Goal: Task Accomplishment & Management: Complete application form

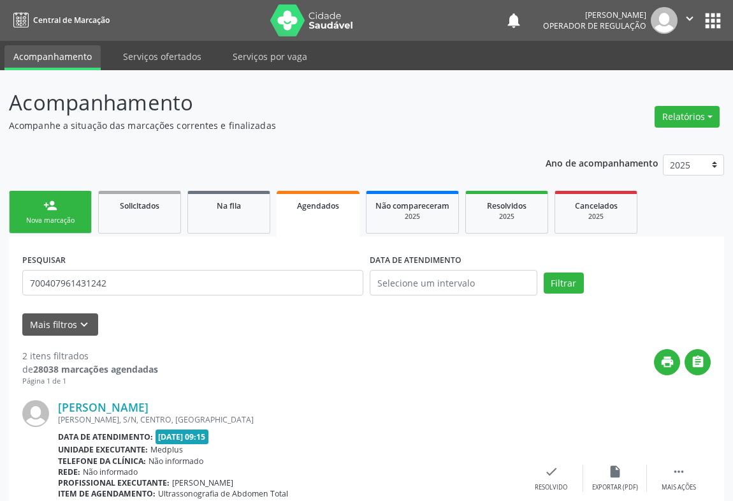
click at [47, 210] on div "person_add" at bounding box center [50, 205] width 14 height 14
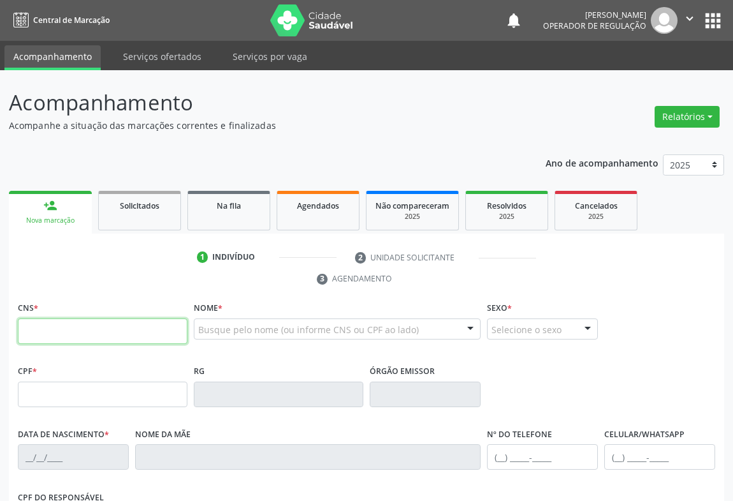
click at [73, 325] on input "text" at bounding box center [103, 331] width 170 height 26
type input "700 6014 4412 0467"
type input "11256242390"
type input "06/02/1955"
type input "(74) 99963-3481"
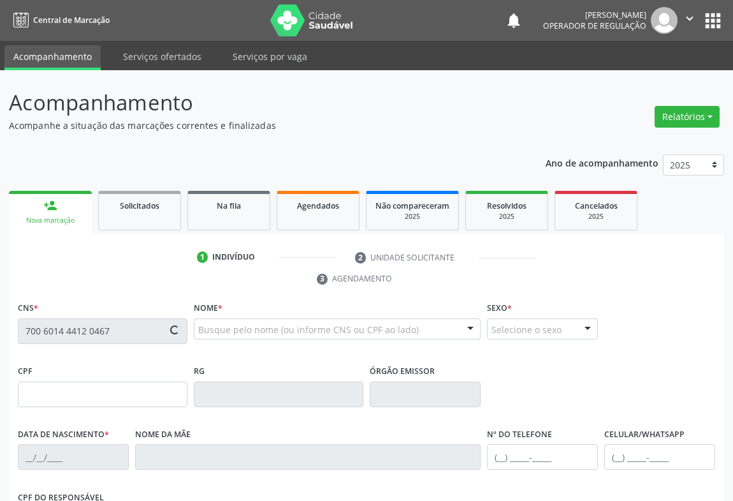
type input "(74) 99963-3481"
type input "38"
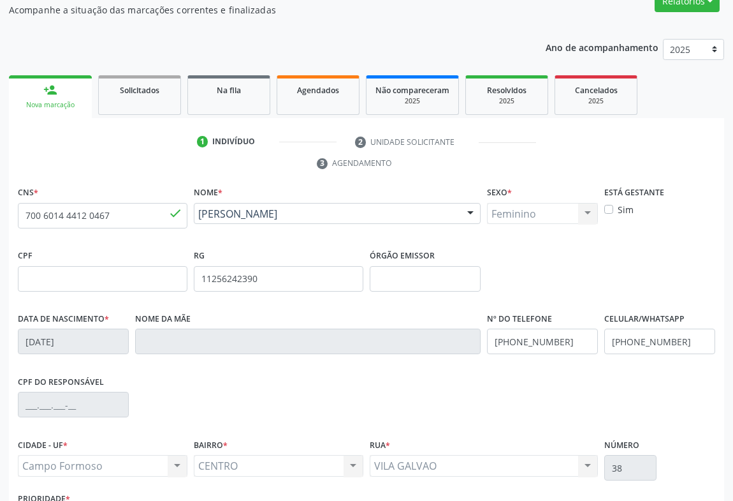
scroll to position [211, 0]
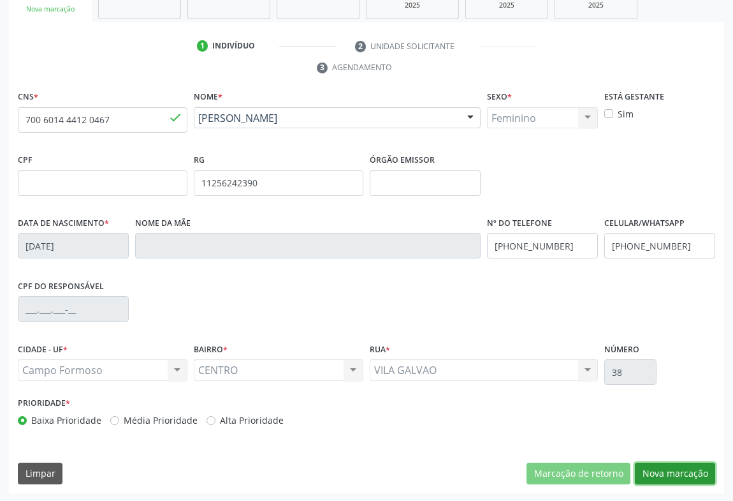
click at [667, 470] on button "Nova marcação" at bounding box center [675, 473] width 80 height 22
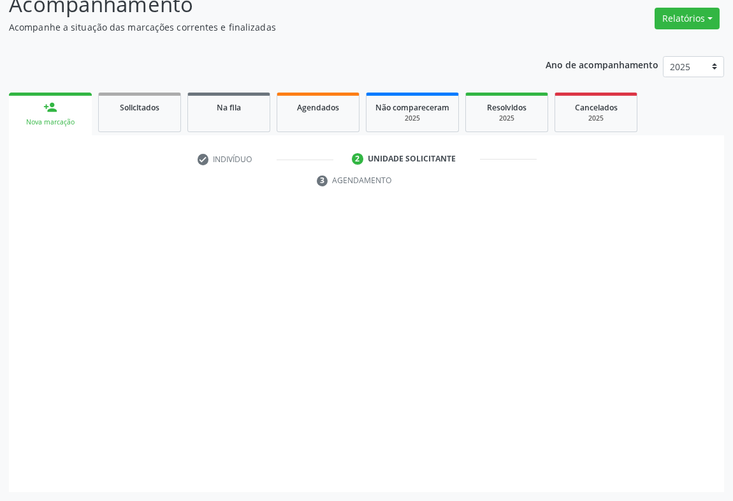
scroll to position [97, 0]
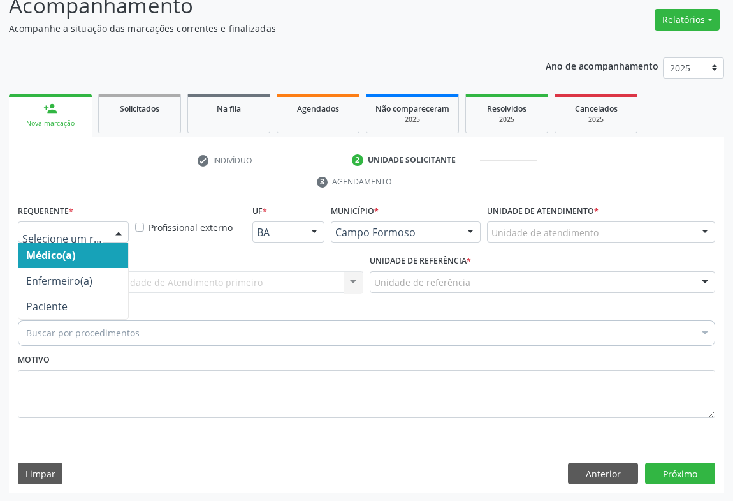
click at [121, 230] on div at bounding box center [118, 233] width 19 height 22
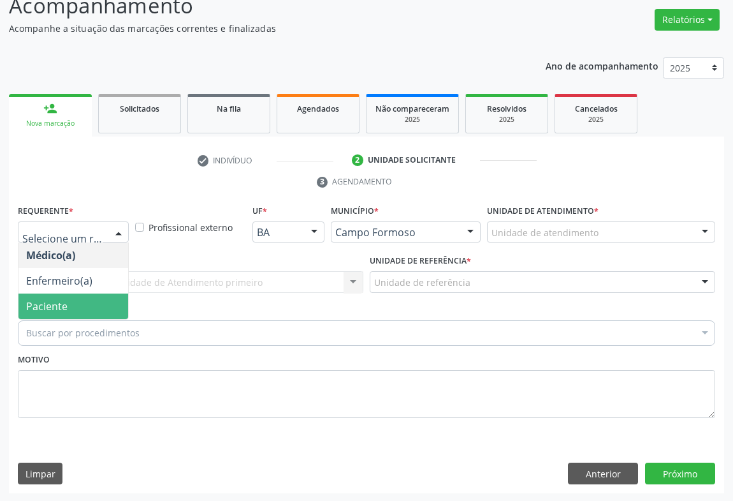
click at [55, 304] on span "Paciente" at bounding box center [46, 306] width 41 height 14
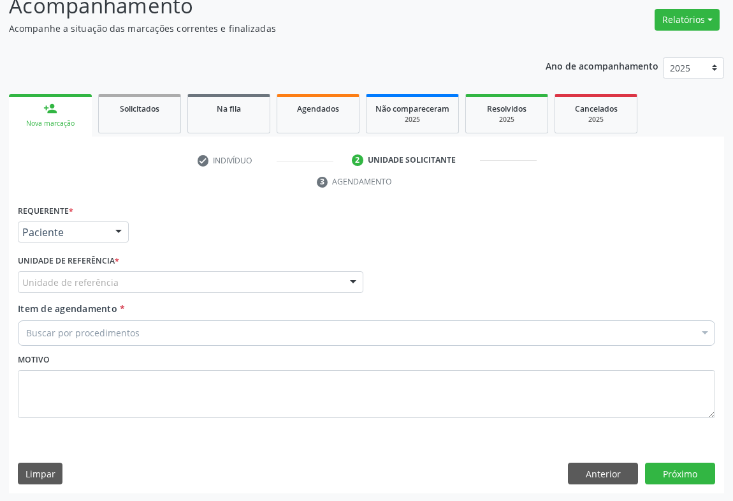
click at [138, 275] on div "Unidade de referência" at bounding box center [191, 282] width 346 height 22
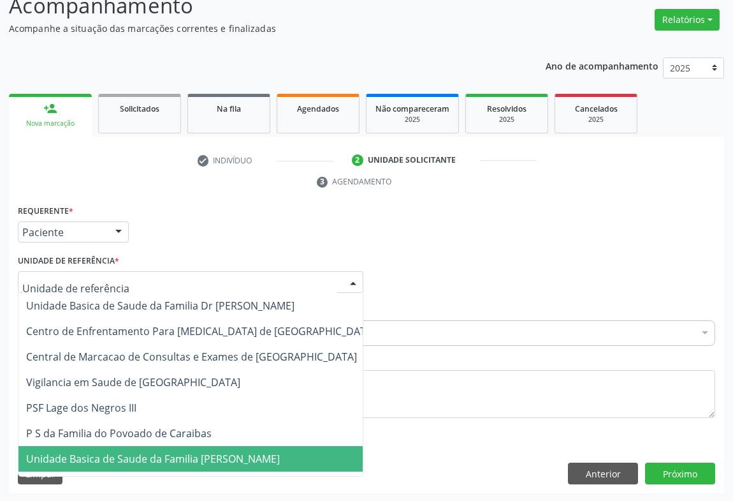
click at [196, 459] on span "Unidade Basica de Saude da Familia [PERSON_NAME]" at bounding box center [153, 459] width 254 height 14
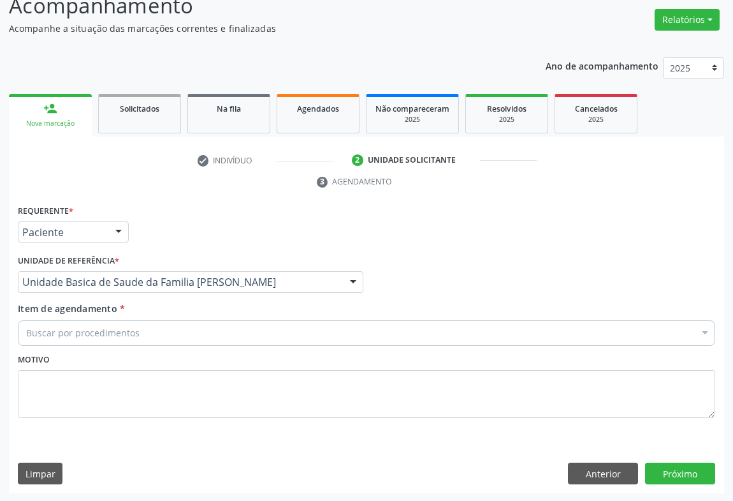
click at [108, 323] on div "Buscar por procedimentos" at bounding box center [367, 333] width 698 height 26
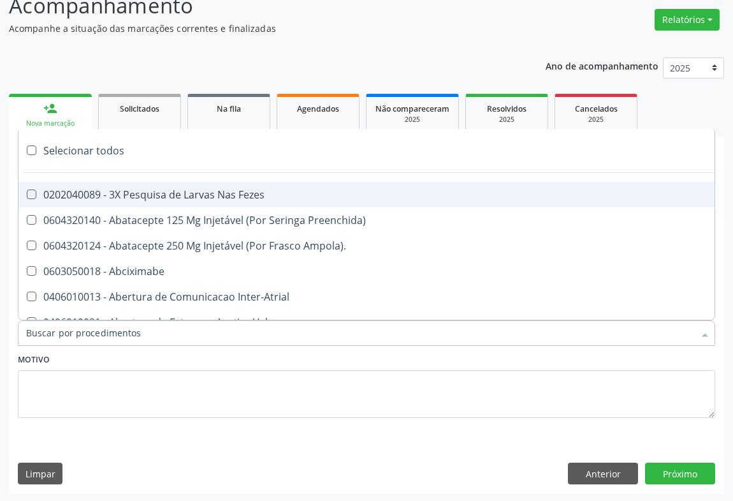
click at [108, 330] on input "Item de agendamento *" at bounding box center [360, 333] width 668 height 26
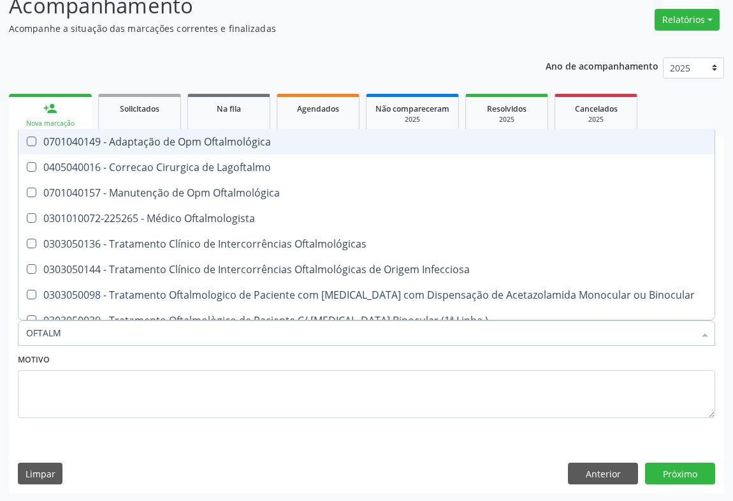
type input "OFTALMO"
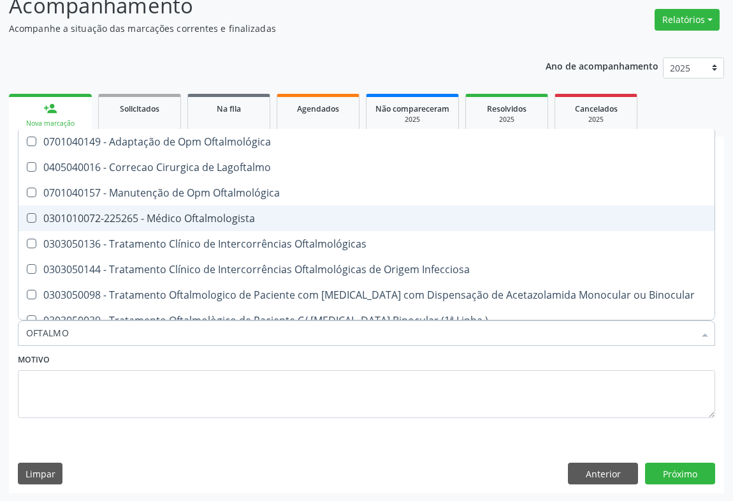
click at [207, 218] on div "0301010072-225265 - Médico Oftalmologista" at bounding box center [366, 218] width 681 height 10
checkbox Oftalmologista "true"
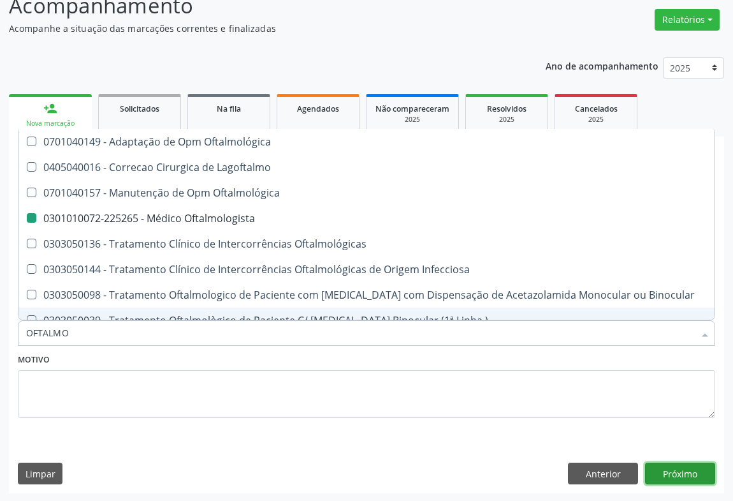
click at [693, 467] on button "Próximo" at bounding box center [680, 473] width 70 height 22
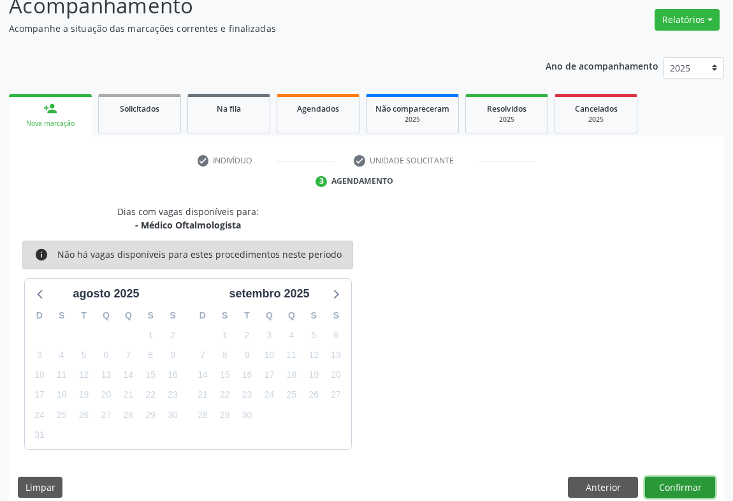
click at [687, 483] on button "Confirmar" at bounding box center [680, 487] width 70 height 22
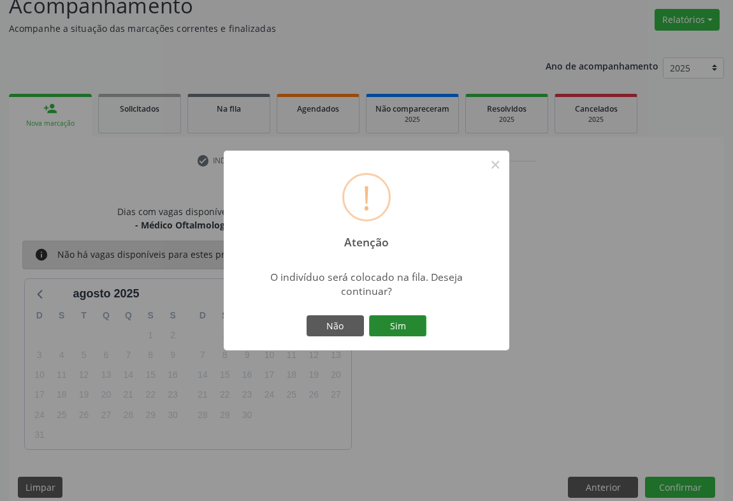
click at [398, 328] on button "Sim" at bounding box center [397, 326] width 57 height 22
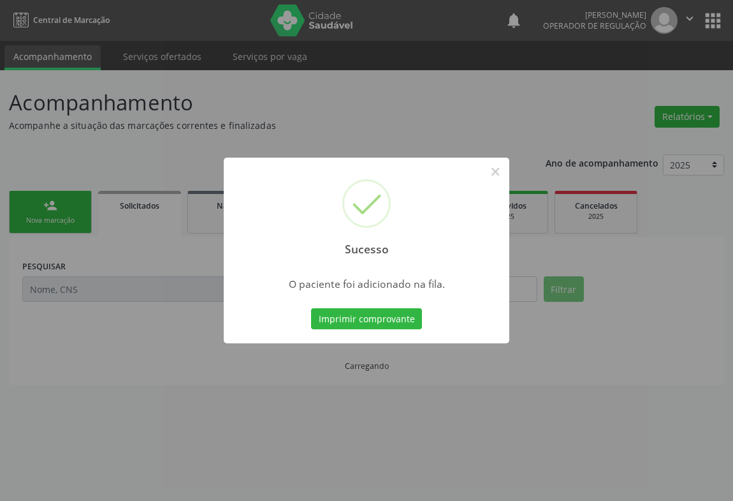
scroll to position [0, 0]
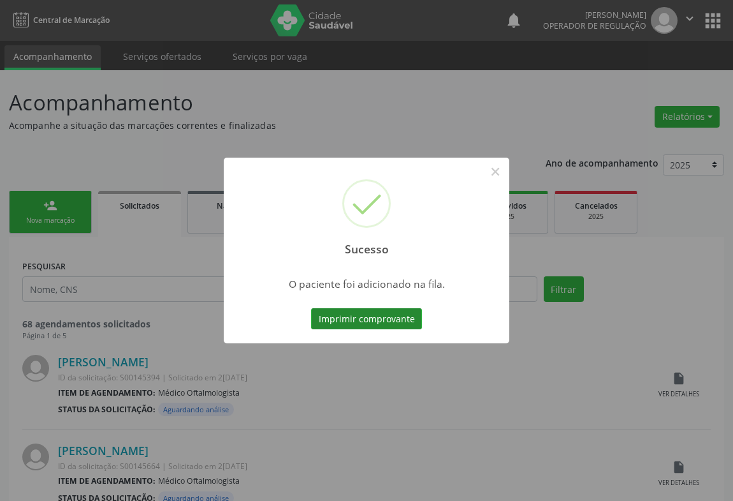
click at [397, 323] on button "Imprimir comprovante" at bounding box center [366, 319] width 111 height 22
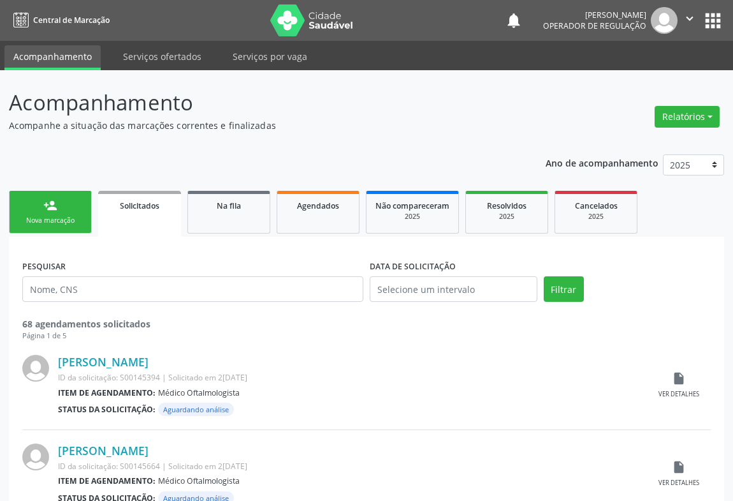
click at [56, 207] on div "person_add" at bounding box center [50, 205] width 14 height 14
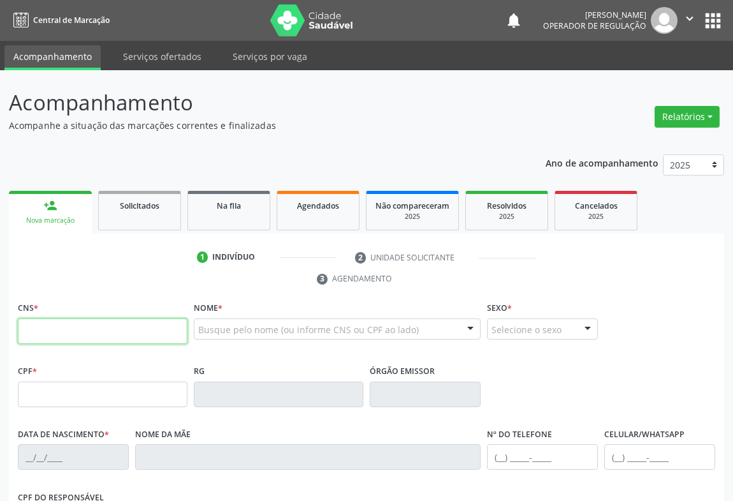
click at [57, 334] on input "text" at bounding box center [103, 331] width 170 height 26
type input "708 6040 5854 3188"
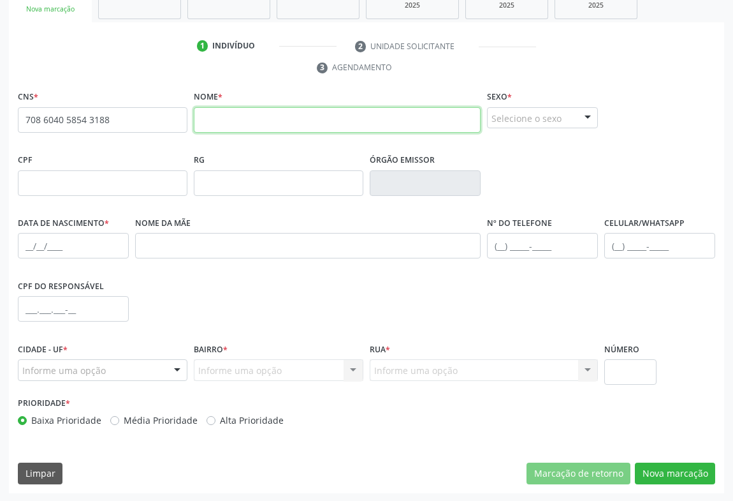
click at [249, 125] on input "text" at bounding box center [337, 120] width 287 height 26
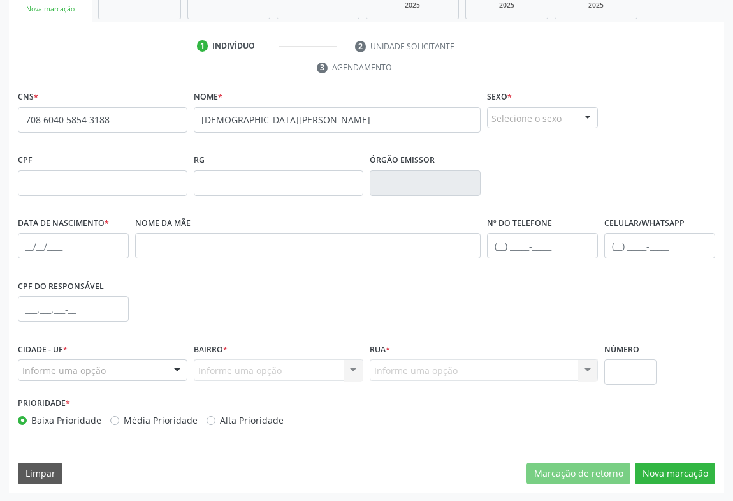
click at [583, 108] on div at bounding box center [587, 119] width 19 height 22
click at [223, 119] on input "MONQUE DE SOUZA SANTOS" at bounding box center [337, 120] width 287 height 26
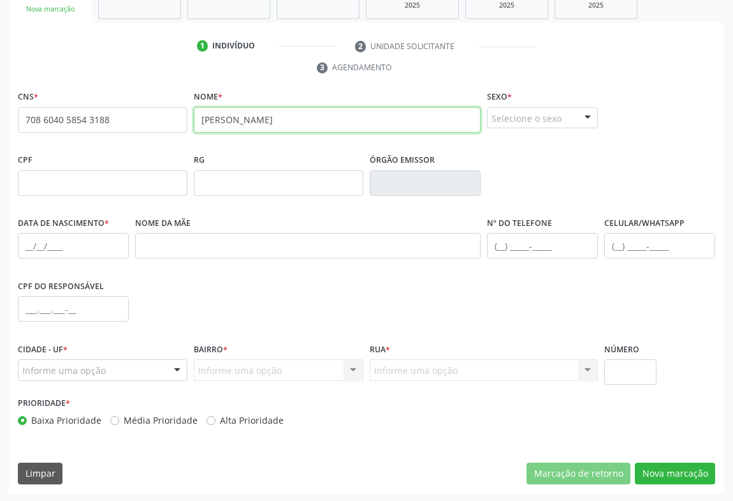
type input "MONIQUE DE SOUZA SANTOS"
click at [565, 108] on div "Selecione o sexo" at bounding box center [542, 118] width 111 height 22
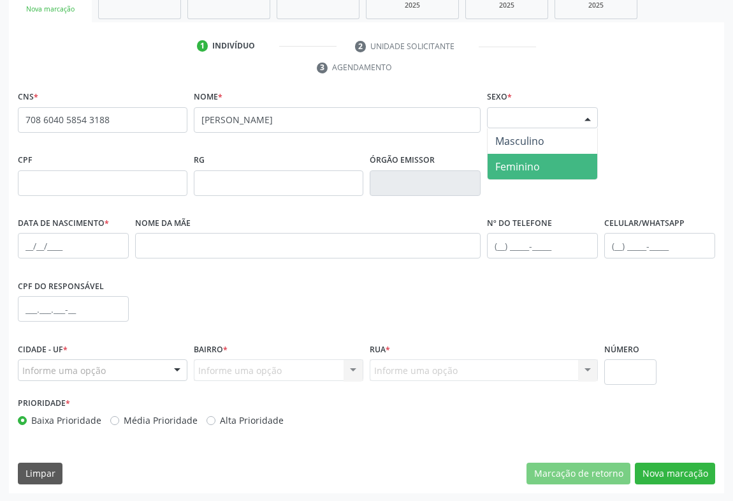
click at [542, 168] on span "Feminino" at bounding box center [543, 167] width 110 height 26
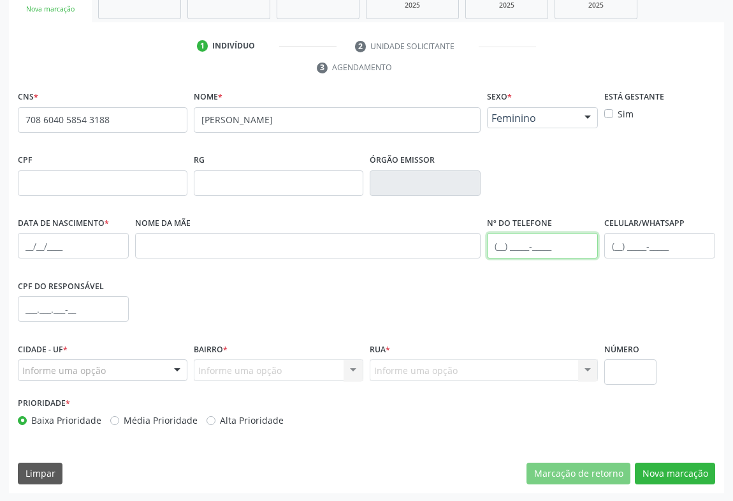
click at [537, 244] on input "text" at bounding box center [542, 246] width 111 height 26
type input "(74) 99942-0260"
click at [163, 369] on div "Informe uma opção Campo Formoso - BA Nenhum resultado encontrado para: " " Nenh…" at bounding box center [103, 370] width 170 height 22
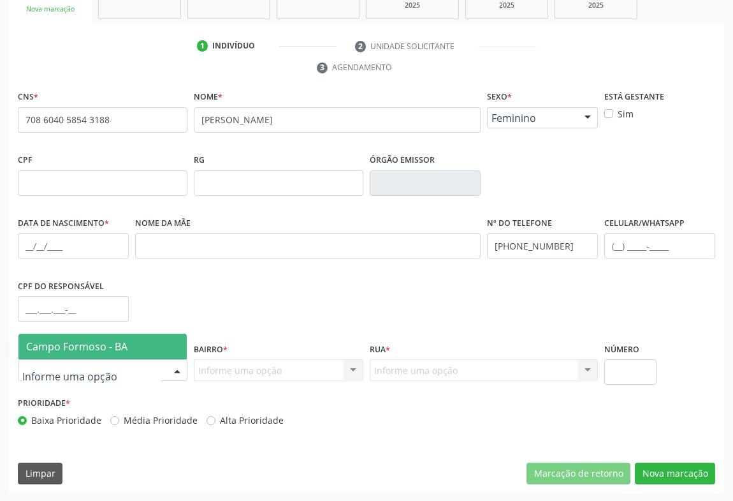
click at [135, 349] on span "Campo Formoso - BA" at bounding box center [102, 347] width 168 height 26
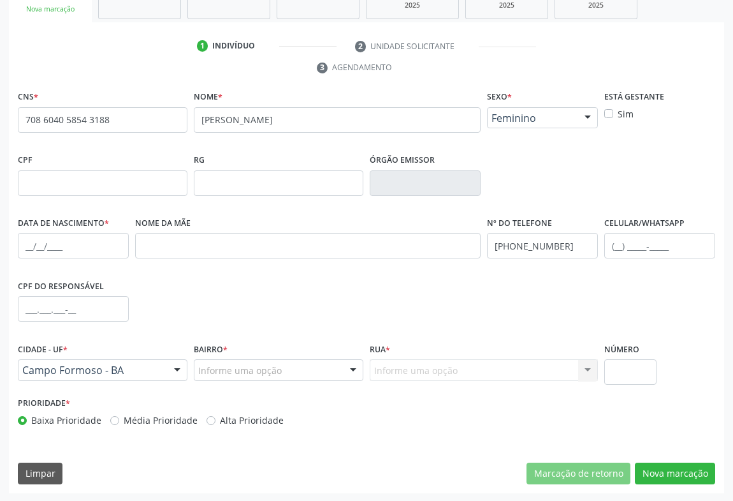
click at [341, 364] on div "Informe uma opção CENTRO BAIRRO SÃO FRANCISCO zona rural TRES BARRAS Vila Perna…" at bounding box center [279, 370] width 170 height 22
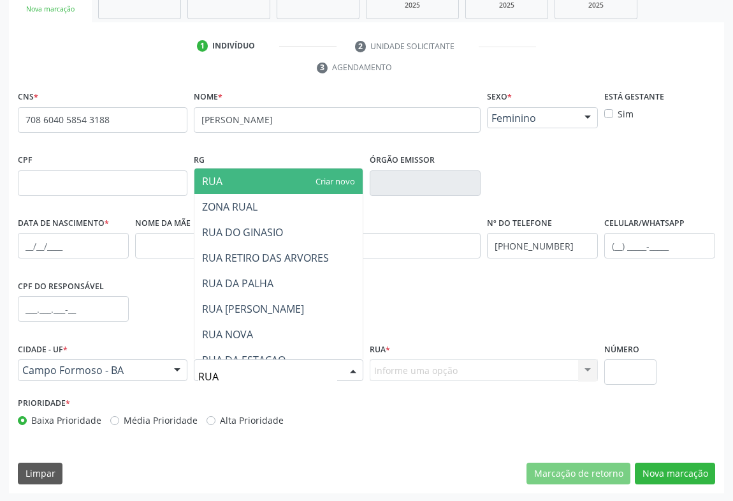
click at [203, 179] on span "RUA" at bounding box center [212, 181] width 20 height 14
type input "RUA"
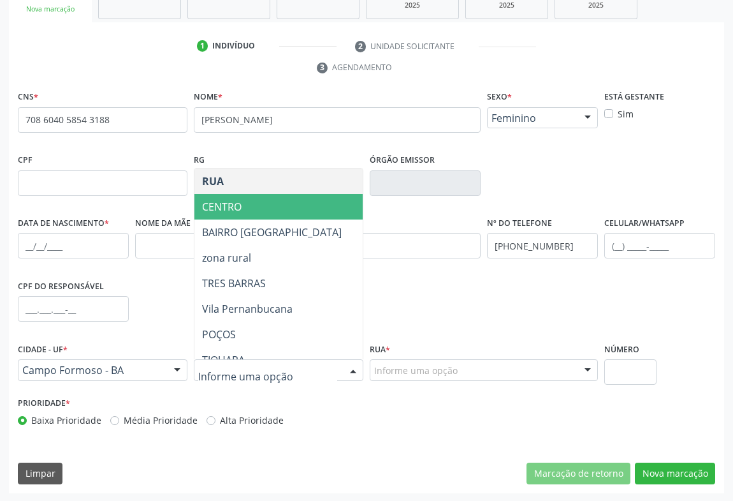
drag, startPoint x: 212, startPoint y: 389, endPoint x: 196, endPoint y: 388, distance: 16.0
click at [196, 388] on div "Bairro * RUA CENTRO BAIRRO SÃO FRANCISCO zona rural TRES BARRAS Vila Pernanbuca…" at bounding box center [279, 366] width 176 height 54
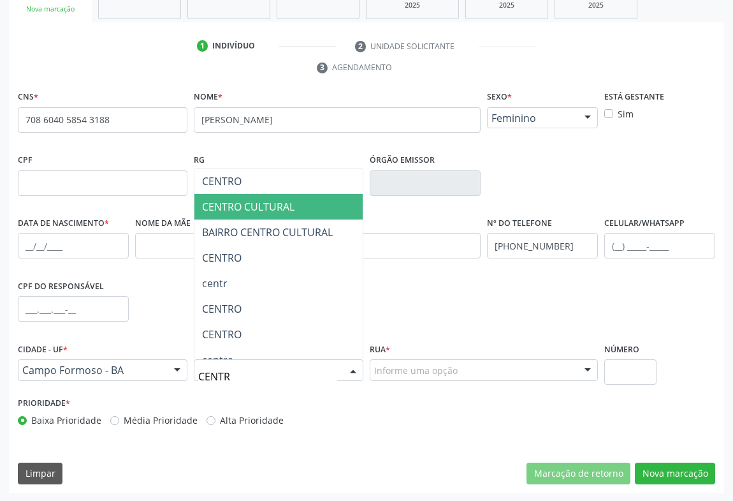
type input "CENTRO"
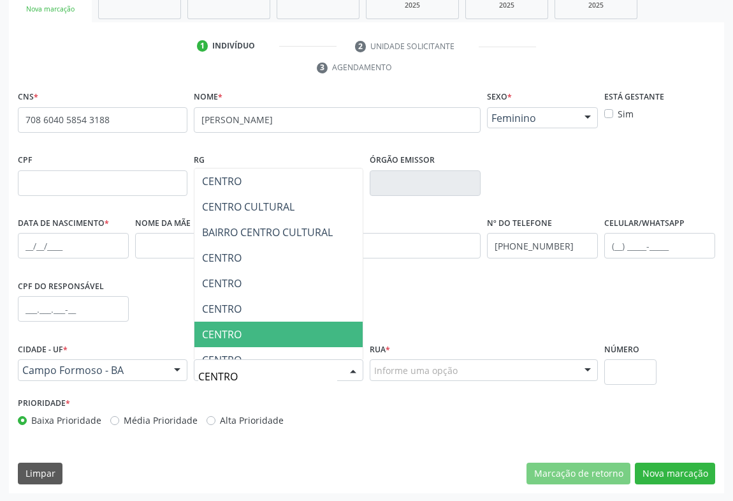
drag, startPoint x: 245, startPoint y: 335, endPoint x: 424, endPoint y: 371, distance: 182.6
click at [245, 335] on span "CENTRO" at bounding box center [279, 334] width 168 height 26
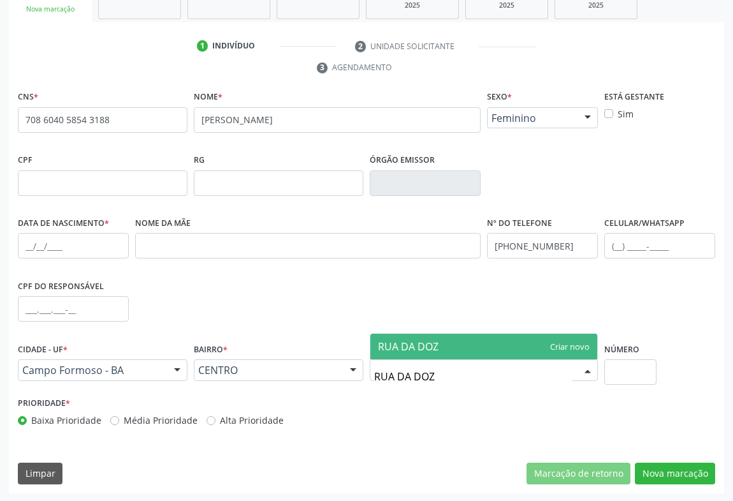
type input "RUA DA DOZE"
click at [448, 343] on span "RUA DA DOZE" at bounding box center [484, 347] width 227 height 26
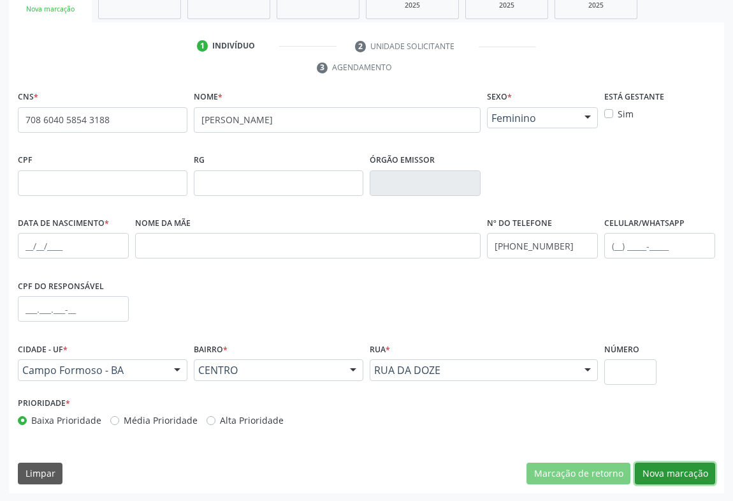
click at [681, 472] on button "Nova marcação" at bounding box center [675, 473] width 80 height 22
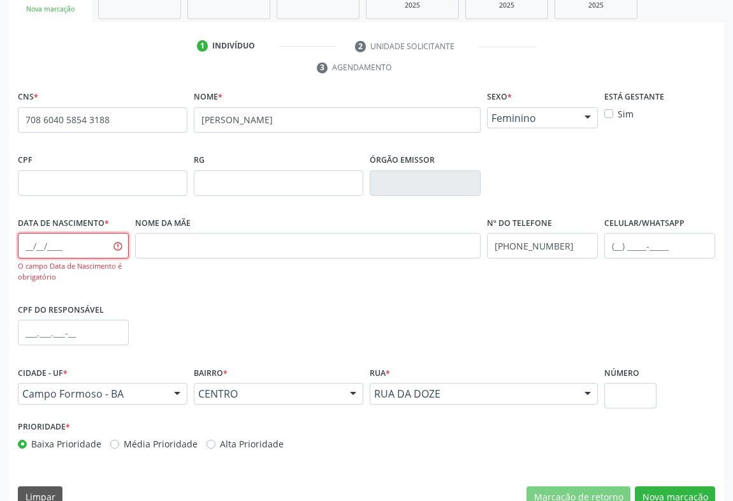
click at [71, 236] on input "text" at bounding box center [73, 246] width 111 height 26
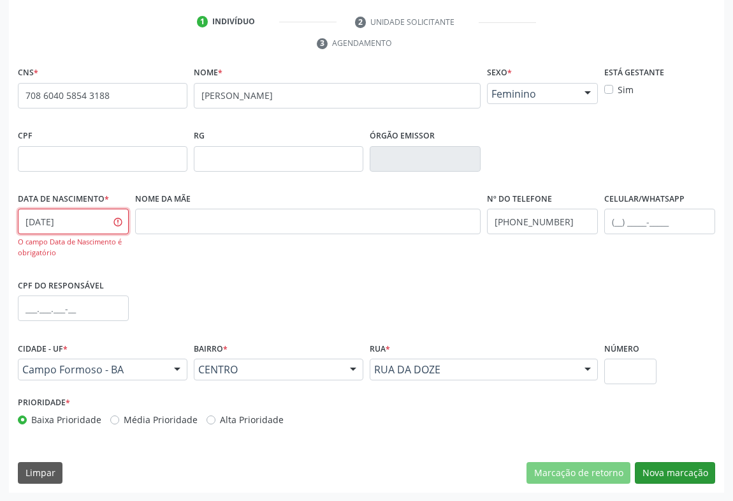
type input "16/04/2001"
click at [673, 478] on button "Nova marcação" at bounding box center [675, 473] width 80 height 22
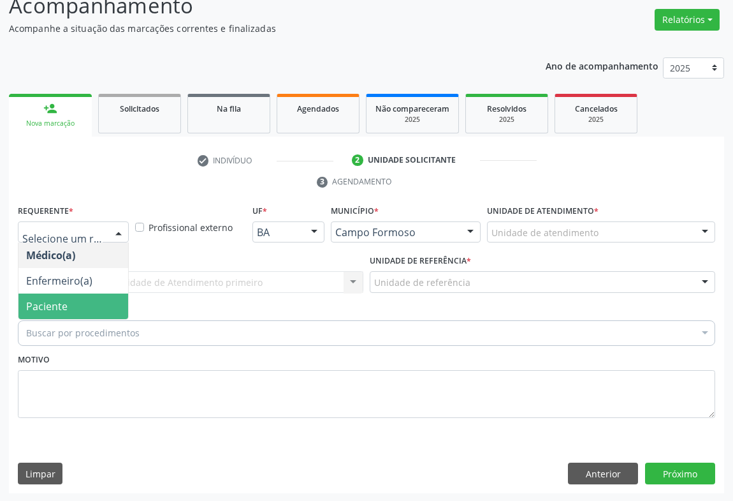
click at [53, 309] on span "Paciente" at bounding box center [46, 306] width 41 height 14
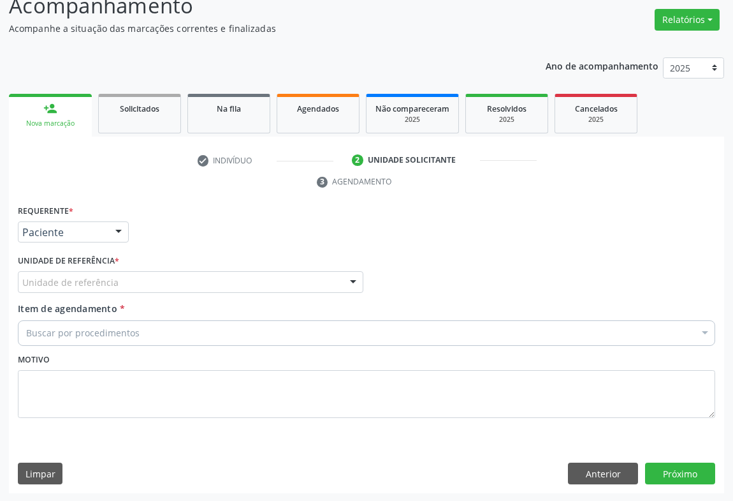
click at [158, 283] on div "Unidade de referência" at bounding box center [191, 282] width 346 height 22
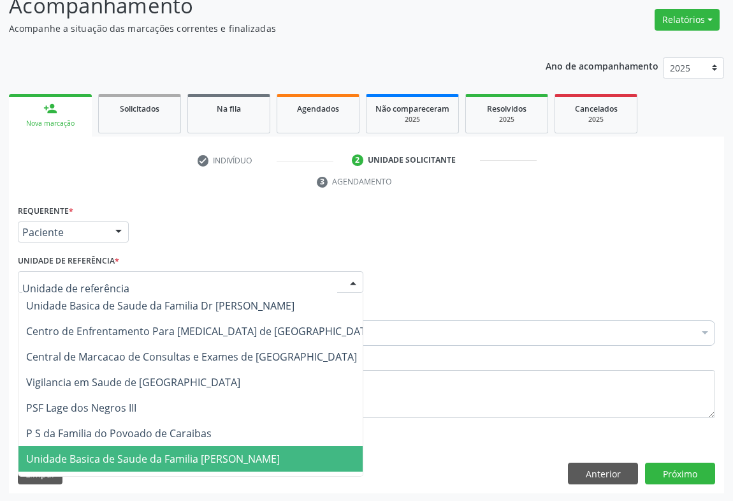
click at [149, 464] on span "Unidade Basica de Saude da Familia [PERSON_NAME]" at bounding box center [200, 459] width 365 height 26
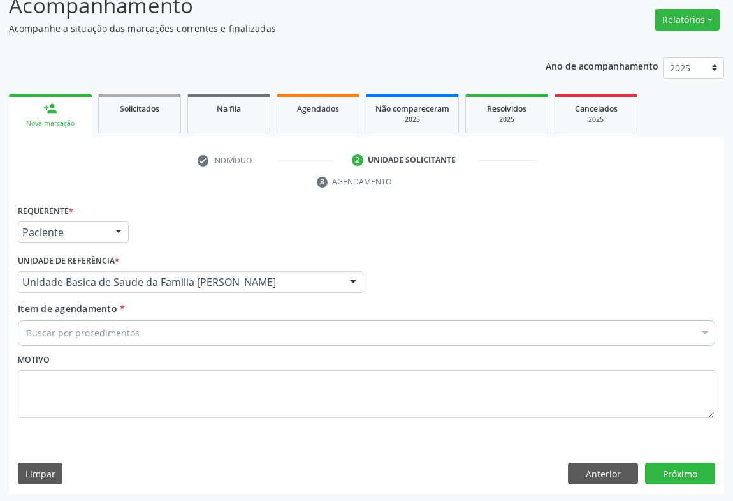
click at [142, 334] on div "Buscar por procedimentos" at bounding box center [367, 333] width 698 height 26
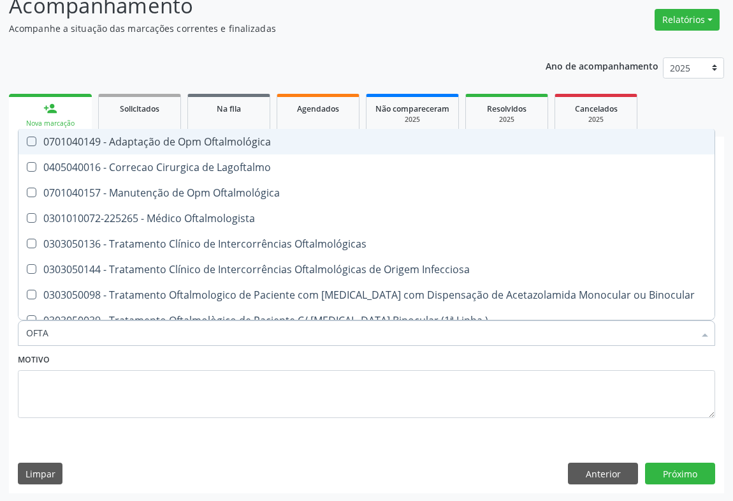
type input "OFTAL"
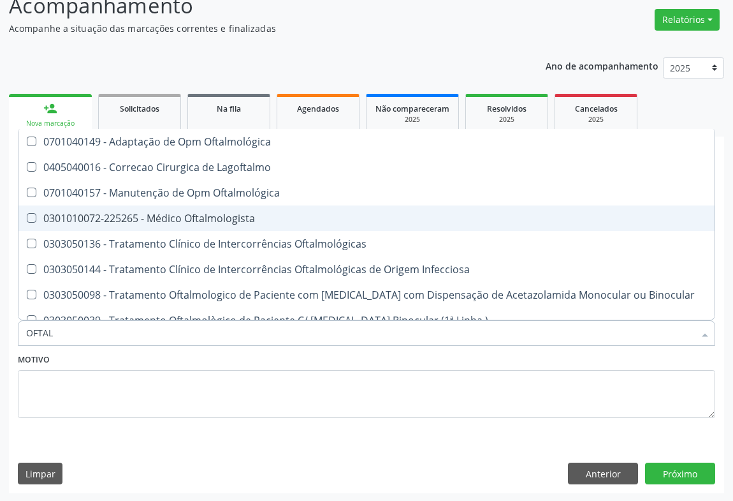
drag, startPoint x: 224, startPoint y: 214, endPoint x: 0, endPoint y: 279, distance: 233.1
click at [223, 214] on div "0301010072-225265 - Médico Oftalmologista" at bounding box center [366, 218] width 681 height 10
checkbox Oftalmologista "true"
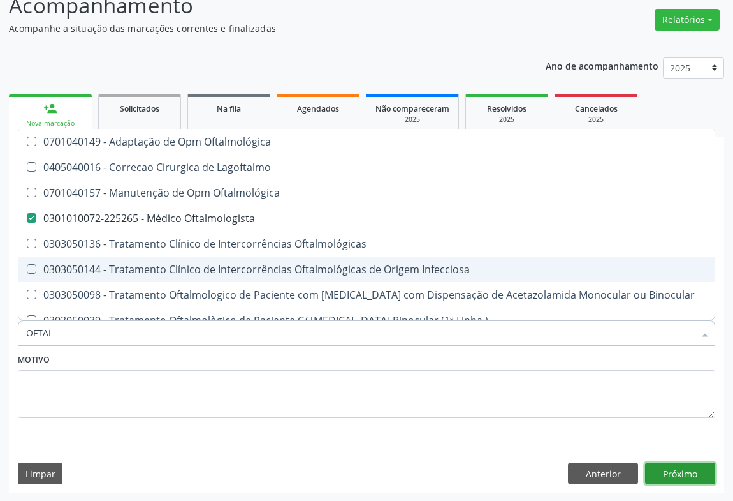
click at [682, 470] on button "Próximo" at bounding box center [680, 473] width 70 height 22
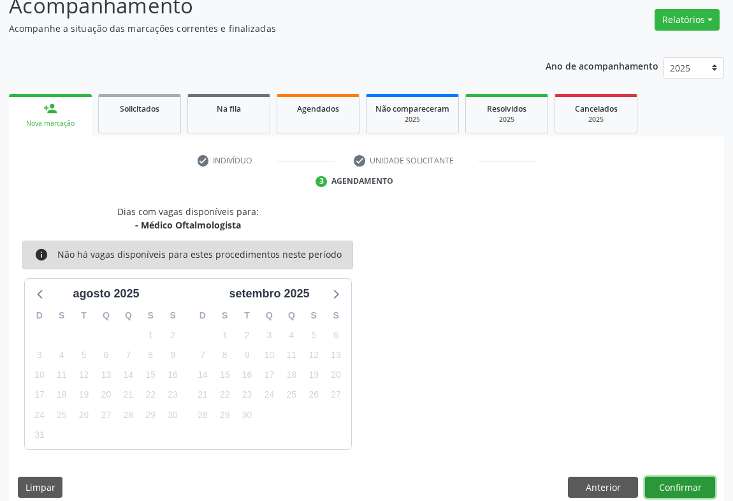
click at [663, 483] on button "Confirmar" at bounding box center [680, 487] width 70 height 22
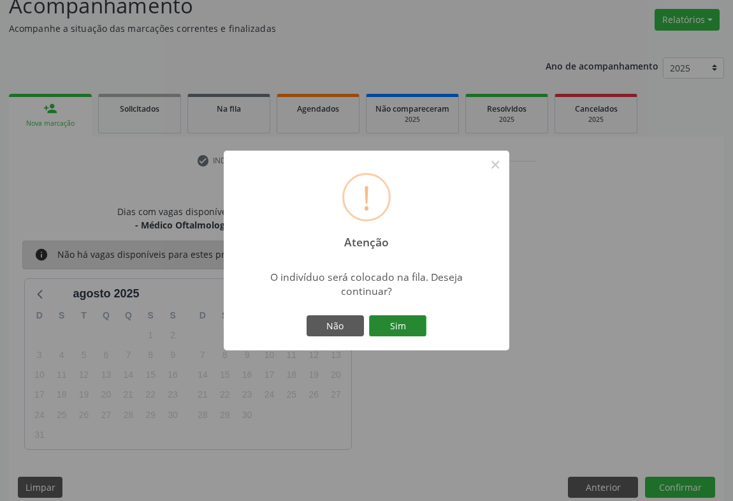
click at [404, 327] on button "Sim" at bounding box center [397, 326] width 57 height 22
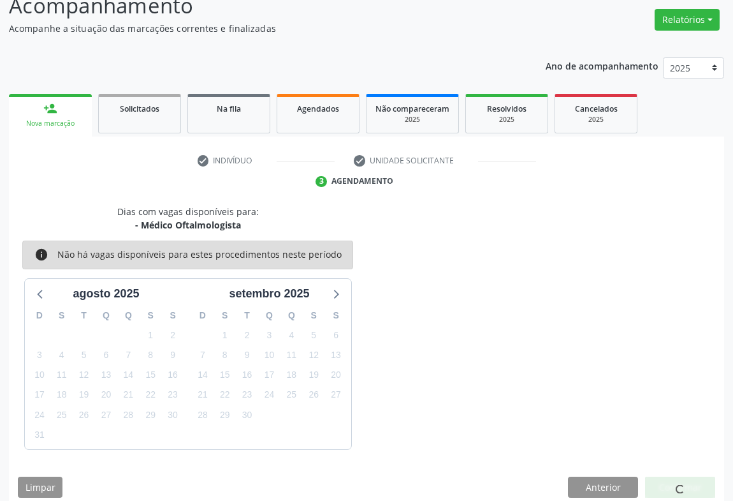
scroll to position [0, 0]
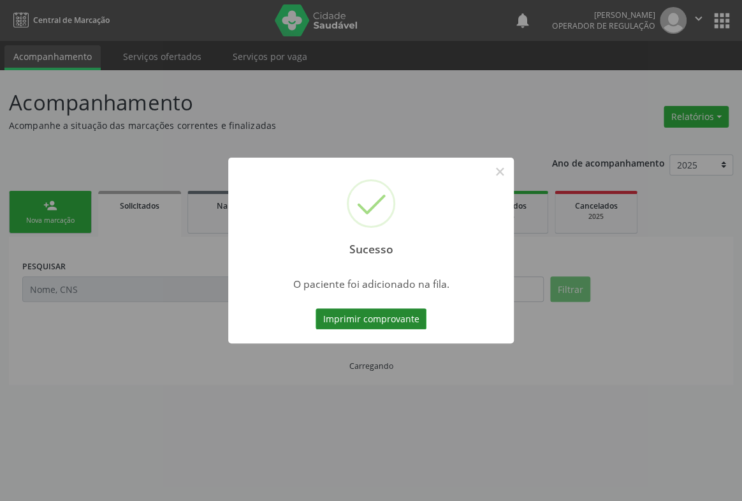
click at [405, 313] on button "Imprimir comprovante" at bounding box center [371, 319] width 111 height 22
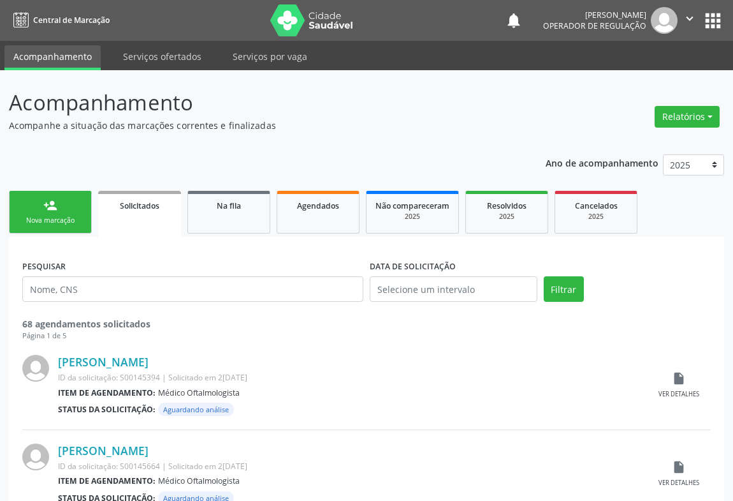
click at [61, 214] on link "person_add Nova marcação" at bounding box center [50, 212] width 83 height 43
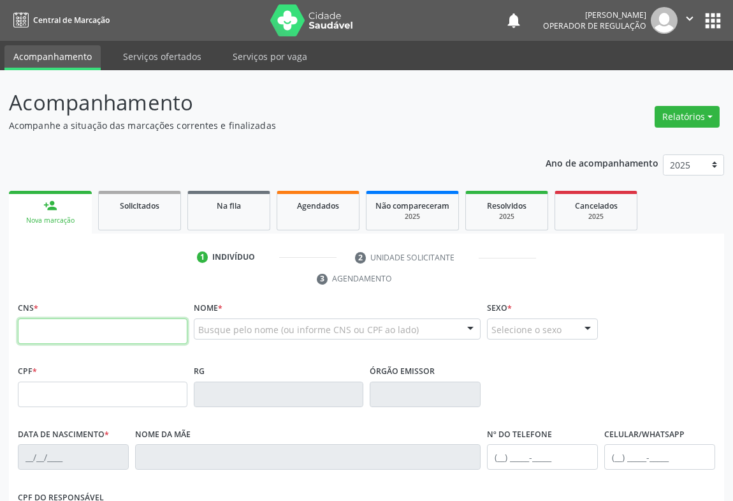
click at [68, 325] on input "text" at bounding box center [103, 331] width 170 height 26
type input "706 4036 3409 9380"
type input "2198869"
type input "20/06/1949"
type input "(74) 99963-3481"
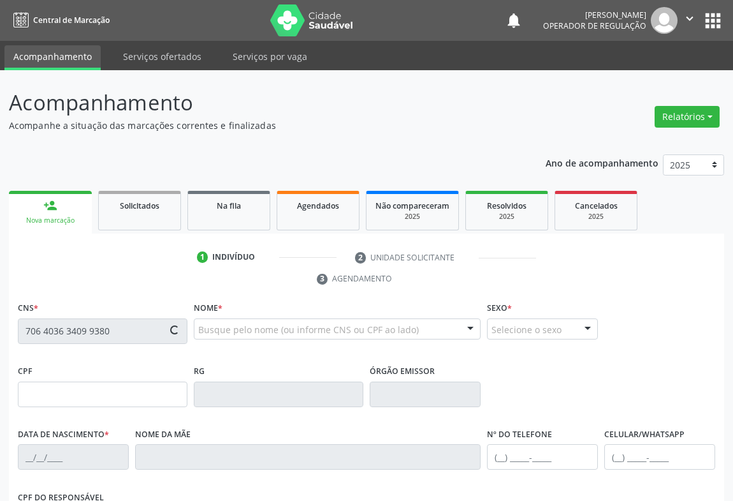
type input "(74) 98824-6110"
type input "S/N"
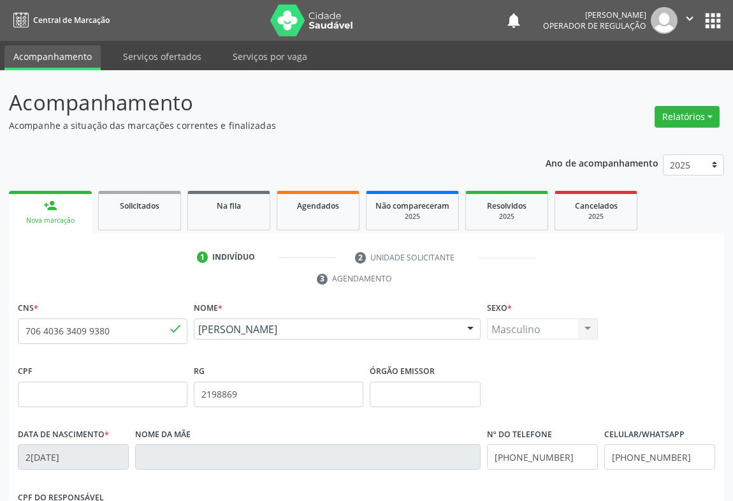
scroll to position [211, 0]
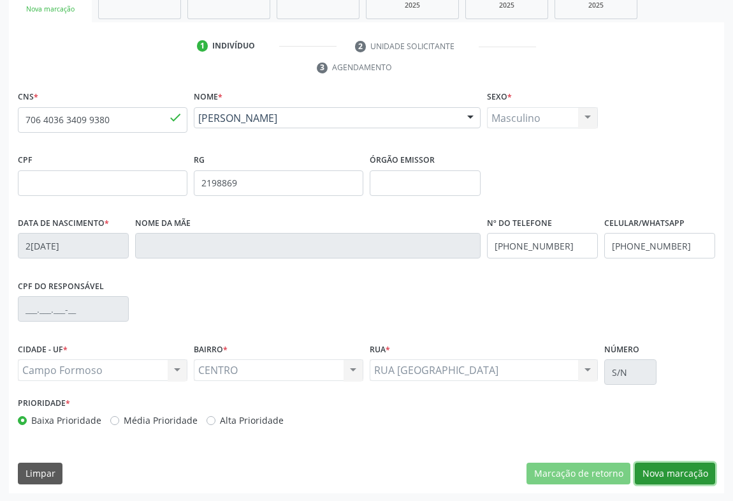
click at [656, 468] on button "Nova marcação" at bounding box center [675, 473] width 80 height 22
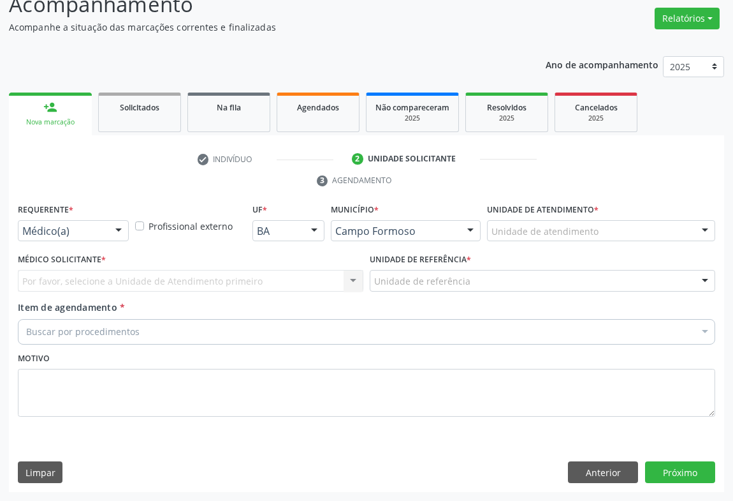
scroll to position [97, 0]
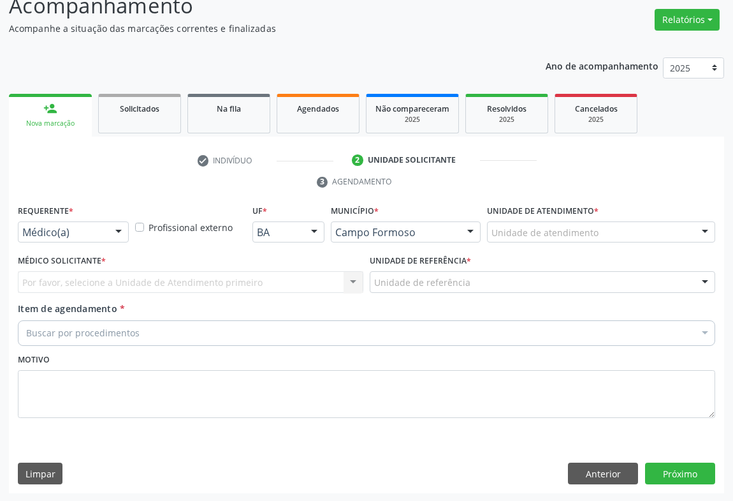
click at [122, 223] on div at bounding box center [118, 233] width 19 height 22
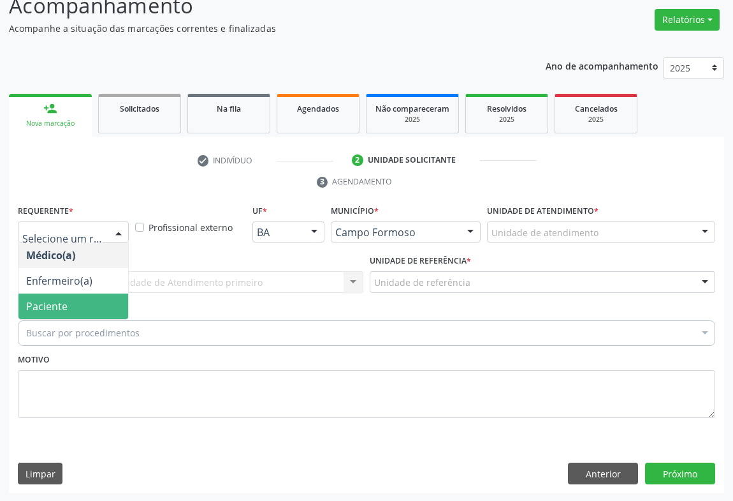
click at [48, 309] on span "Paciente" at bounding box center [46, 306] width 41 height 14
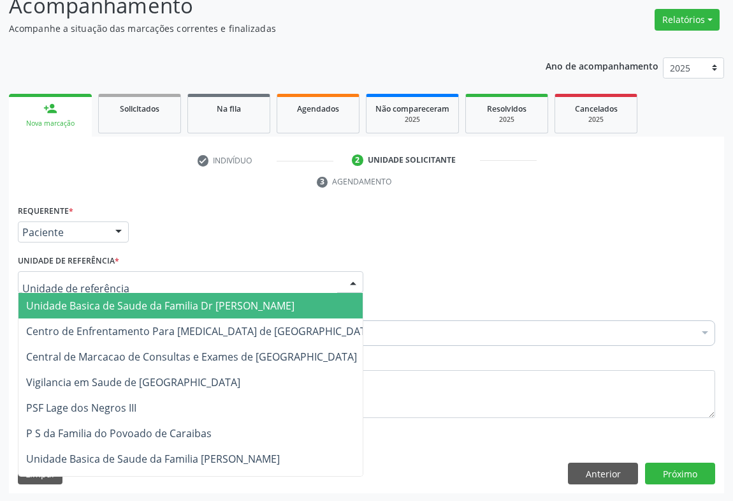
click at [119, 279] on div at bounding box center [191, 282] width 346 height 22
click at [158, 305] on span "Unidade Basica de Saude da Familia Dr [PERSON_NAME]" at bounding box center [160, 305] width 268 height 14
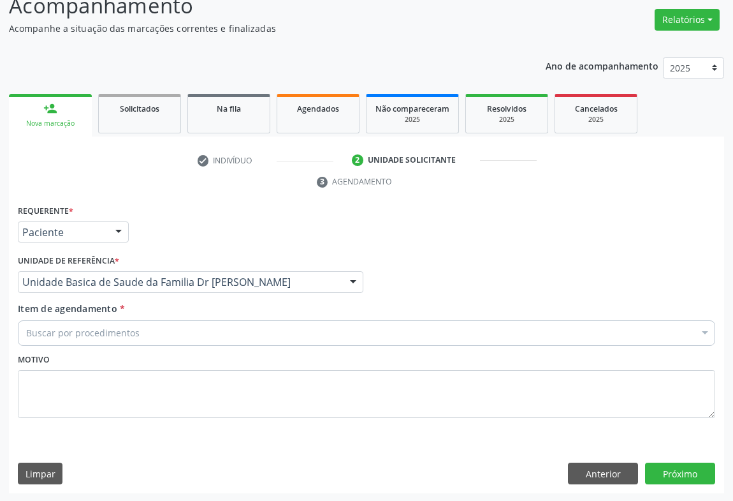
click at [381, 325] on div "Buscar por procedimentos" at bounding box center [367, 333] width 698 height 26
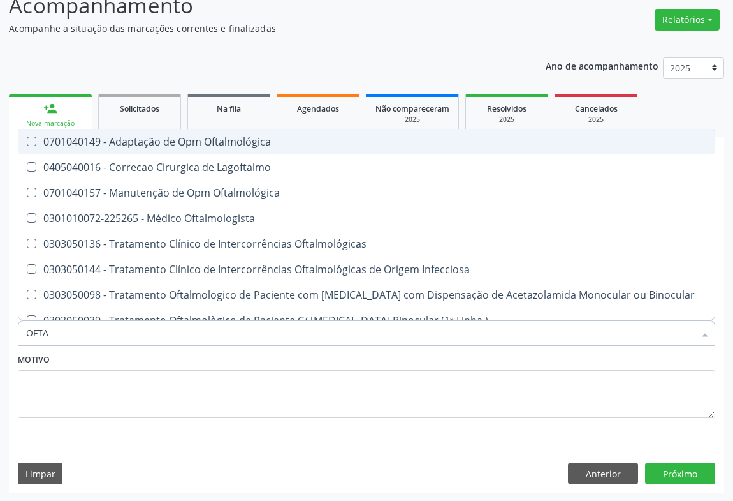
type input "OFTAL"
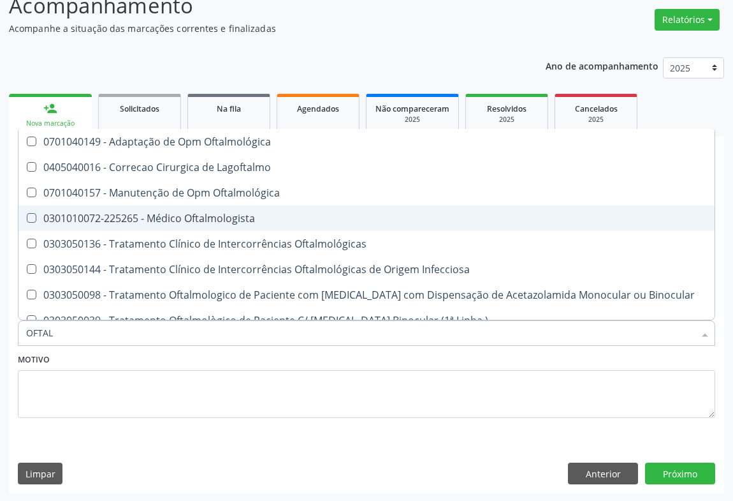
click at [200, 213] on div "0301010072-225265 - Médico Oftalmologista" at bounding box center [366, 218] width 681 height 10
checkbox Oftalmologista "true"
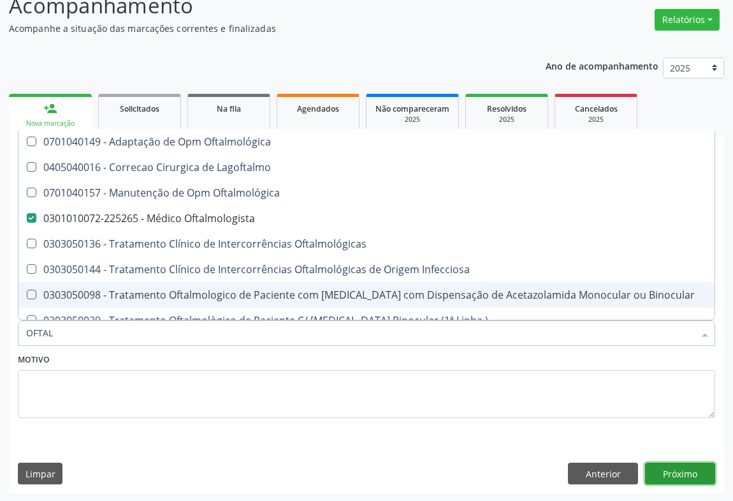
click at [676, 467] on button "Próximo" at bounding box center [680, 473] width 70 height 22
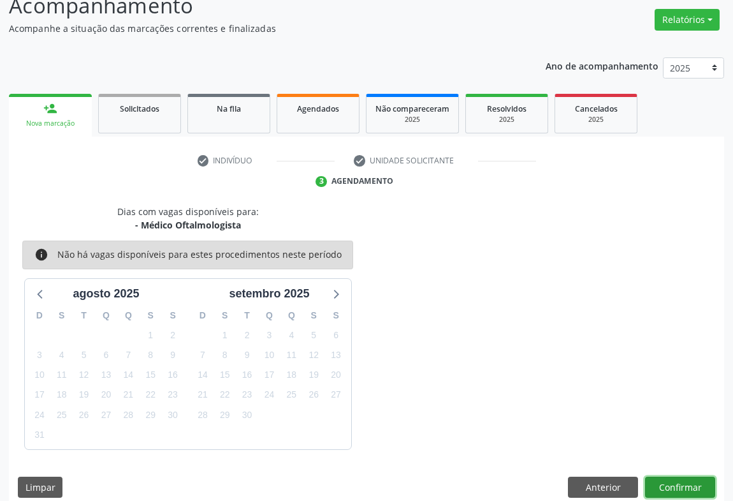
click at [675, 483] on button "Confirmar" at bounding box center [680, 487] width 70 height 22
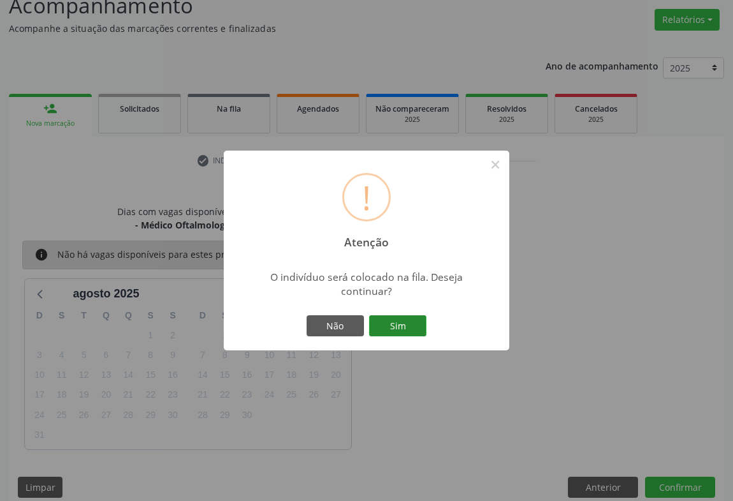
click at [408, 327] on button "Sim" at bounding box center [397, 326] width 57 height 22
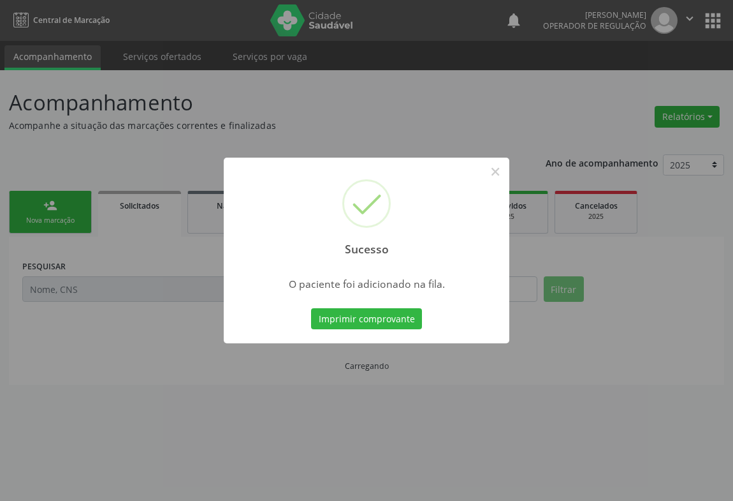
scroll to position [0, 0]
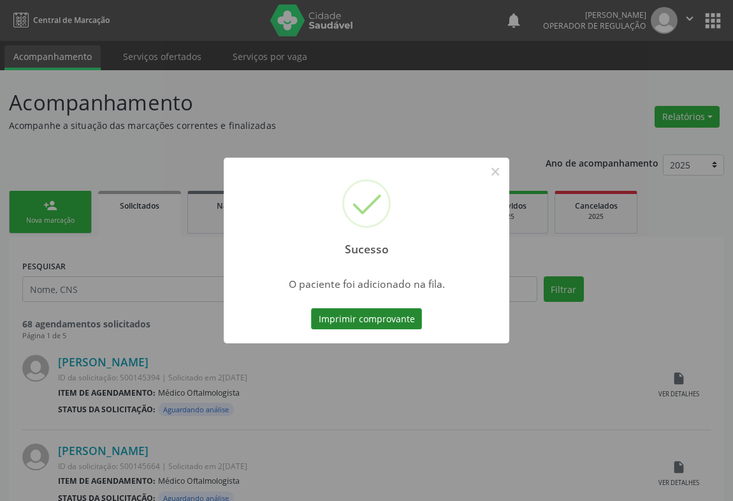
click at [408, 316] on button "Imprimir comprovante" at bounding box center [366, 319] width 111 height 22
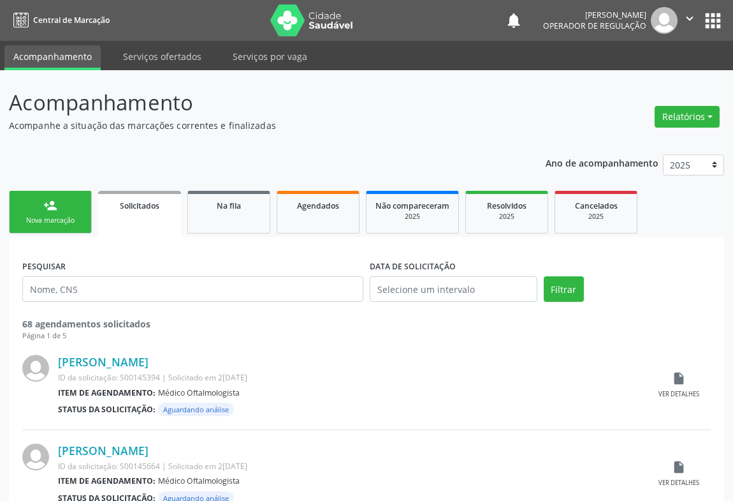
click at [68, 210] on link "person_add Nova marcação" at bounding box center [50, 212] width 83 height 43
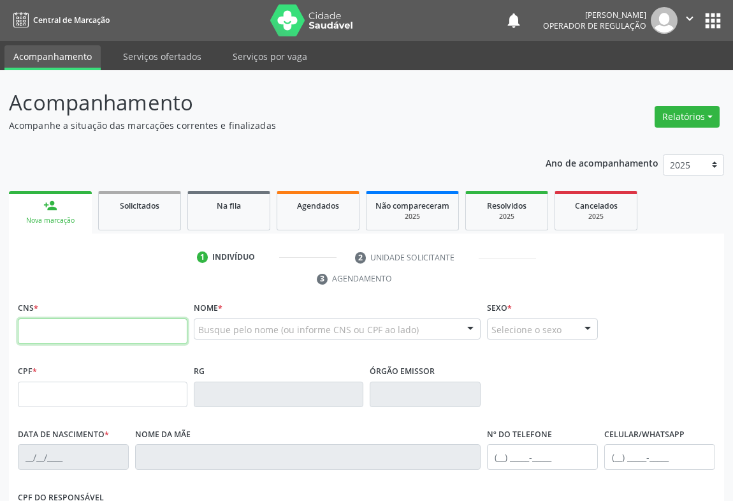
click at [65, 332] on input "text" at bounding box center [103, 331] width 170 height 26
type input "702 4065 2747 0824"
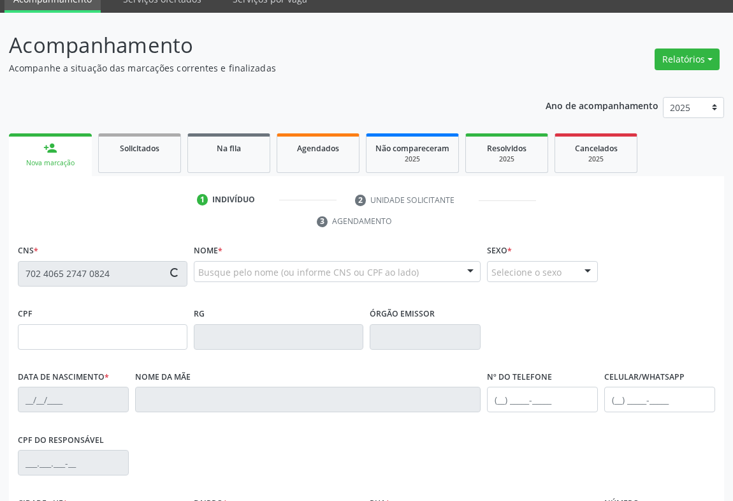
type input "0441707009"
type input "25/09/1967"
type input "(74) 99135-1520"
type input "460.245.735-53"
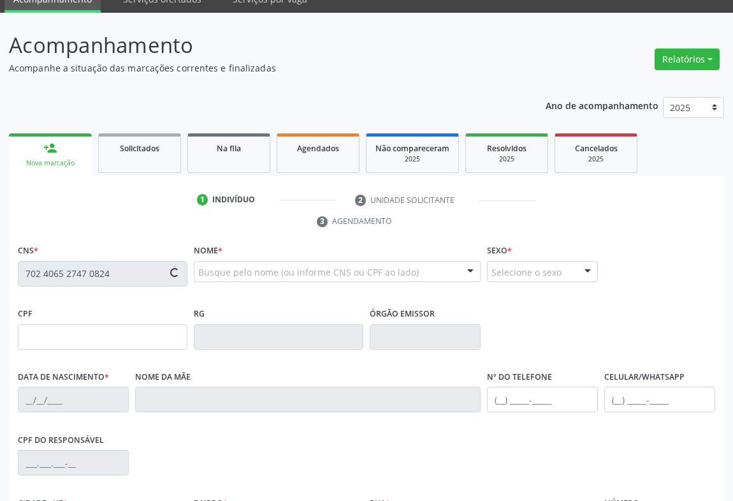
type input "S/N"
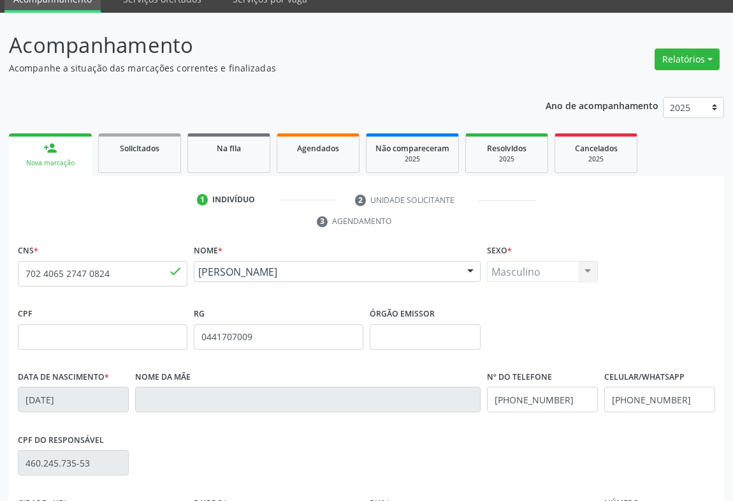
scroll to position [211, 0]
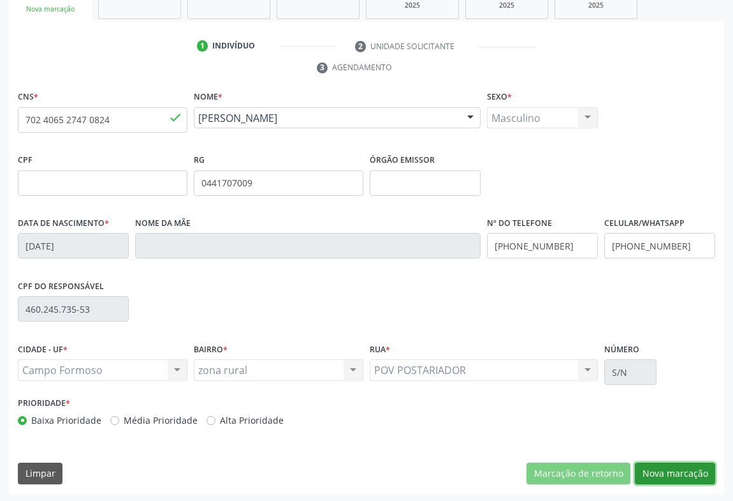
click at [654, 480] on button "Nova marcação" at bounding box center [675, 473] width 80 height 22
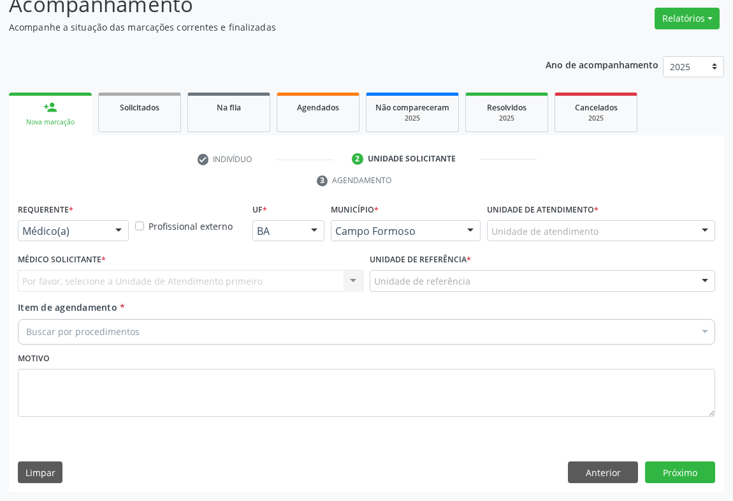
scroll to position [97, 0]
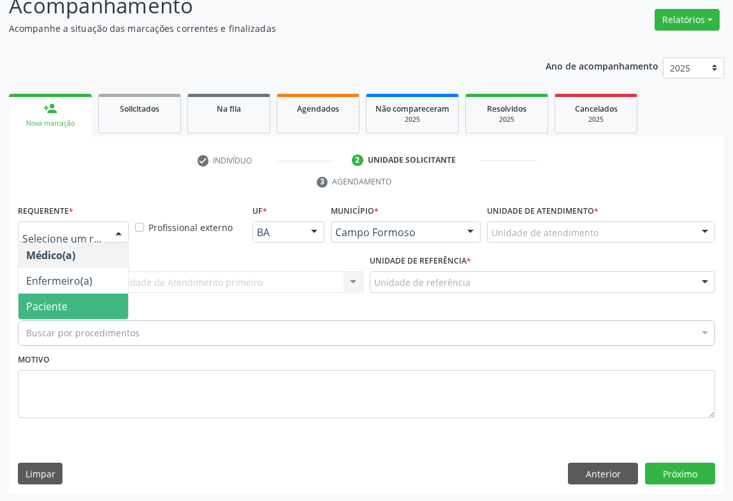
click at [60, 309] on span "Paciente" at bounding box center [46, 306] width 41 height 14
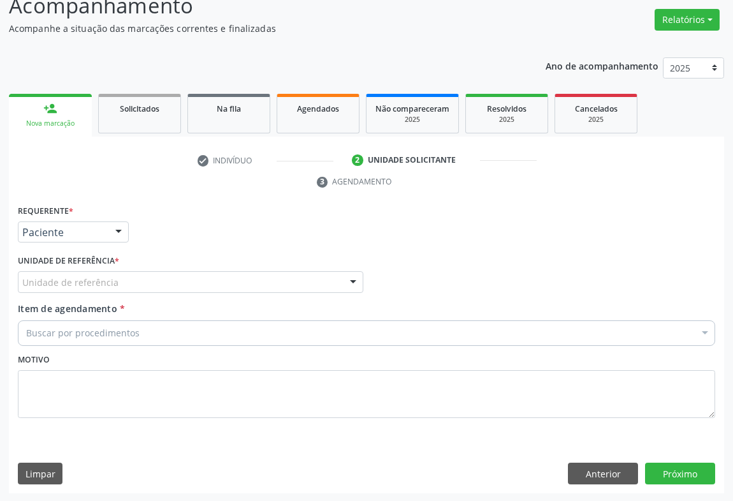
click at [140, 277] on div "Unidade de referência" at bounding box center [191, 282] width 346 height 22
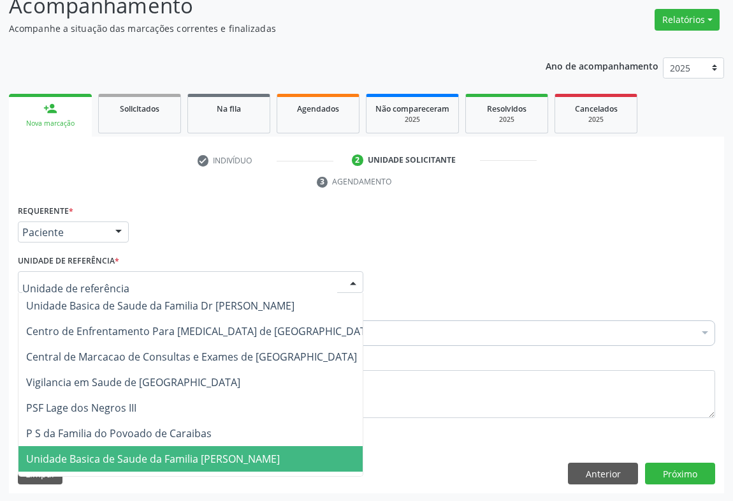
click at [164, 464] on span "Unidade Basica de Saude da Familia [PERSON_NAME]" at bounding box center [200, 459] width 365 height 26
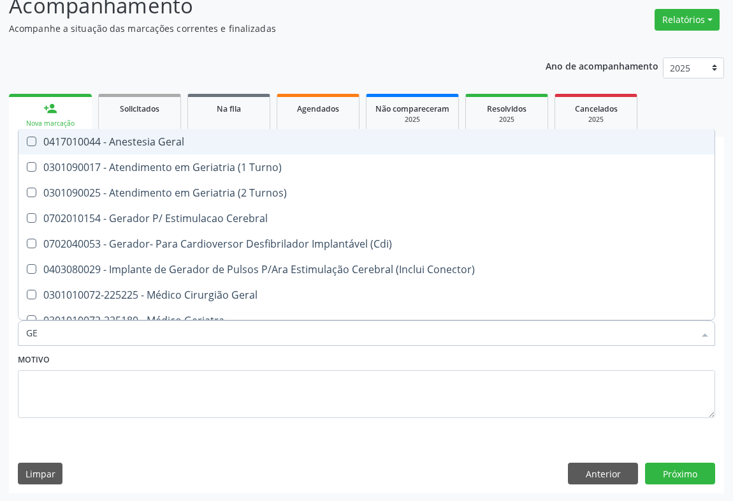
type input "G"
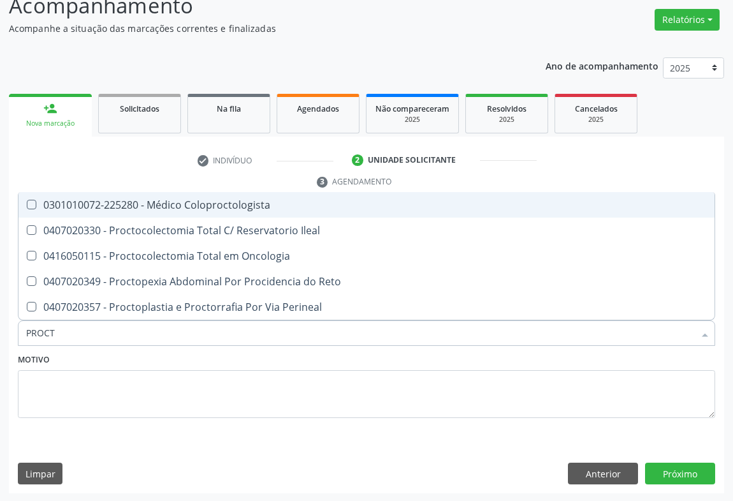
type input "PROCTO"
drag, startPoint x: 208, startPoint y: 205, endPoint x: 177, endPoint y: 210, distance: 31.1
click at [207, 205] on div "0301010072-225280 - Médico Coloproctologista" at bounding box center [366, 205] width 681 height 10
checkbox Coloproctologista "true"
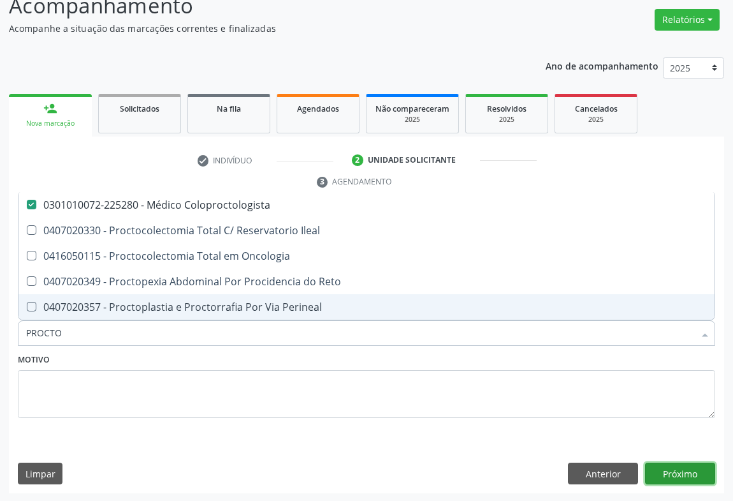
click at [692, 480] on button "Próximo" at bounding box center [680, 473] width 70 height 22
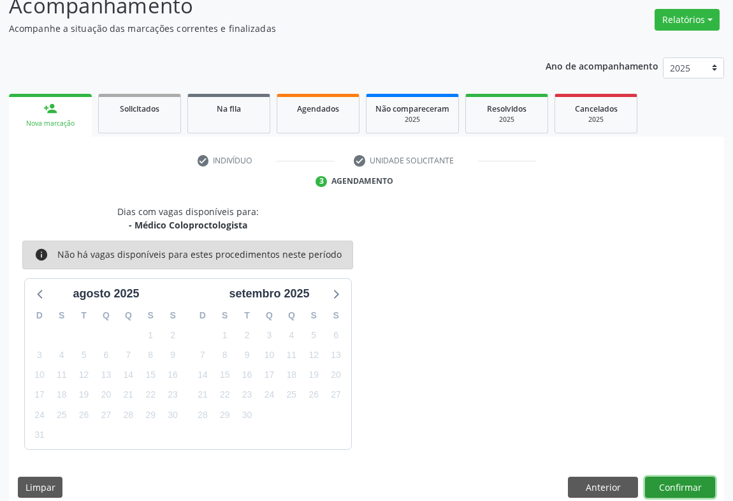
click at [667, 480] on button "Confirmar" at bounding box center [680, 487] width 70 height 22
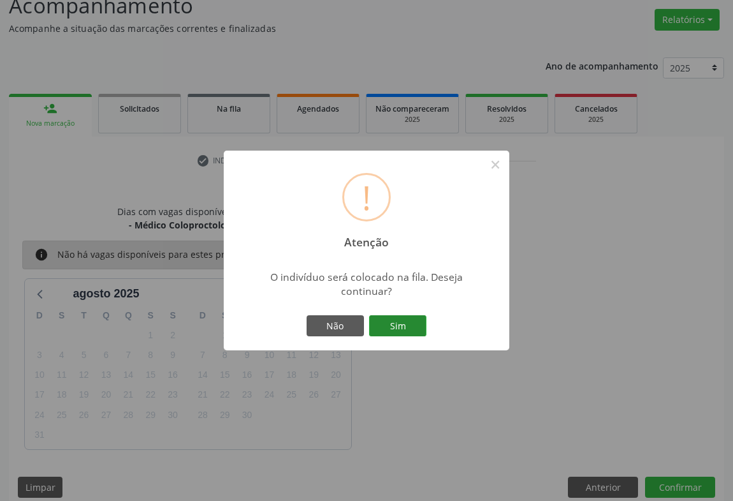
click at [413, 328] on button "Sim" at bounding box center [397, 326] width 57 height 22
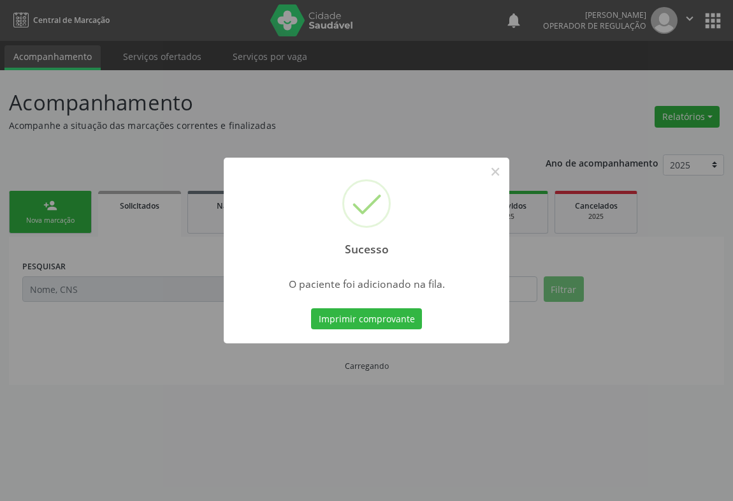
scroll to position [0, 0]
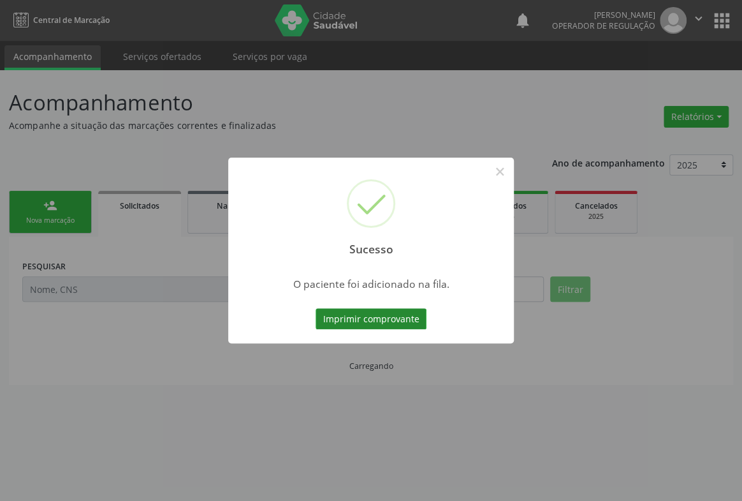
click at [390, 309] on button "Imprimir comprovante" at bounding box center [371, 319] width 111 height 22
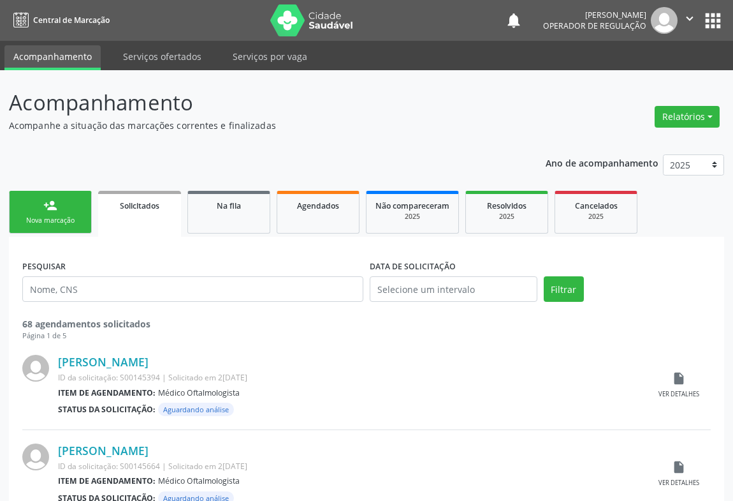
click at [57, 210] on link "person_add Nova marcação" at bounding box center [50, 212] width 83 height 43
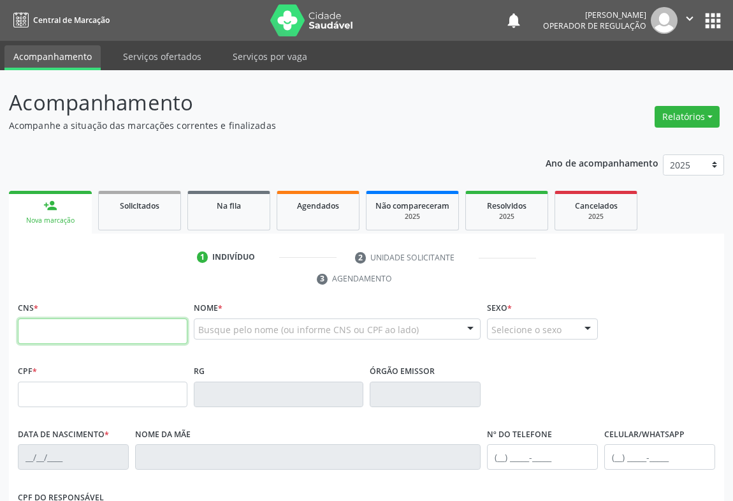
click at [59, 332] on input "text" at bounding box center [103, 331] width 170 height 26
type input "708 0028 4851 1923"
type input "0255589948"
type input "[DATE]"
type input "[PHONE_NUMBER]"
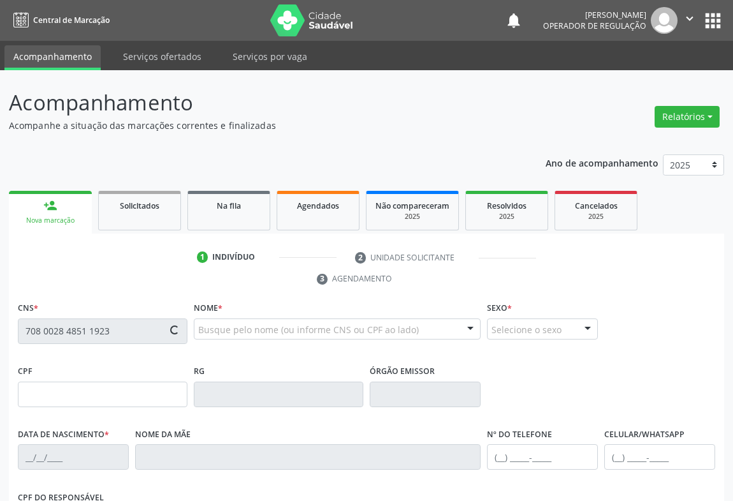
type input "S/N"
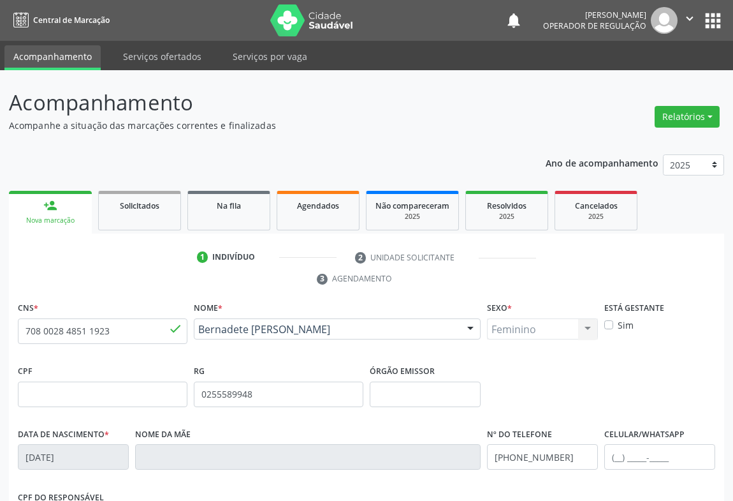
scroll to position [211, 0]
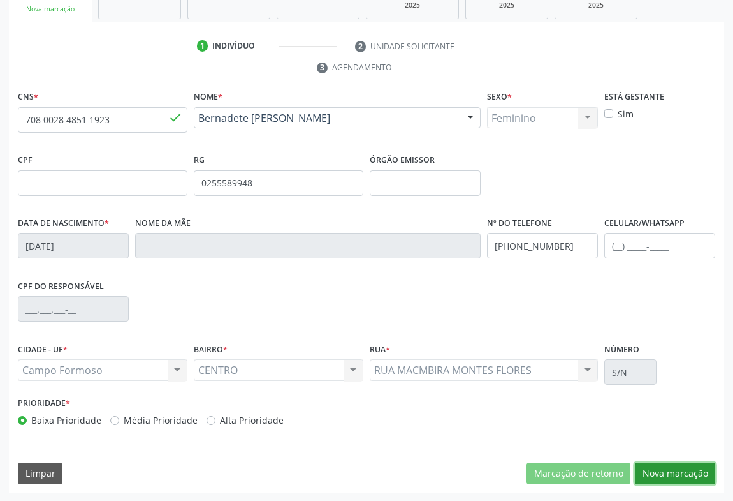
click at [680, 470] on button "Nova marcação" at bounding box center [675, 473] width 80 height 22
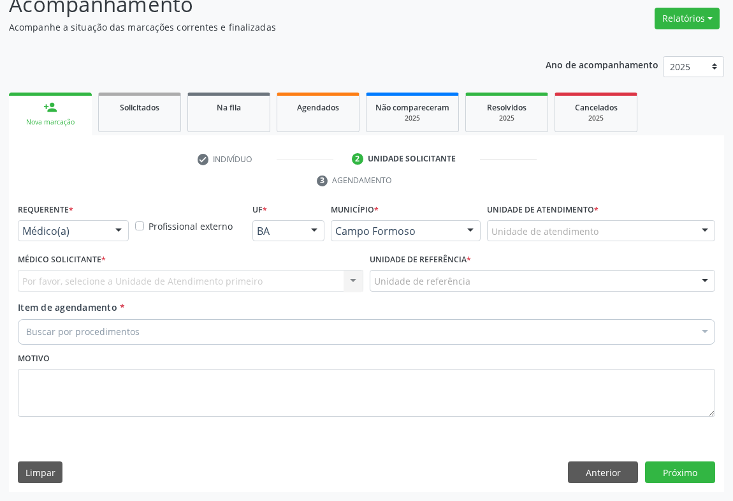
scroll to position [97, 0]
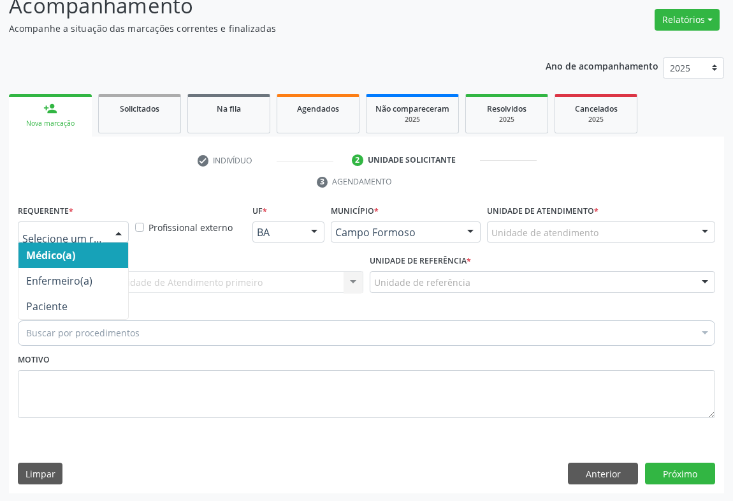
click at [108, 237] on div "Médico(a) Enfermeiro(a) Paciente Nenhum resultado encontrado para: " " Não há n…" at bounding box center [73, 232] width 111 height 22
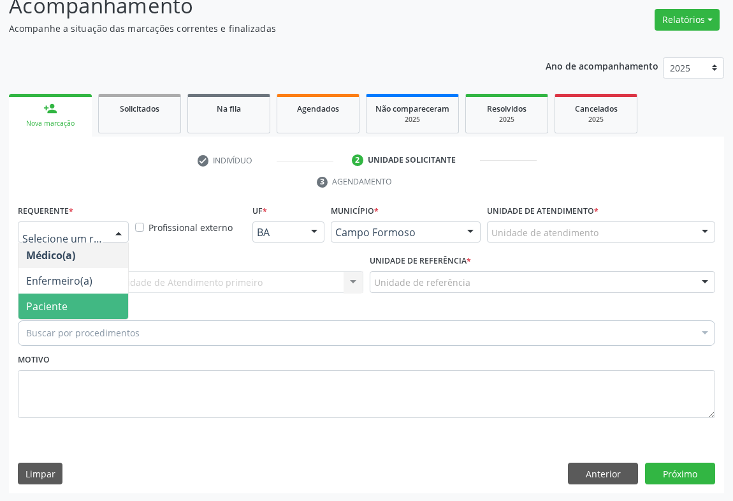
click at [69, 297] on span "Paciente" at bounding box center [73, 306] width 110 height 26
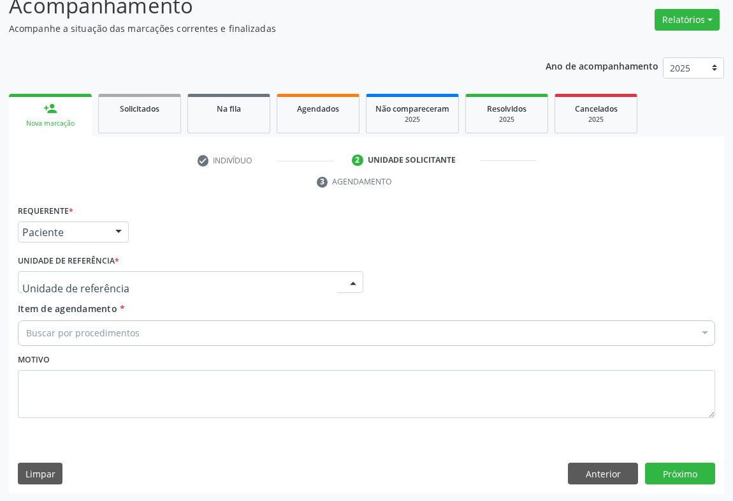
drag, startPoint x: 163, startPoint y: 284, endPoint x: 149, endPoint y: 300, distance: 20.8
click at [162, 286] on div at bounding box center [191, 282] width 346 height 22
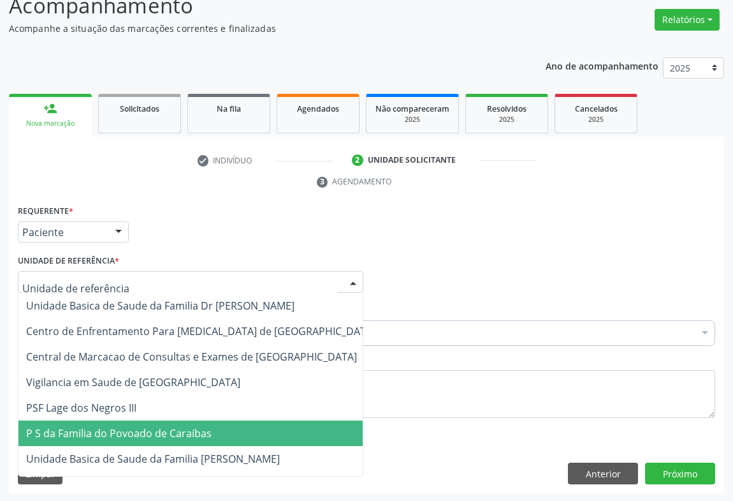
click at [151, 446] on span "Unidade Basica de Saude da Familia [PERSON_NAME]" at bounding box center [200, 459] width 365 height 26
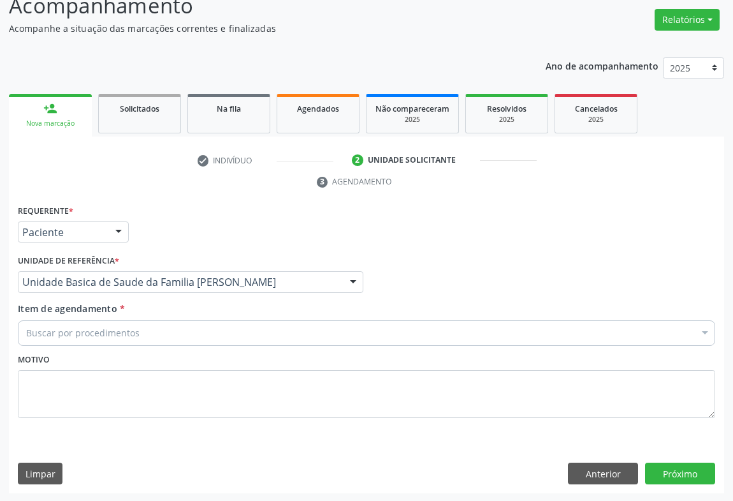
click at [157, 332] on div "Buscar por procedimentos" at bounding box center [367, 333] width 698 height 26
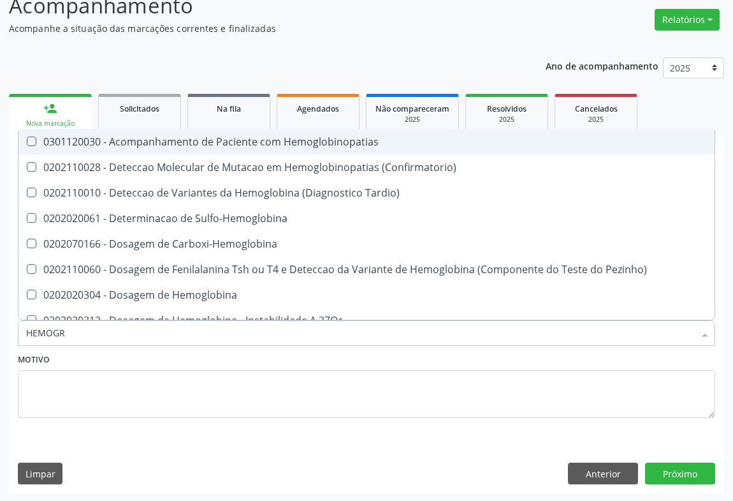
type input "HEMOGRA"
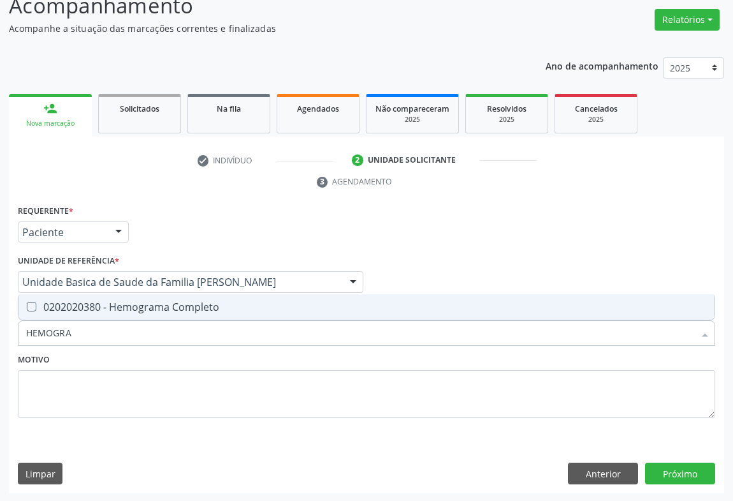
click at [161, 304] on div "0202020380 - Hemograma Completo" at bounding box center [366, 307] width 681 height 10
checkbox Completo "true"
type input "HEMOGRA"
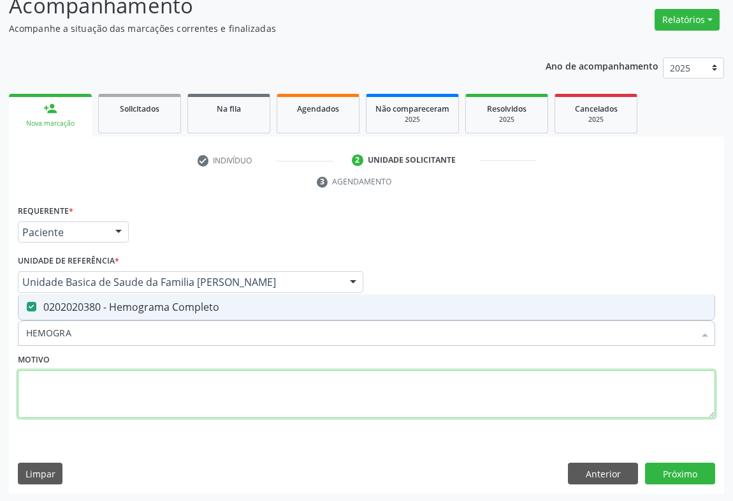
click at [114, 367] on div "Motivo" at bounding box center [367, 384] width 698 height 68
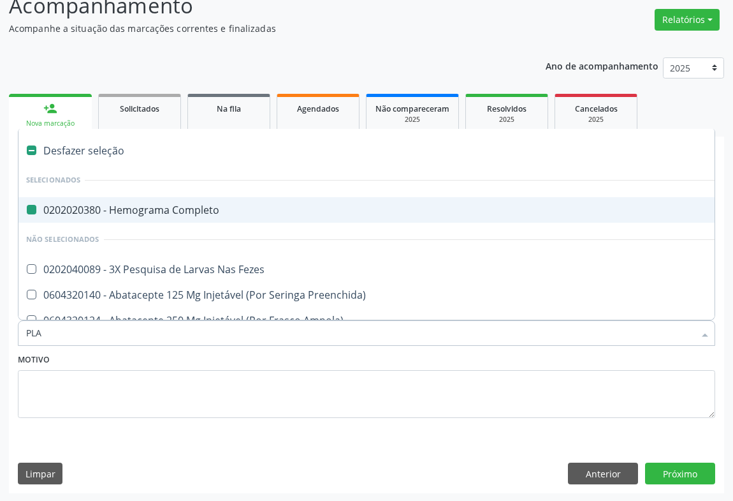
type input "PLAQ"
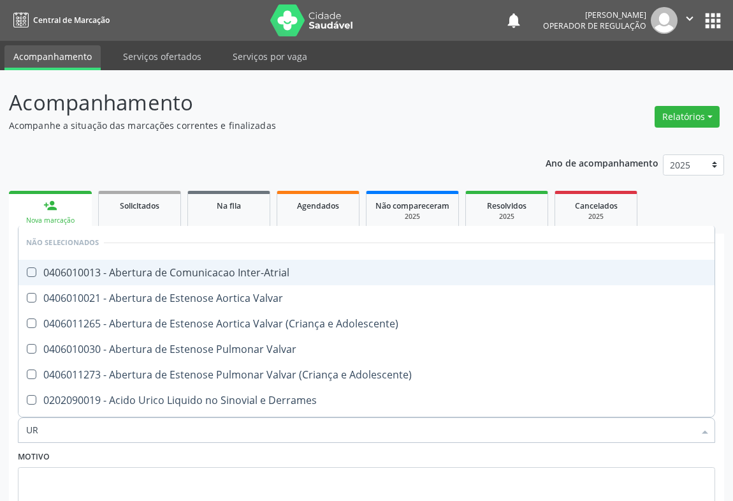
scroll to position [97, 0]
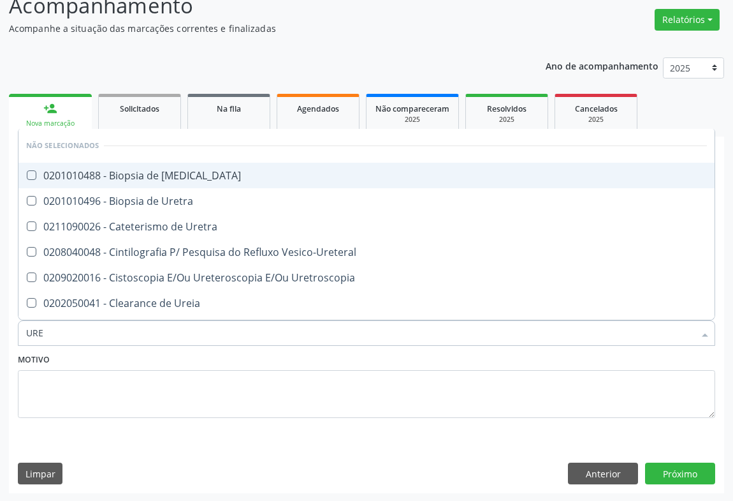
type input "UREI"
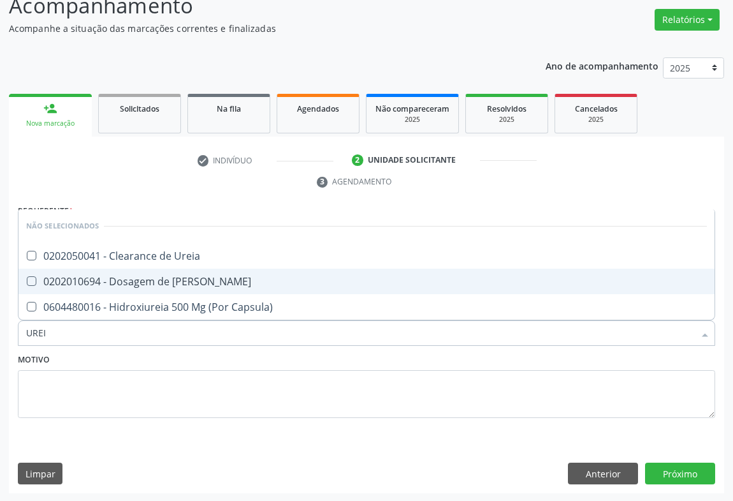
click at [133, 278] on div "0202010694 - Dosagem de [PERSON_NAME]" at bounding box center [366, 281] width 681 height 10
checkbox Ureia "true"
type input "UREI"
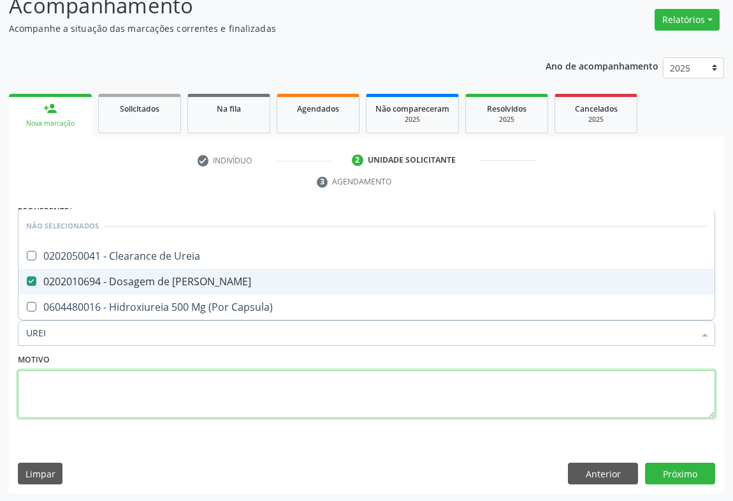
click at [113, 379] on textarea at bounding box center [367, 394] width 698 height 48
checkbox Ureia "true"
checkbox Capsula\) "true"
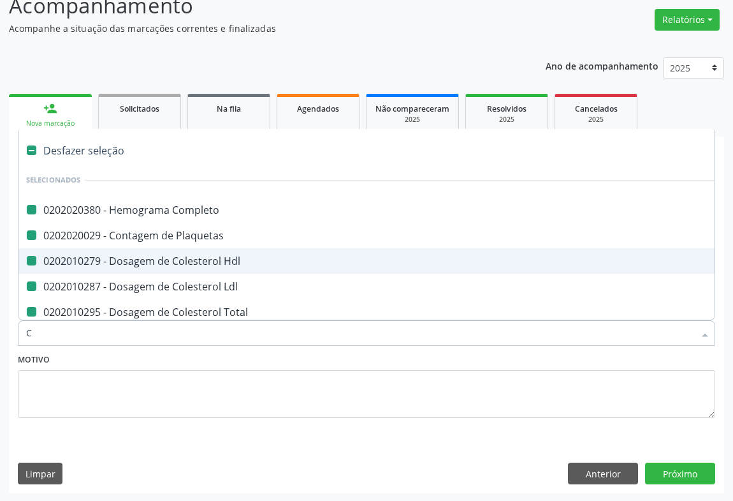
type input "CR"
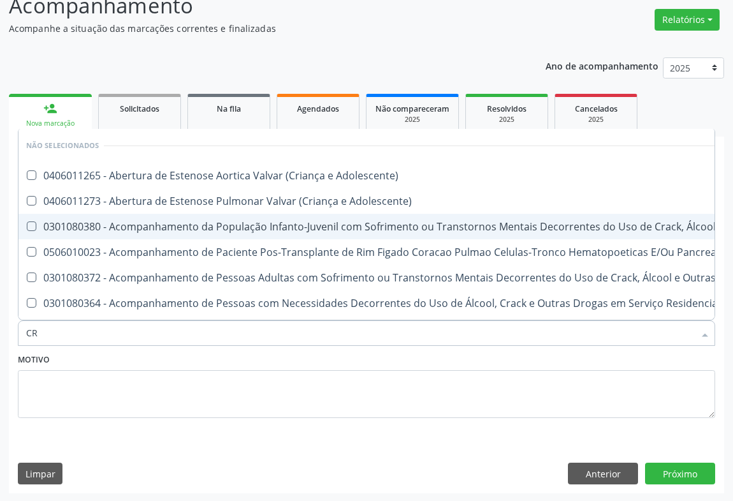
checkbox Adolescente\) "false"
checkbox \(Uai\)\ "false"
checkbox Pancreas "false"
checkbox \(Uaa\)\ "false"
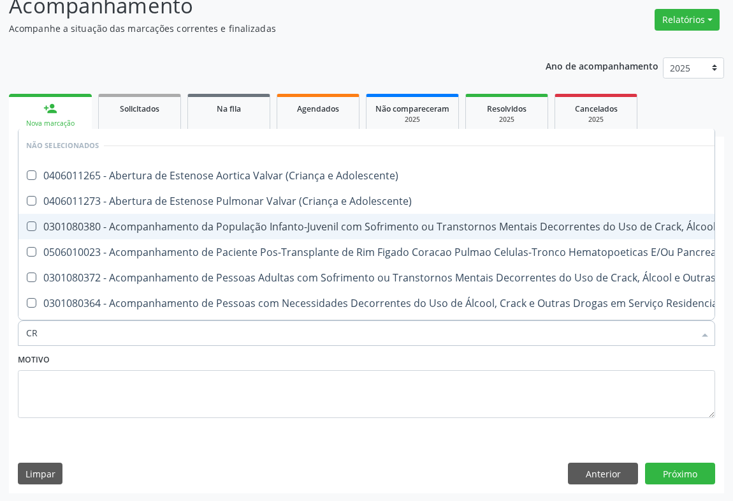
checkbox Terapêuticas\)\ "false"
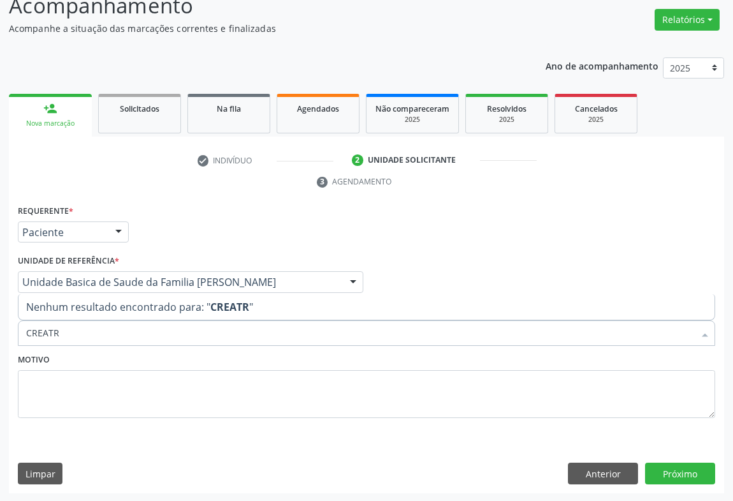
type input "CREAT"
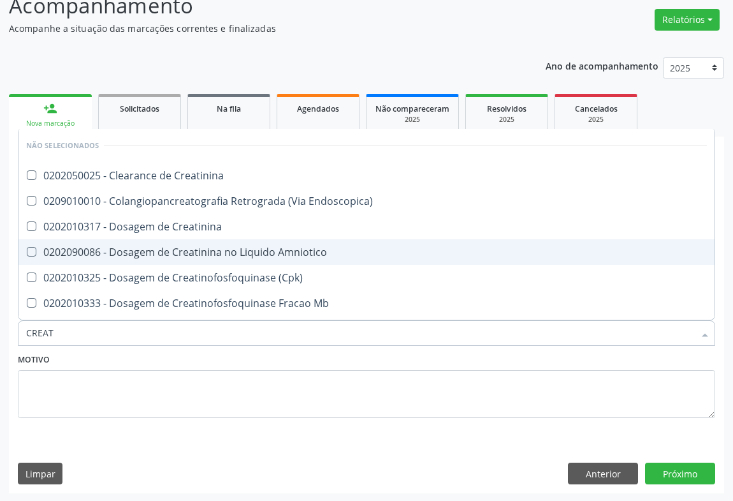
click at [146, 223] on div "0202010317 - Dosagem de Creatinina" at bounding box center [366, 226] width 681 height 10
checkbox Creatinina "true"
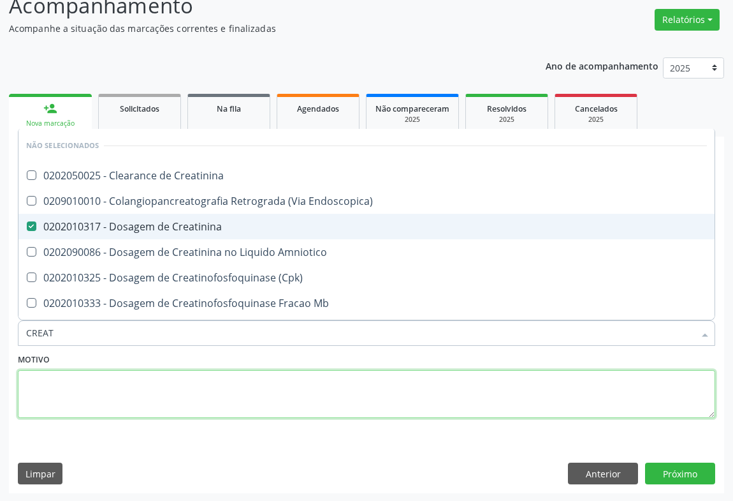
click at [77, 372] on textarea at bounding box center [367, 394] width 698 height 48
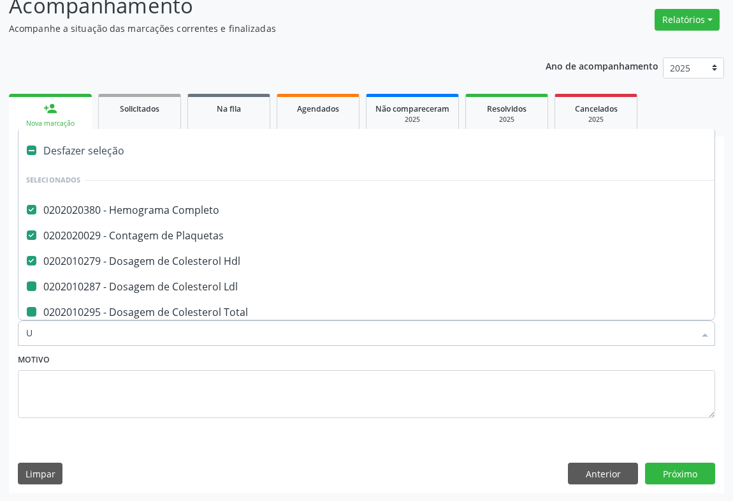
type input "UR"
checkbox Ldl "false"
checkbox Total "false"
checkbox Triglicerideos "false"
checkbox Ureia "false"
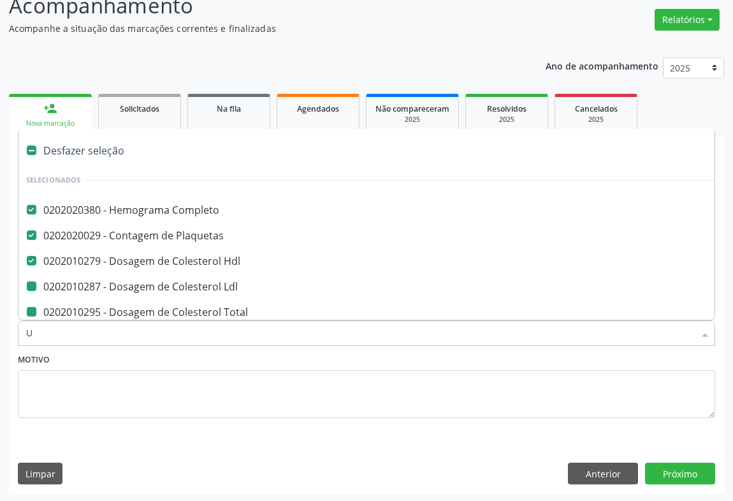
checkbox Creatinina "false"
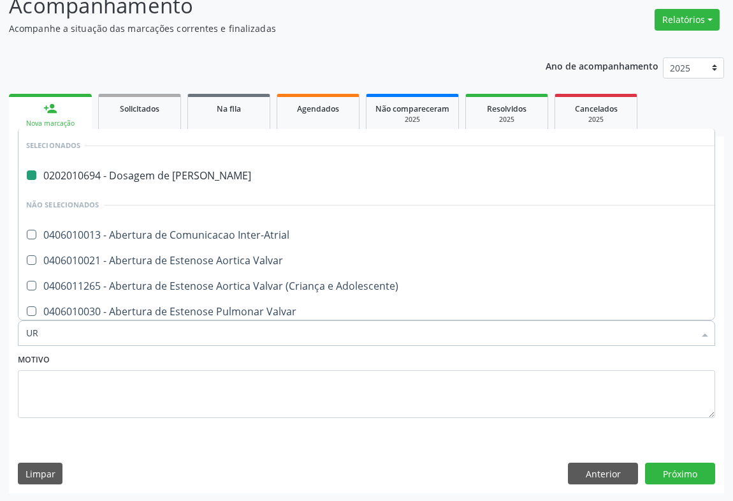
type input "URI"
checkbox Ureia "false"
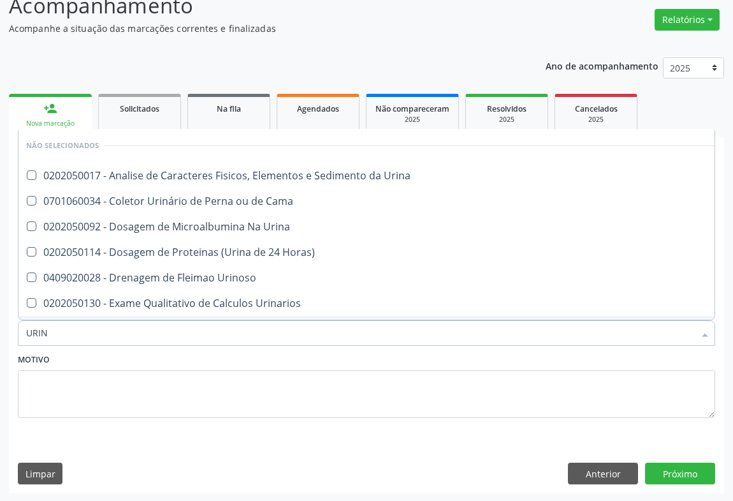
type input "URINA"
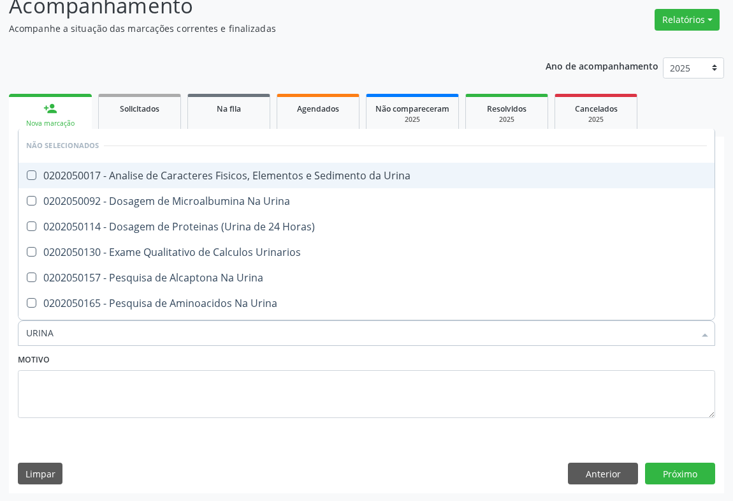
click at [289, 174] on div "0202050017 - Analise de Caracteres Fisicos, Elementos e Sedimento da Urina" at bounding box center [366, 175] width 681 height 10
checkbox Urina "true"
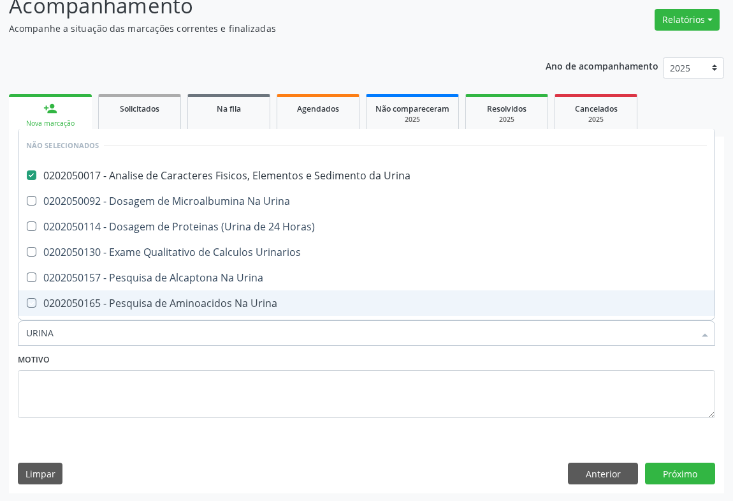
click at [203, 358] on div "Motivo" at bounding box center [367, 384] width 698 height 68
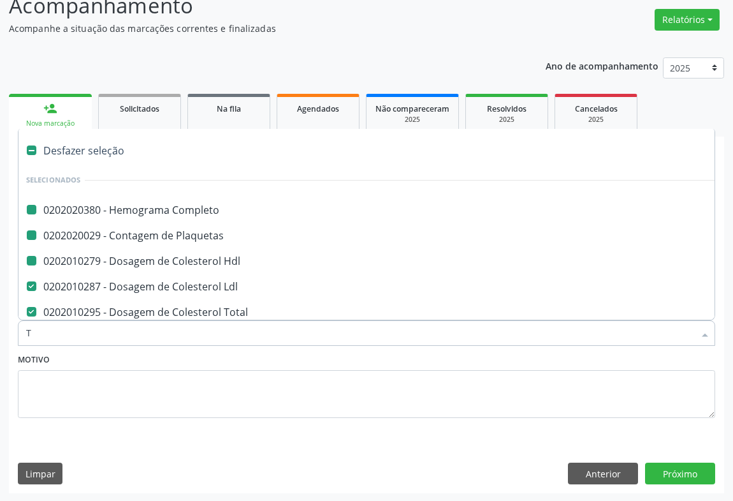
type input "TF"
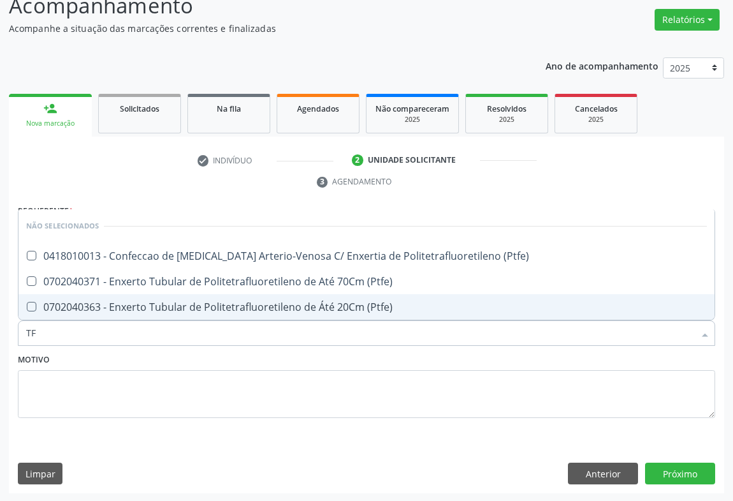
checkbox \(Ptfe\) "false"
type input "TG"
checkbox \(Ptfe\) "false"
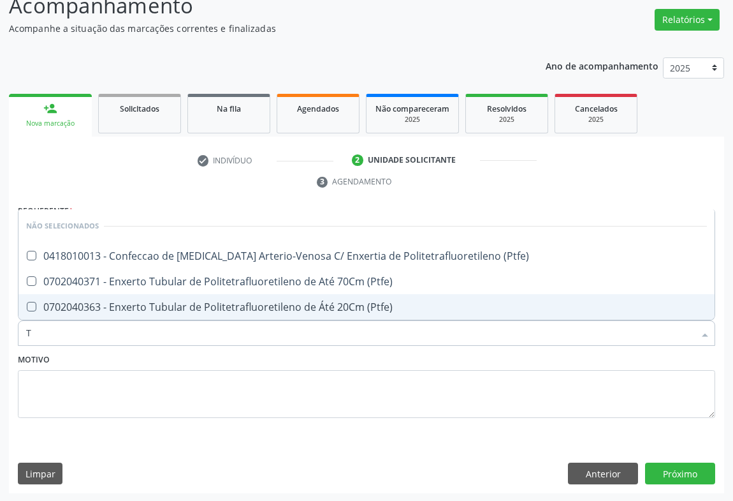
checkbox \(Ptfe\) "false"
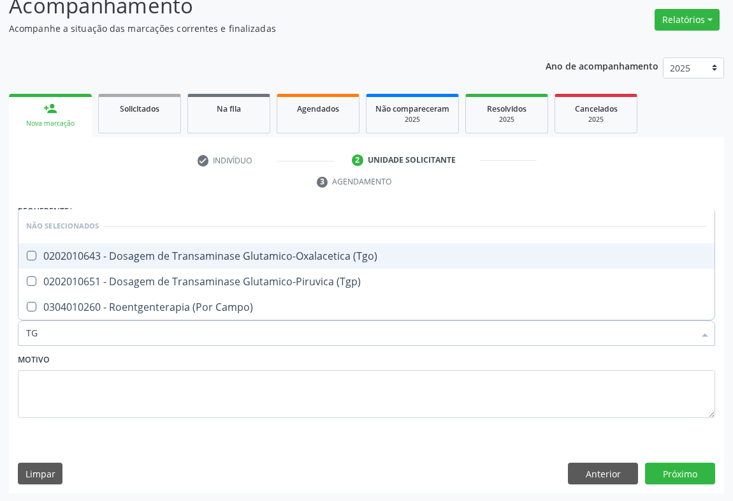
click at [143, 251] on div "0202010643 - Dosagem de Transaminase Glutamico-Oxalacetica (Tgo)" at bounding box center [366, 256] width 681 height 10
checkbox \(Tgo\) "true"
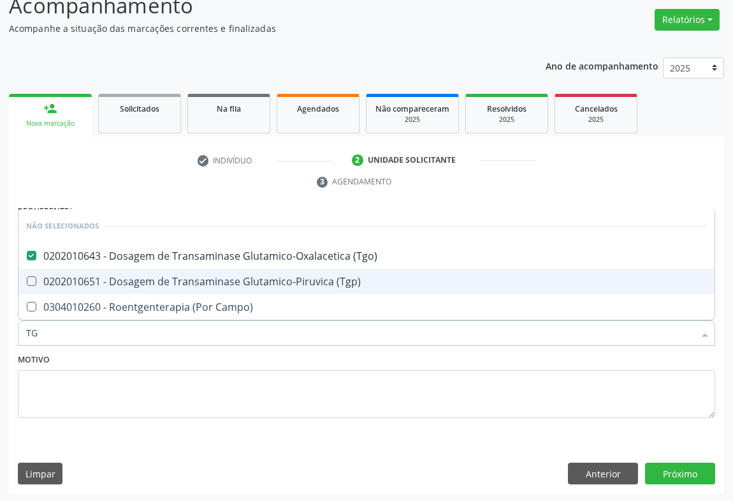
click at [138, 276] on div "0202010651 - Dosagem de Transaminase Glutamico-Piruvica (Tgp)" at bounding box center [366, 281] width 681 height 10
checkbox \(Tgp\) "true"
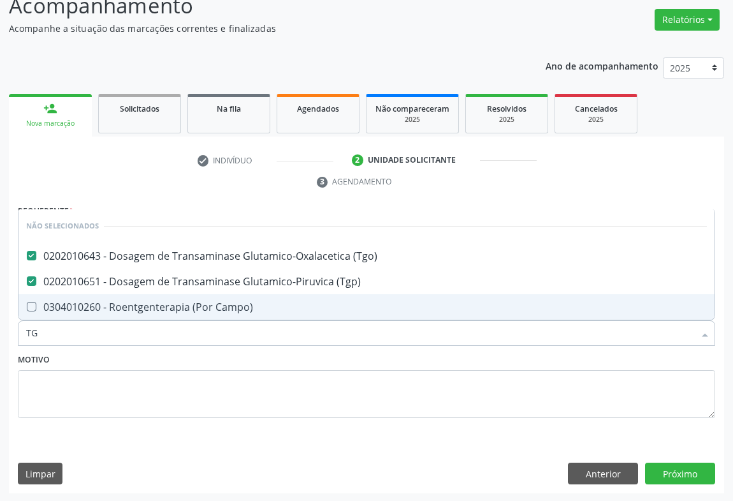
type input "TG"
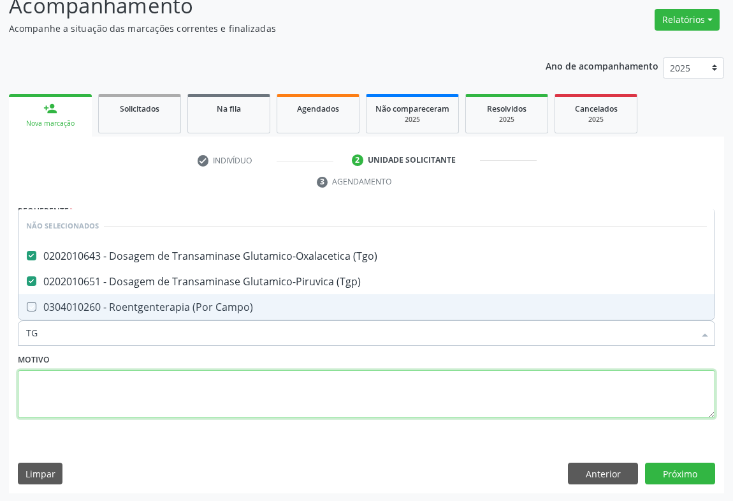
click at [111, 378] on textarea at bounding box center [367, 394] width 698 height 48
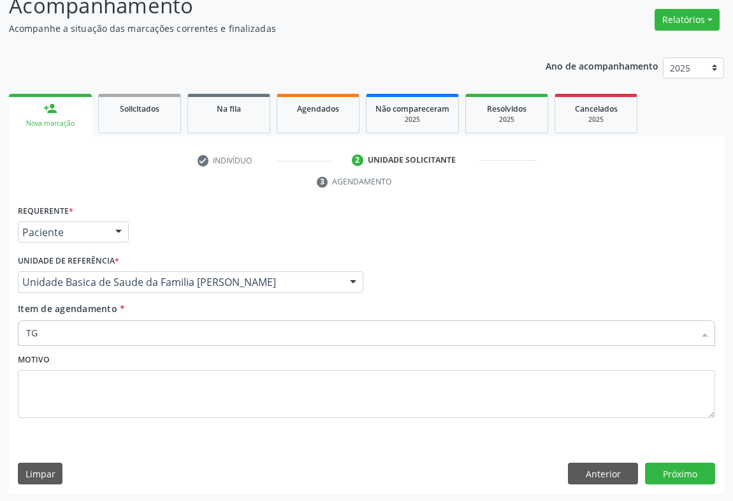
checkbox Hdl "true"
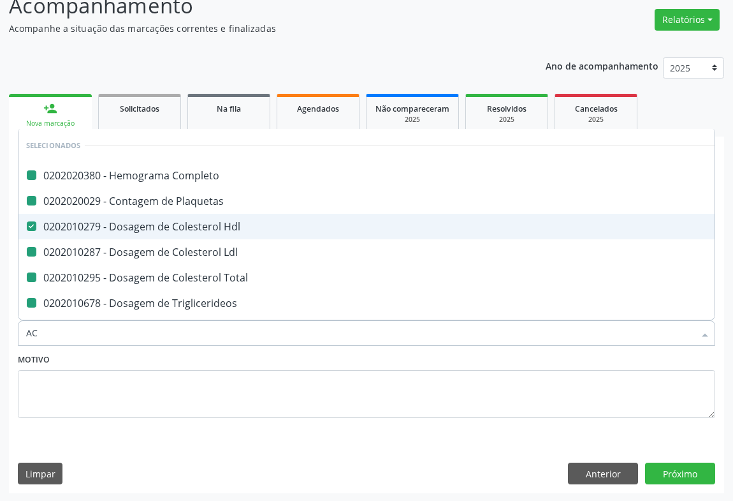
type input "ACI"
checkbox Completo "false"
checkbox Plaquetas "false"
checkbox Ldl "false"
checkbox Total "false"
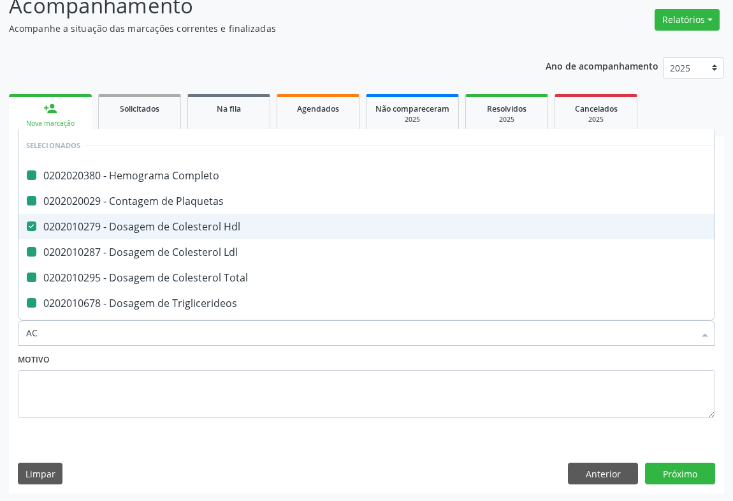
checkbox Triglicerideos "false"
checkbox Ureia "false"
checkbox Creatinina "false"
checkbox Urina "false"
checkbox \(Tgo\) "false"
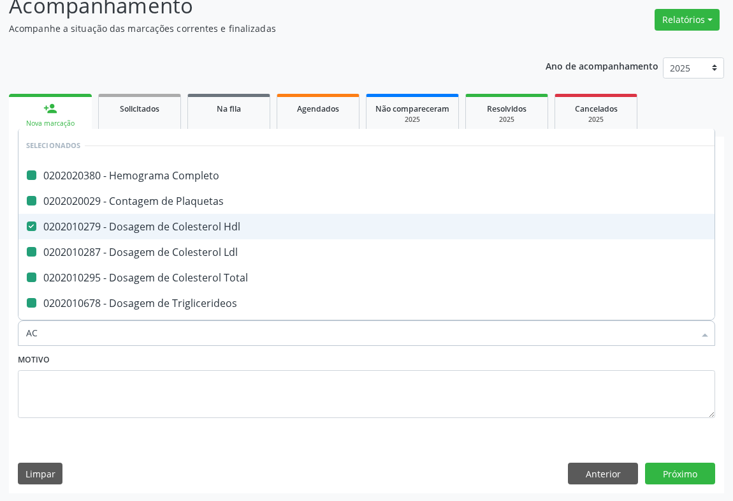
checkbox \(Tgp\) "false"
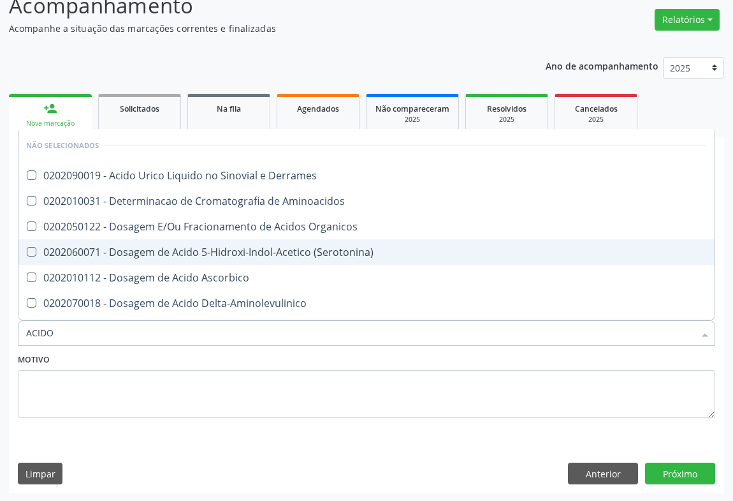
type input "ACIDO U"
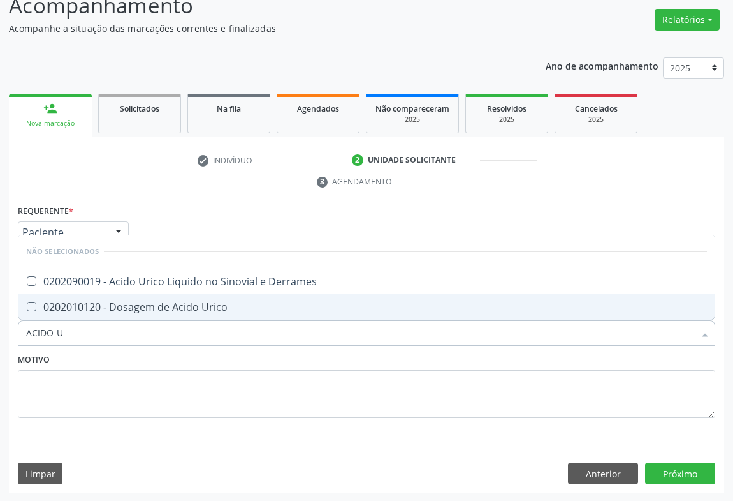
click at [105, 307] on div "0202010120 - Dosagem de Acido Urico" at bounding box center [366, 307] width 681 height 10
checkbox Urico "true"
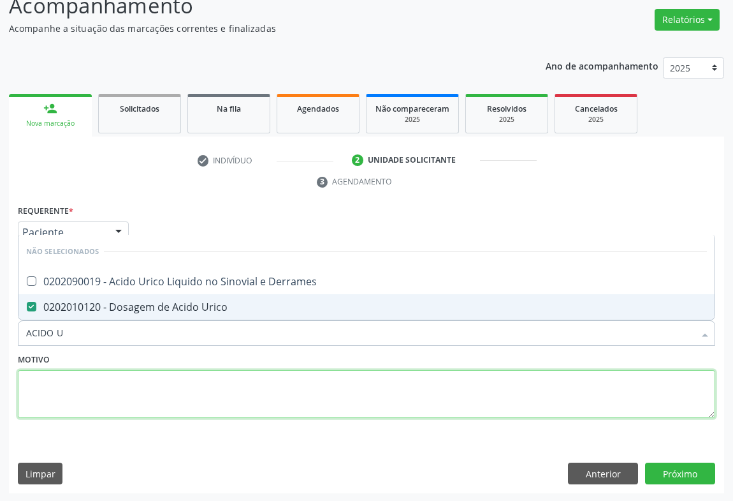
click at [75, 371] on textarea at bounding box center [367, 394] width 698 height 48
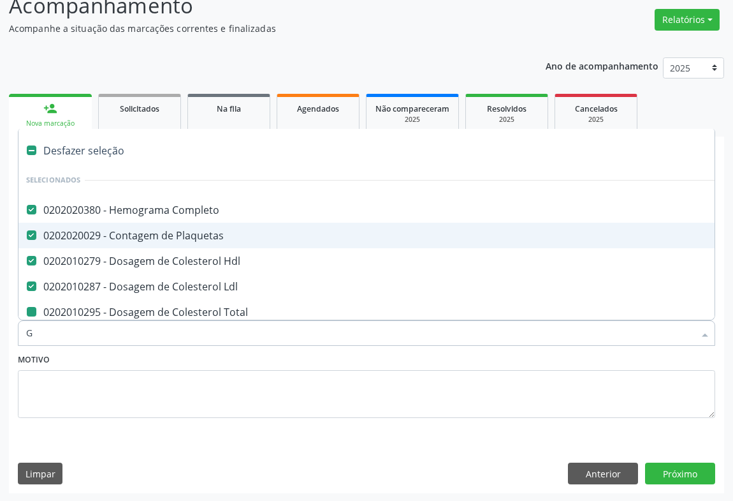
type input "GL"
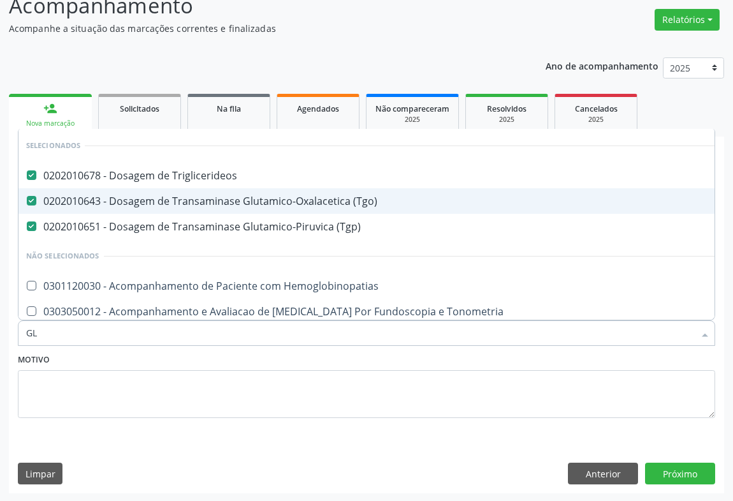
checkbox Hemoglobinopatias "false"
checkbox Tonometria "false"
checkbox Ampola\) "false"
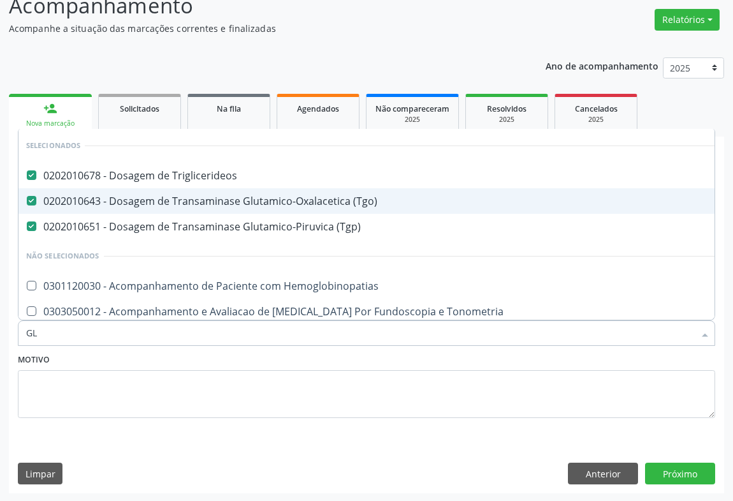
checkbox Linfatico "false"
checkbox Salivar "false"
type input "GLI"
checkbox \(Tgp\) "false"
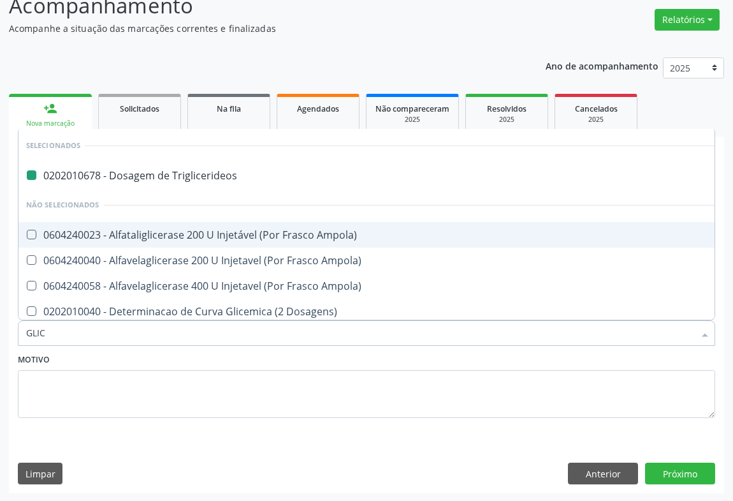
type input "GLICO"
checkbox Triglicerideos "false"
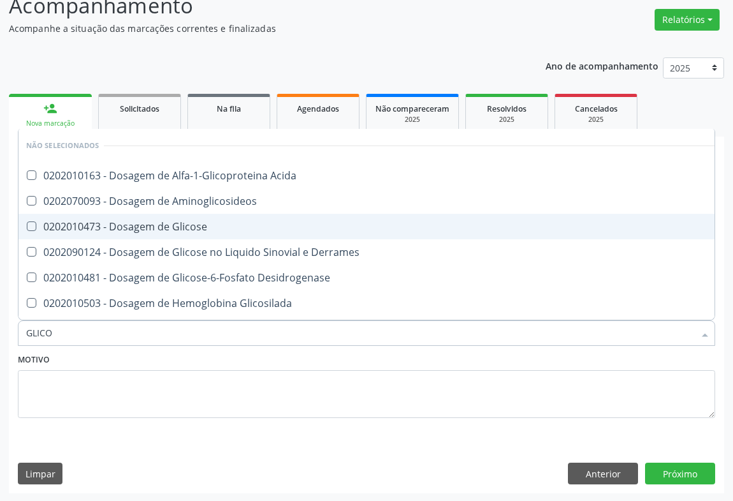
click at [172, 224] on div "0202010473 - Dosagem de Glicose" at bounding box center [370, 226] width 689 height 10
checkbox Glicose "true"
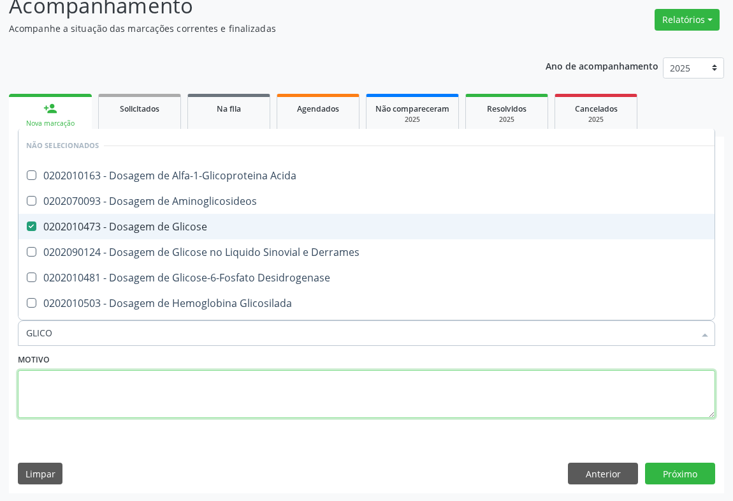
click at [160, 378] on textarea at bounding box center [367, 394] width 698 height 48
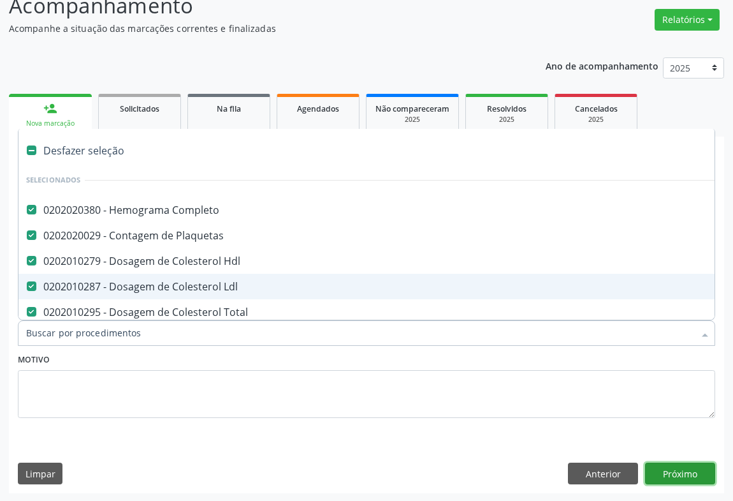
click at [663, 476] on button "Próximo" at bounding box center [680, 473] width 70 height 22
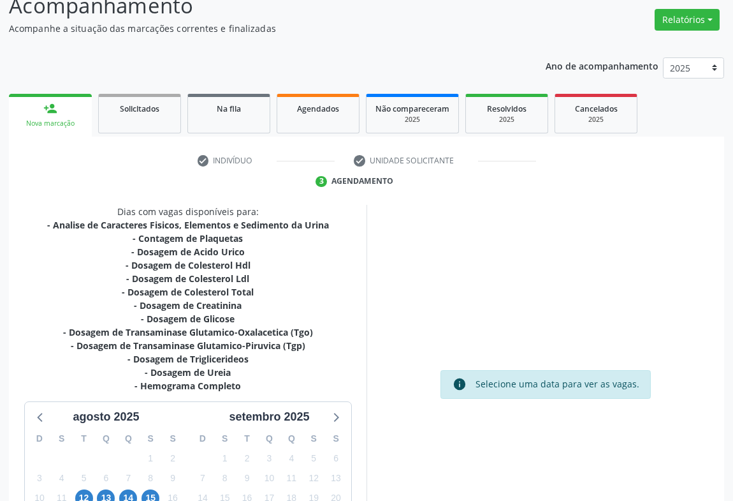
scroll to position [213, 0]
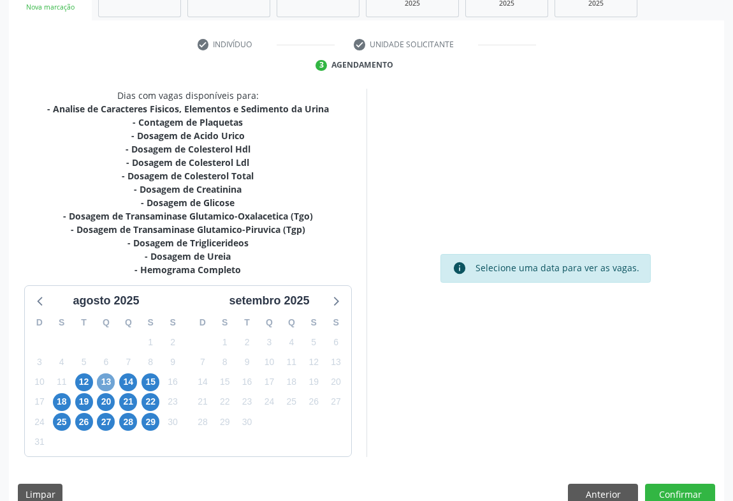
click at [108, 383] on span "13" at bounding box center [106, 382] width 18 height 18
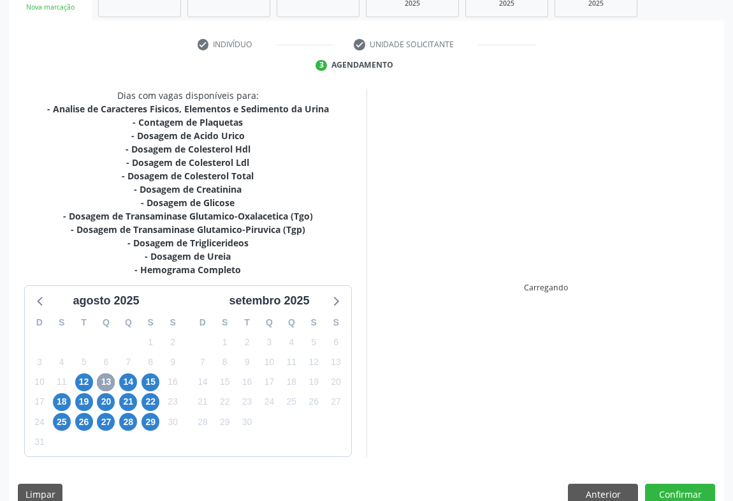
scroll to position [235, 0]
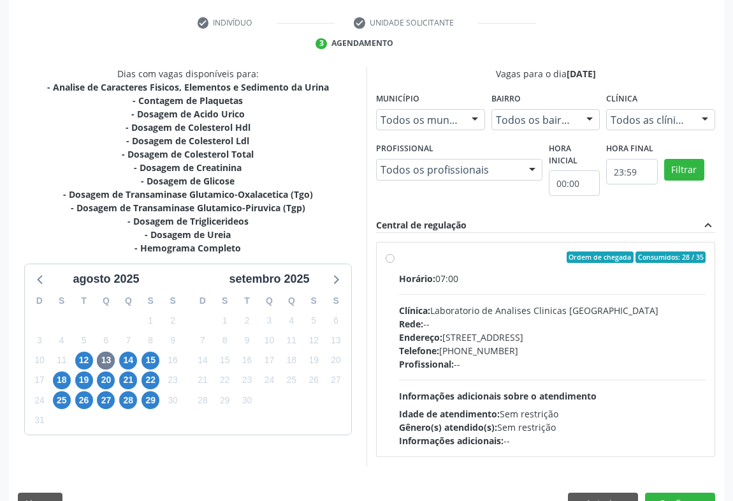
click at [530, 357] on div "Profissional: --" at bounding box center [552, 363] width 307 height 13
click at [395, 263] on input "Ordem de chegada Consumidos: 28 / 35 Horário: 07:00 Clínica: Laboratorio de Ana…" at bounding box center [390, 256] width 9 height 11
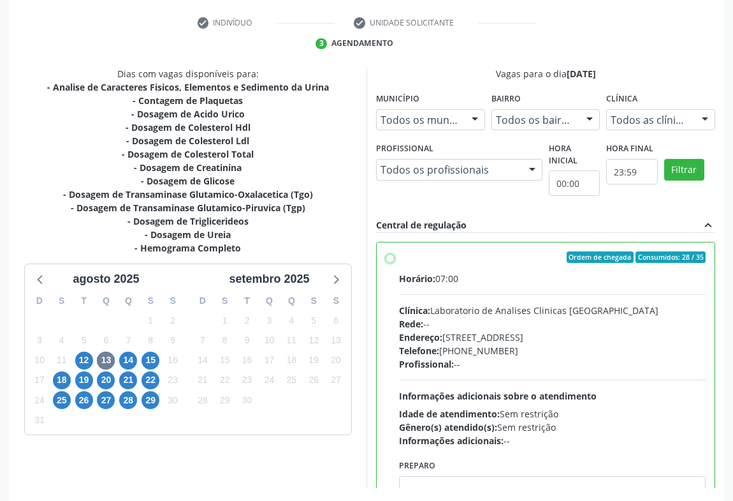
radio input "true"
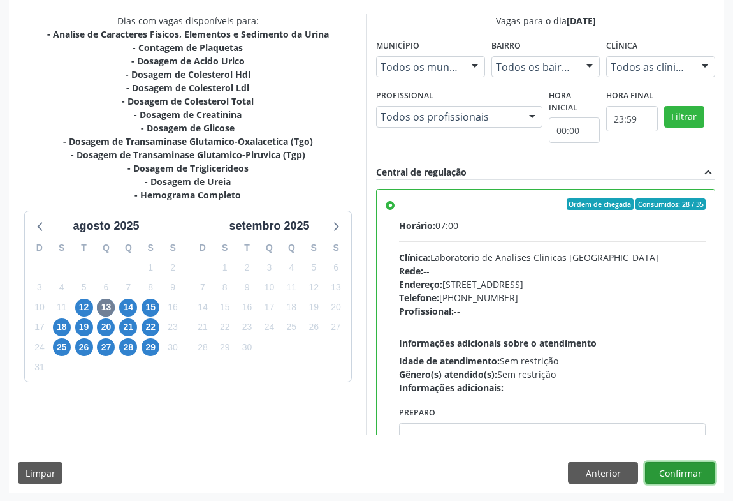
click at [671, 471] on button "Confirmar" at bounding box center [680, 473] width 70 height 22
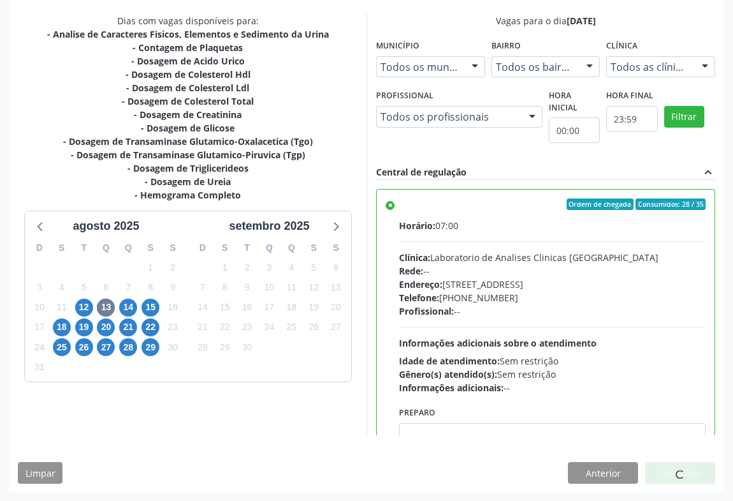
scroll to position [0, 0]
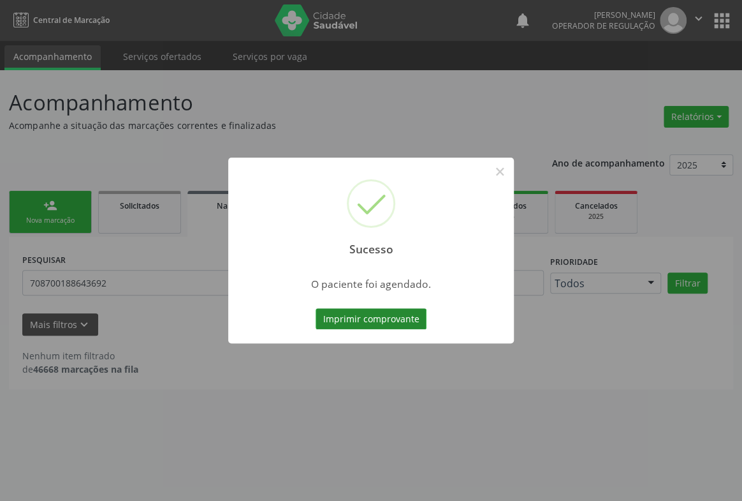
click at [369, 327] on button "Imprimir comprovante" at bounding box center [371, 319] width 111 height 22
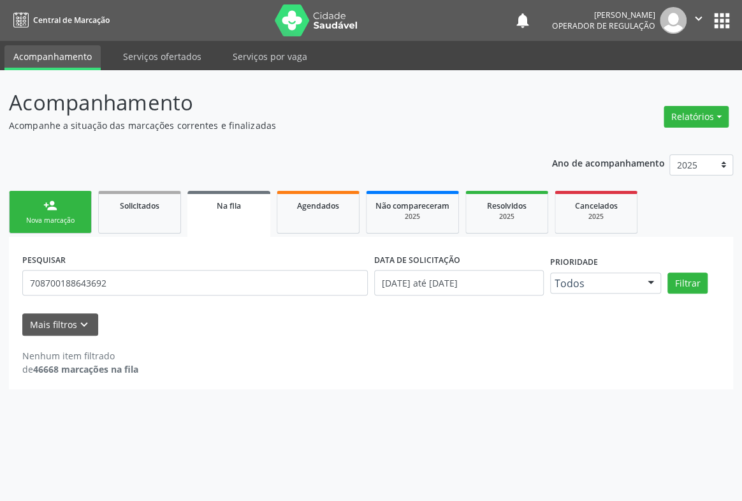
click at [77, 216] on div "Nova marcação" at bounding box center [50, 221] width 64 height 10
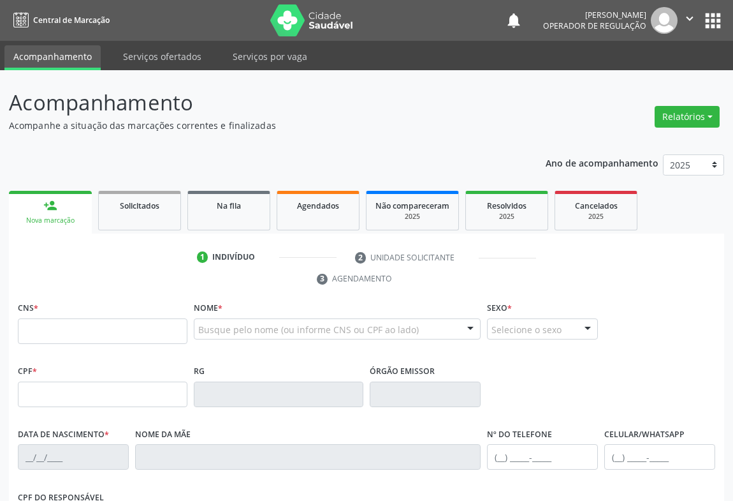
click at [9, 191] on link "person_add Nova marcação" at bounding box center [50, 212] width 83 height 43
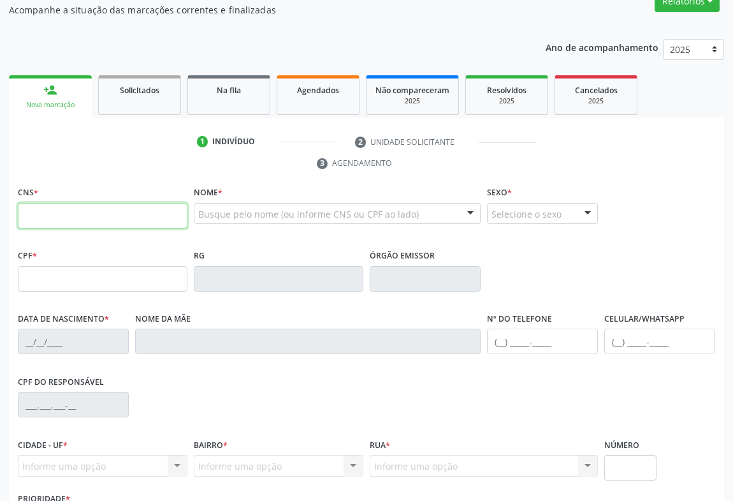
click at [71, 210] on input "text" at bounding box center [103, 216] width 170 height 26
type input "706 5003 1657 1694"
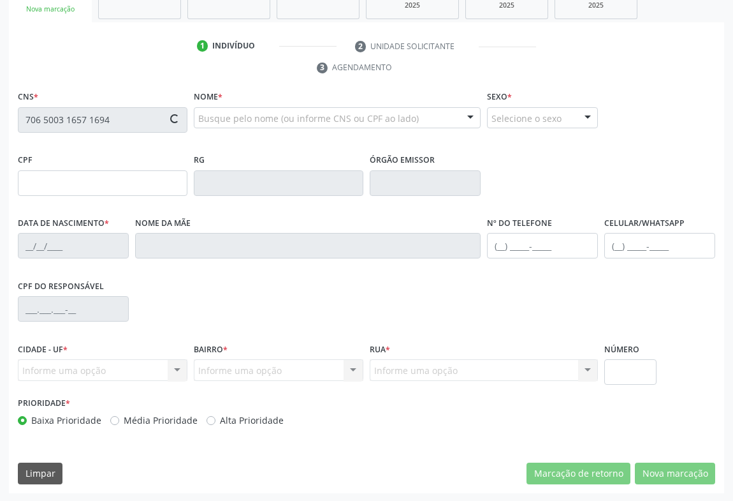
type input "009.405.785-06"
type input "[DATE]"
type input "[PERSON_NAME]"
type input "[PHONE_NUMBER]"
type input "S/N"
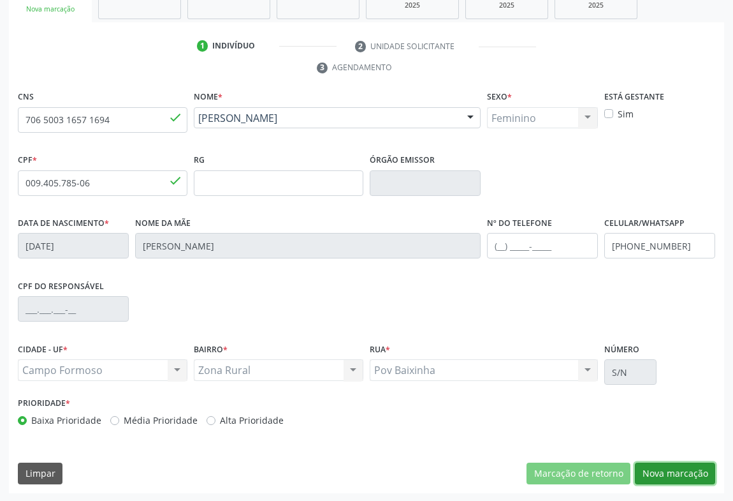
click at [686, 466] on button "Nova marcação" at bounding box center [675, 473] width 80 height 22
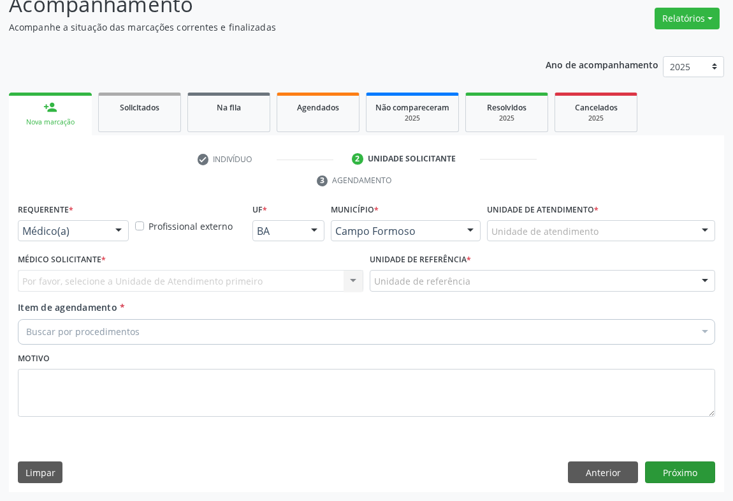
scroll to position [97, 0]
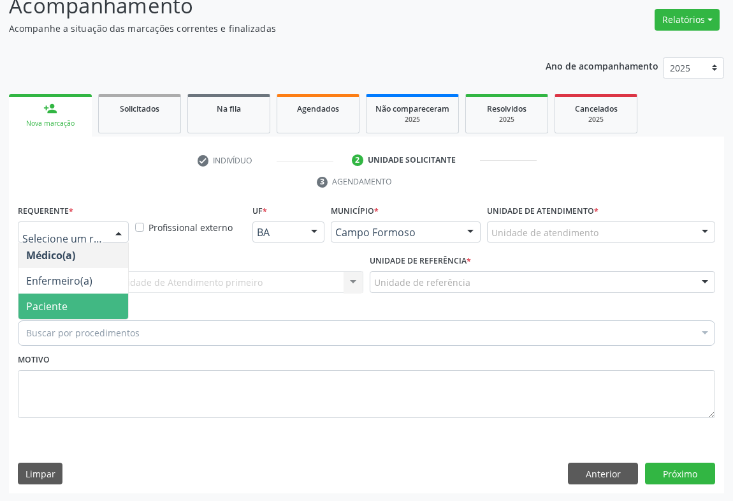
click at [61, 304] on span "Paciente" at bounding box center [46, 306] width 41 height 14
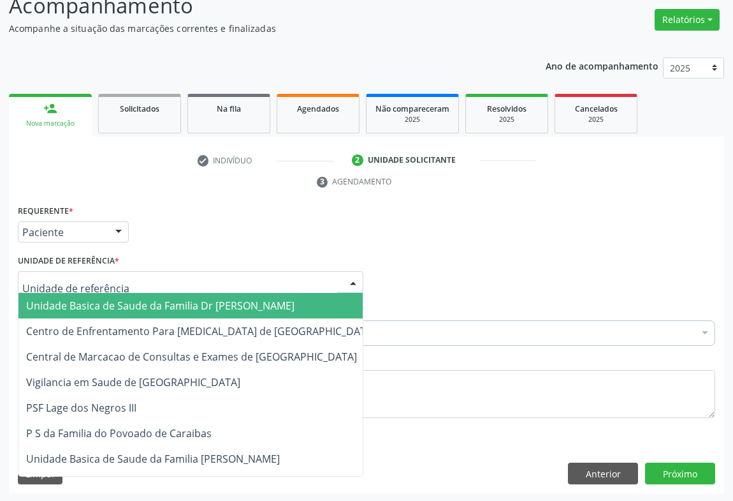
click at [155, 288] on div at bounding box center [191, 282] width 346 height 22
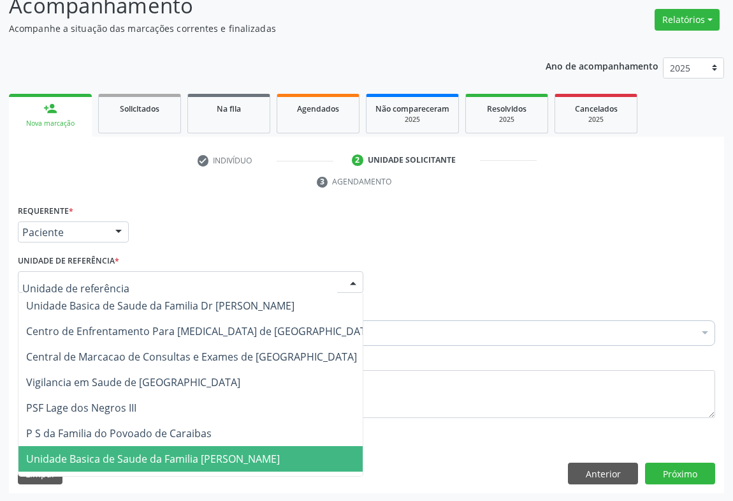
click at [128, 464] on span "Unidade Basica de Saude da Familia [PERSON_NAME]" at bounding box center [200, 459] width 365 height 26
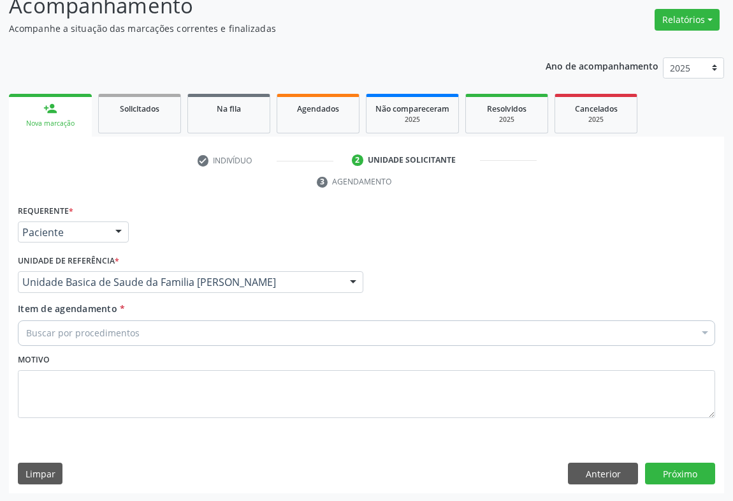
drag, startPoint x: 121, startPoint y: 338, endPoint x: 130, endPoint y: 330, distance: 12.2
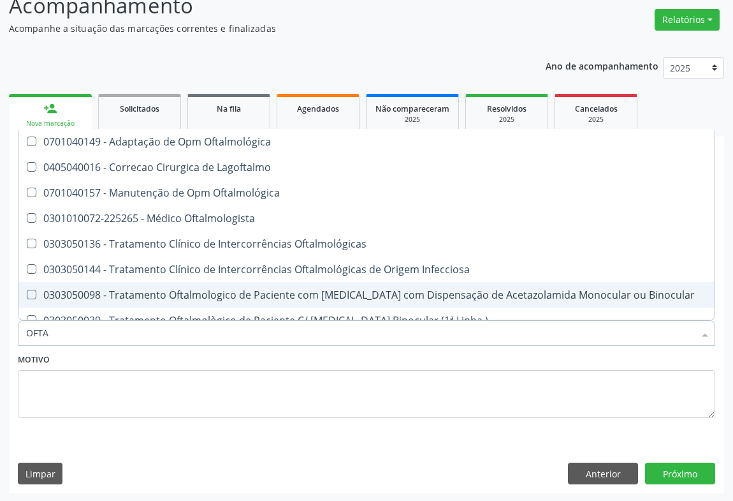
type input "OFTAL"
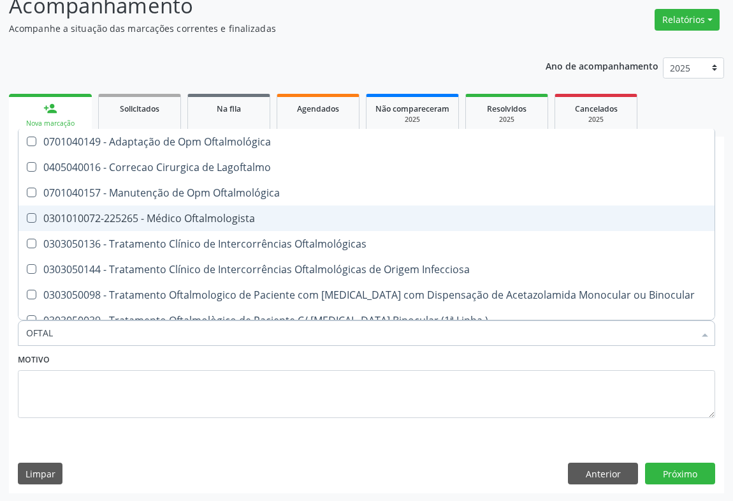
click at [186, 221] on div "0301010072-225265 - Médico Oftalmologista" at bounding box center [366, 218] width 681 height 10
checkbox Oftalmologista "true"
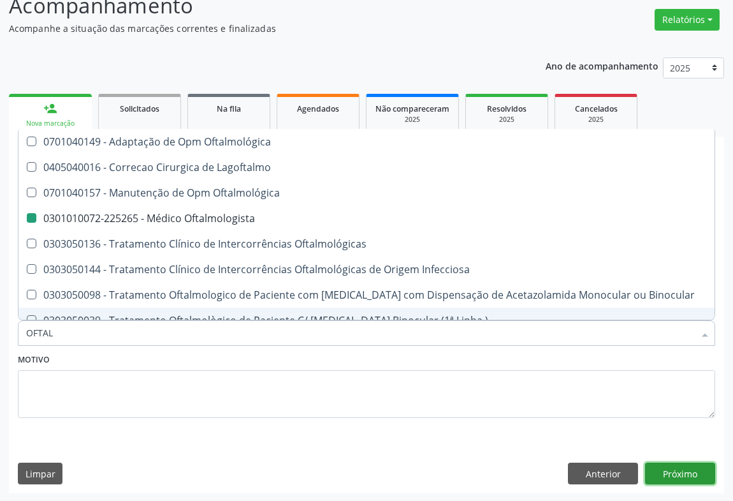
click at [669, 474] on button "Próximo" at bounding box center [680, 473] width 70 height 22
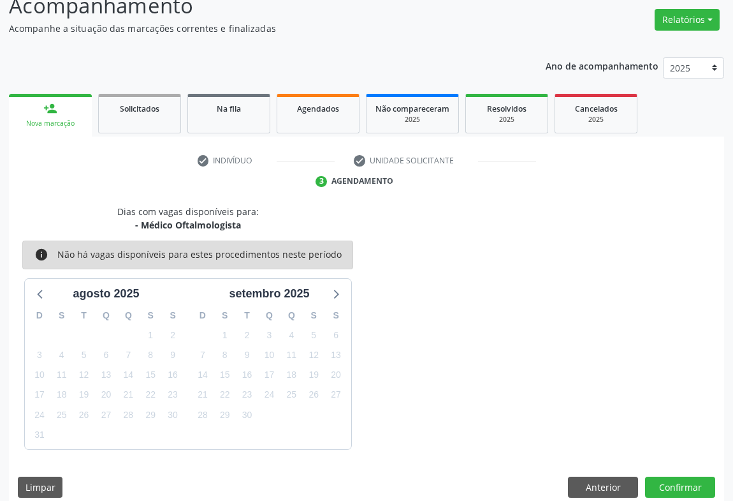
scroll to position [111, 0]
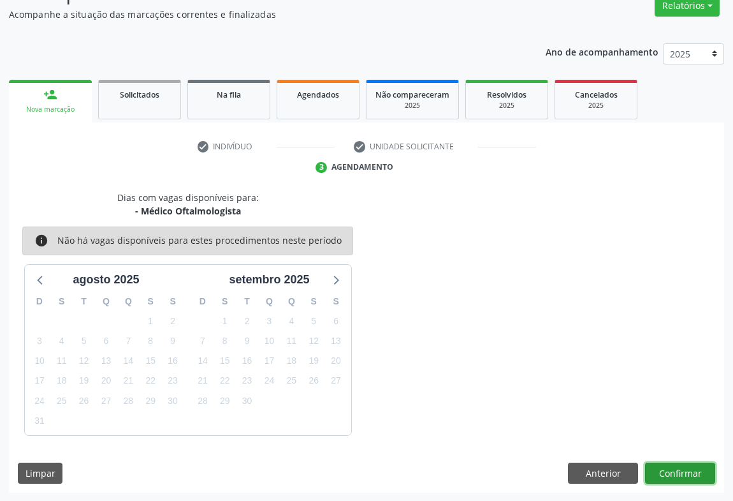
click at [662, 463] on button "Confirmar" at bounding box center [680, 473] width 70 height 22
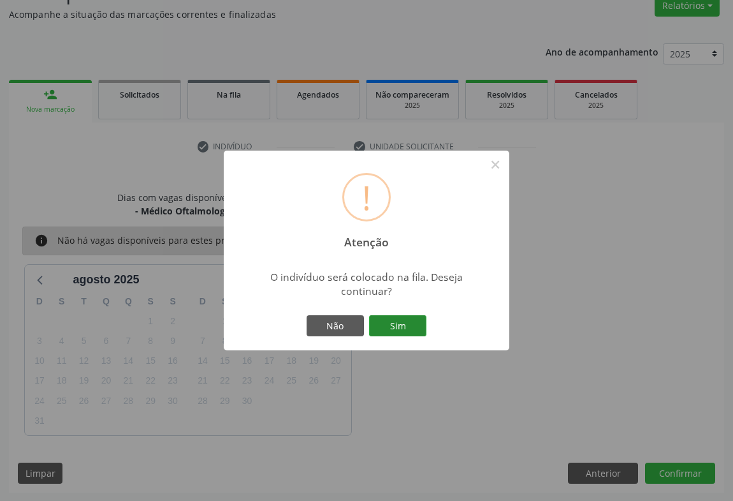
drag, startPoint x: 405, startPoint y: 326, endPoint x: 496, endPoint y: 361, distance: 97.7
click at [405, 325] on button "Sim" at bounding box center [397, 326] width 57 height 22
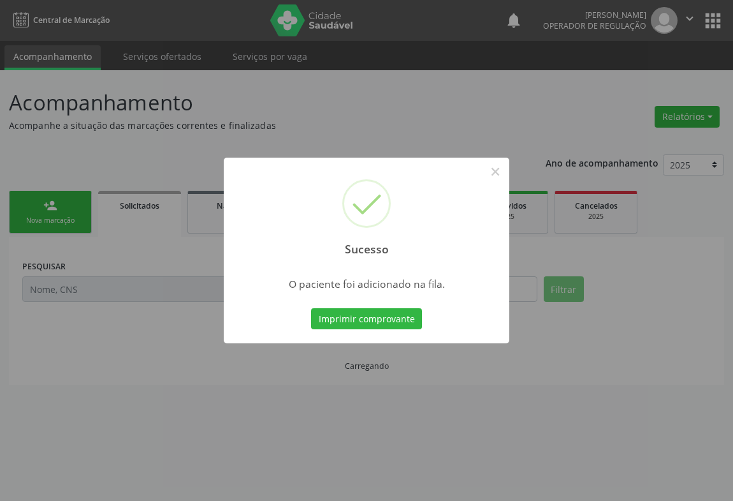
scroll to position [0, 0]
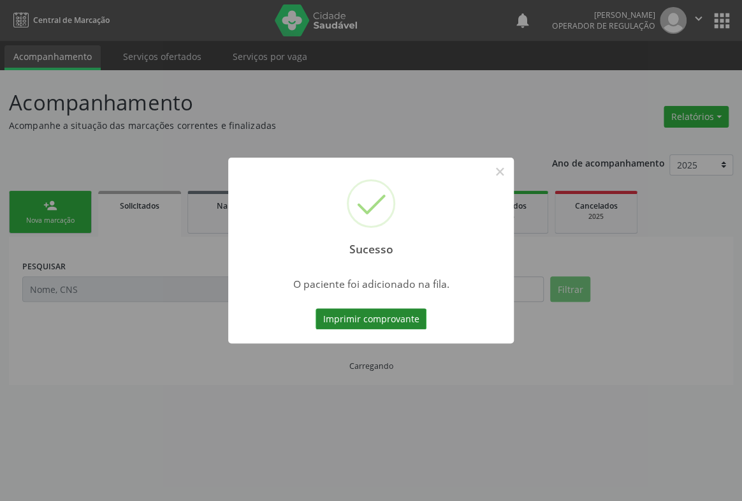
click at [396, 312] on button "Imprimir comprovante" at bounding box center [371, 319] width 111 height 22
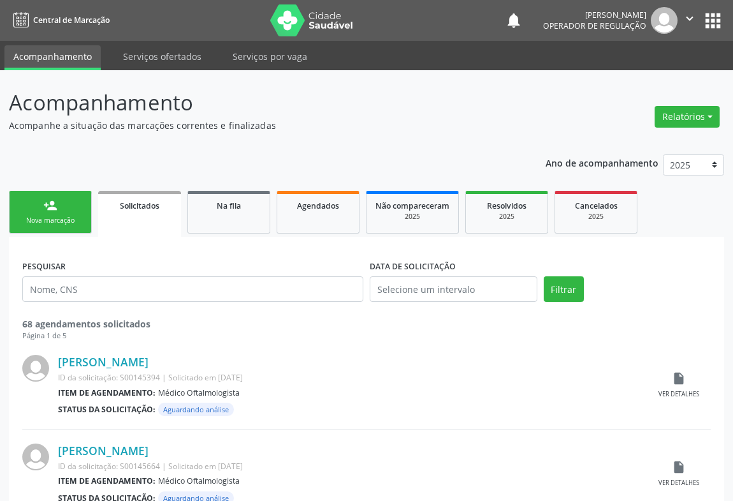
drag, startPoint x: 392, startPoint y: 87, endPoint x: 392, endPoint y: 94, distance: 6.4
click at [386, 107] on p "Acompanhamento" at bounding box center [259, 103] width 501 height 32
click at [36, 212] on link "person_add Nova marcação" at bounding box center [50, 212] width 83 height 43
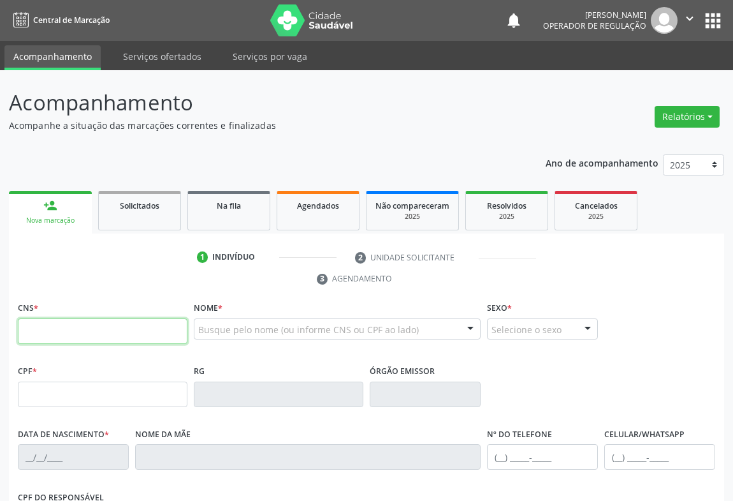
click at [123, 331] on input "text" at bounding box center [103, 331] width 170 height 26
type input "708 5003 9270 2679"
type input "268.634.108-42"
type input "[DATE]"
type input "[PERSON_NAME]"
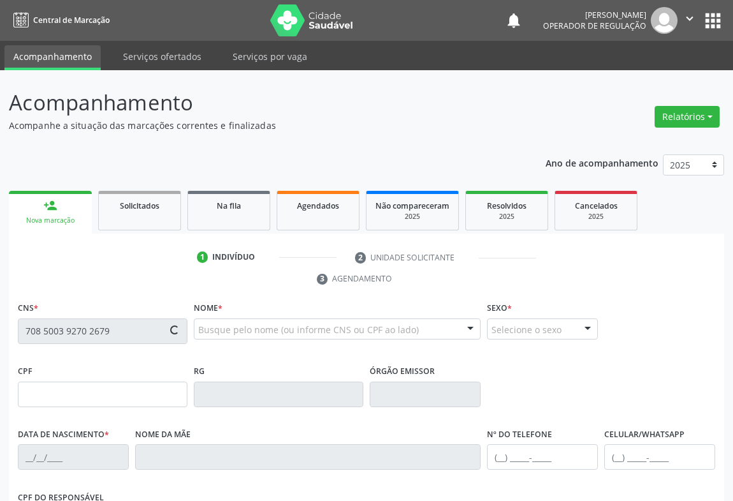
type input "[PHONE_NUMBER]"
type input "S/N"
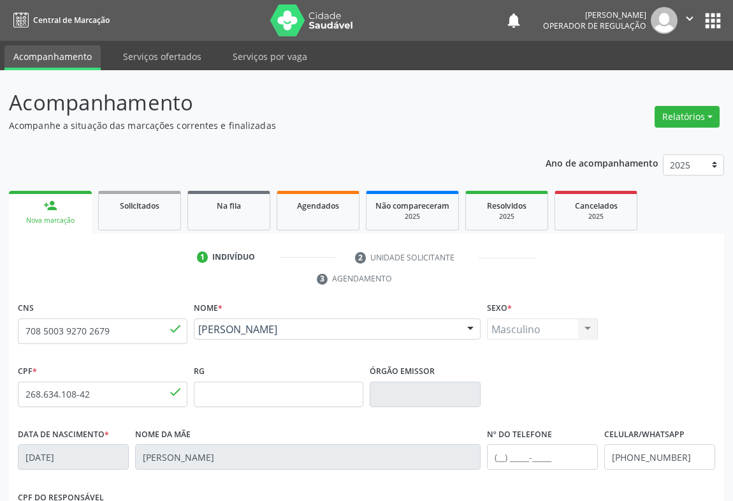
scroll to position [211, 0]
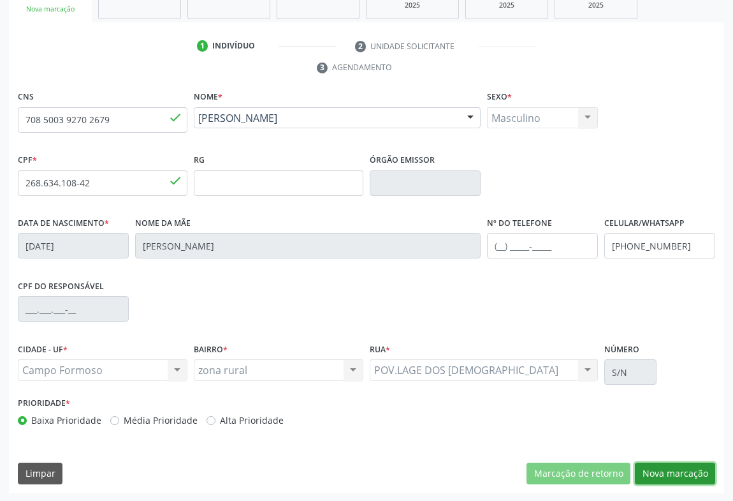
click at [668, 478] on button "Nova marcação" at bounding box center [675, 473] width 80 height 22
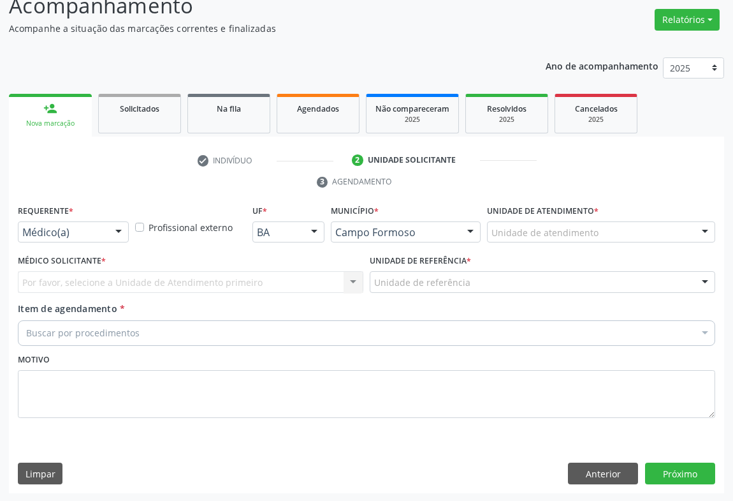
click at [108, 234] on div "Médico(a) Médico(a) Enfermeiro(a) Paciente Nenhum resultado encontrado para: " …" at bounding box center [73, 232] width 111 height 22
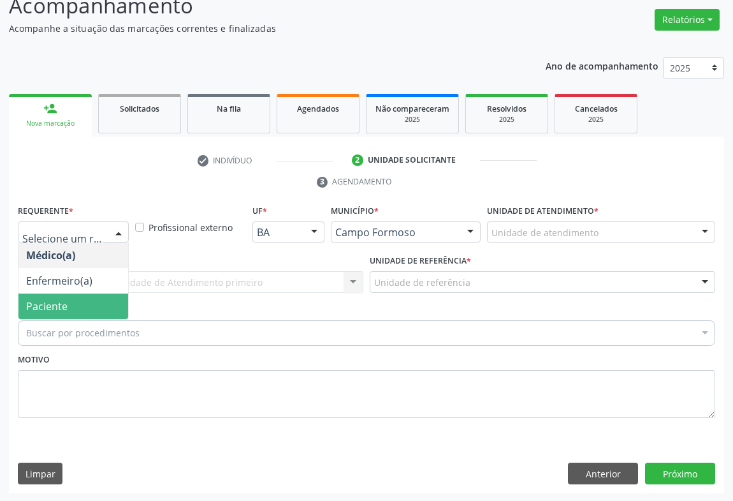
click at [38, 307] on span "Paciente" at bounding box center [46, 306] width 41 height 14
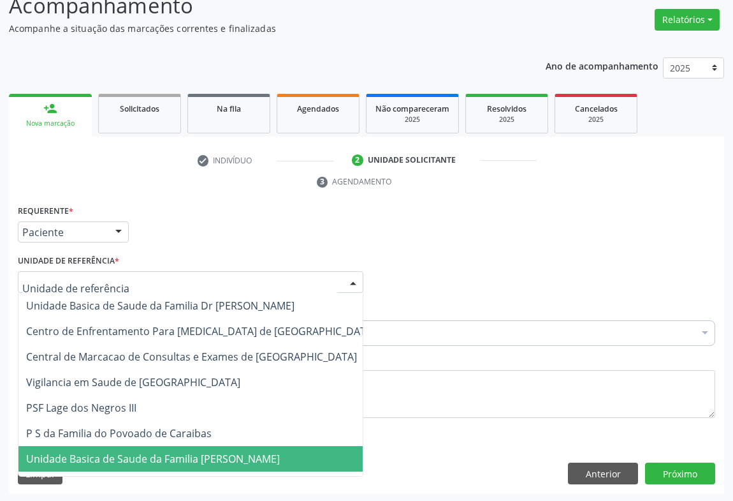
click at [131, 462] on span "Unidade Basica de Saude da Familia [PERSON_NAME]" at bounding box center [153, 459] width 254 height 14
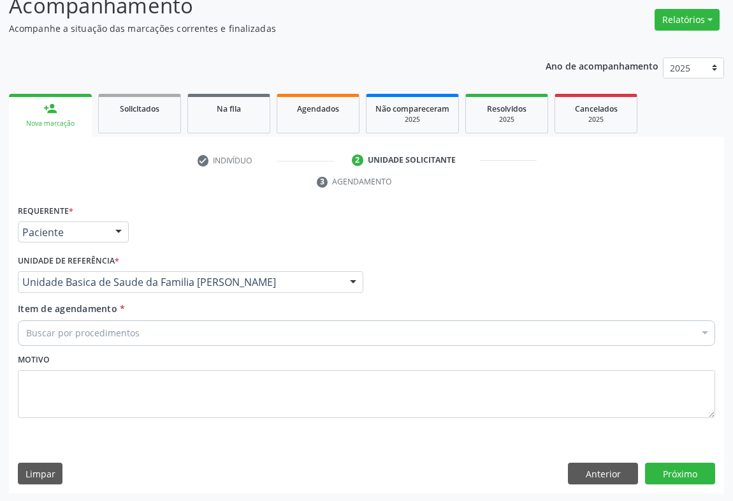
drag, startPoint x: 134, startPoint y: 337, endPoint x: 134, endPoint y: 329, distance: 8.3
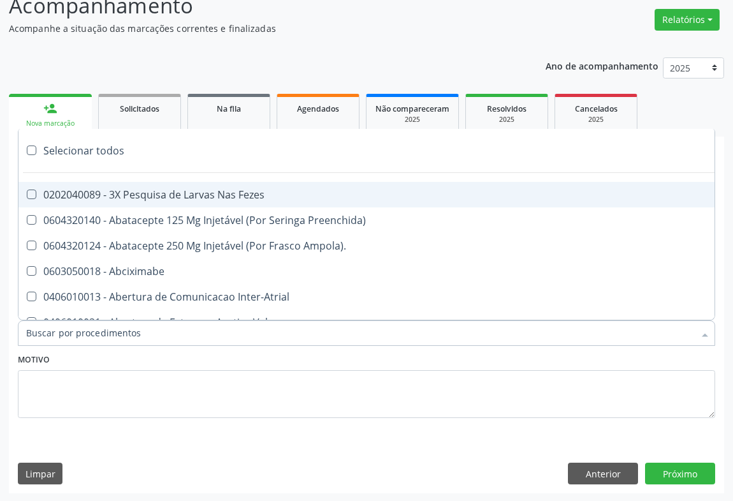
click at [135, 327] on input "Item de agendamento *" at bounding box center [360, 333] width 668 height 26
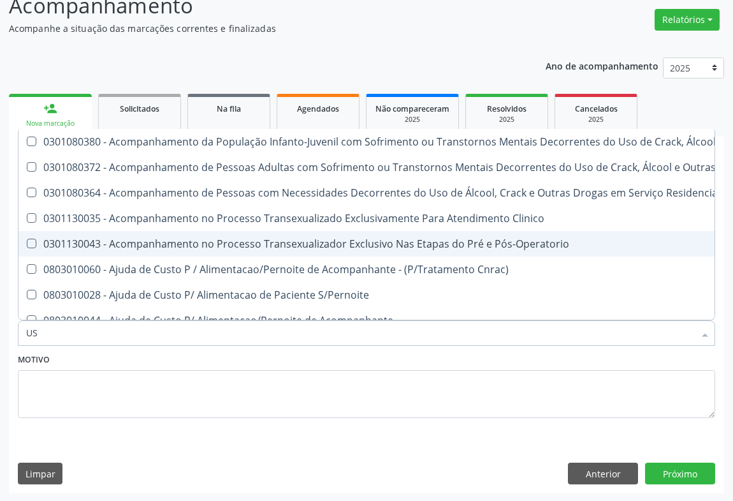
type input "USG"
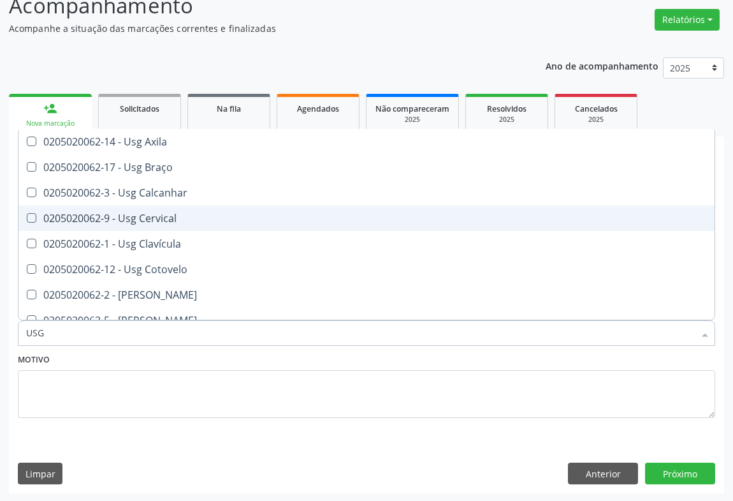
scroll to position [115, 0]
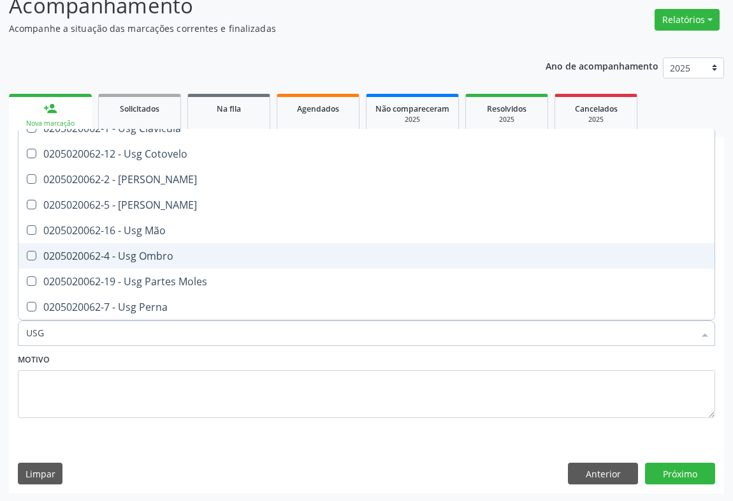
click at [171, 258] on div "0205020062-4 - Usg Ombro" at bounding box center [366, 256] width 681 height 10
checkbox Ombro "true"
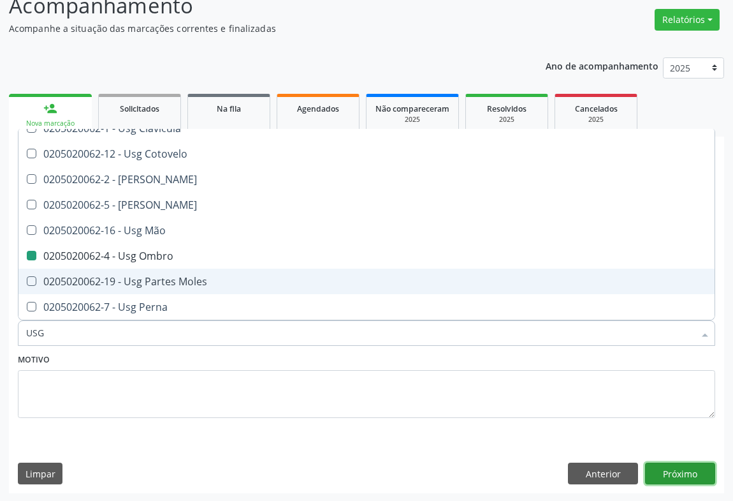
click at [675, 468] on button "Próximo" at bounding box center [680, 473] width 70 height 22
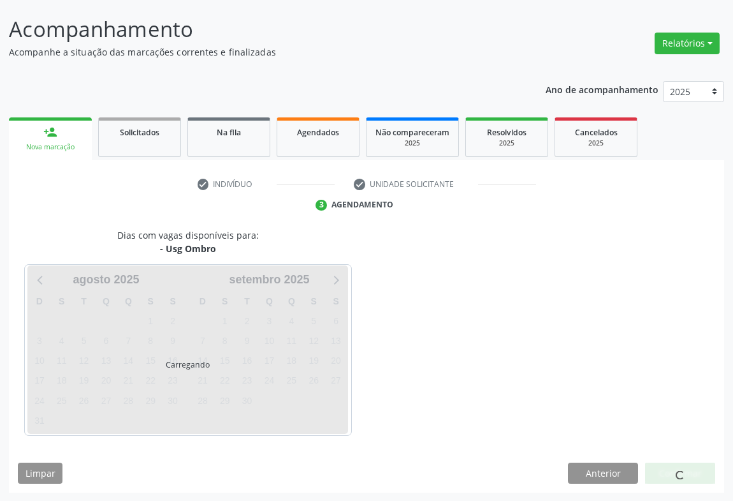
scroll to position [0, 0]
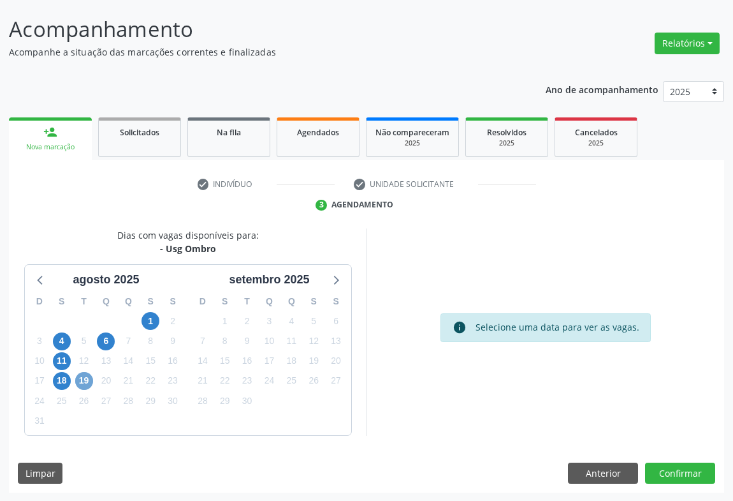
click at [86, 379] on span "19" at bounding box center [84, 381] width 18 height 18
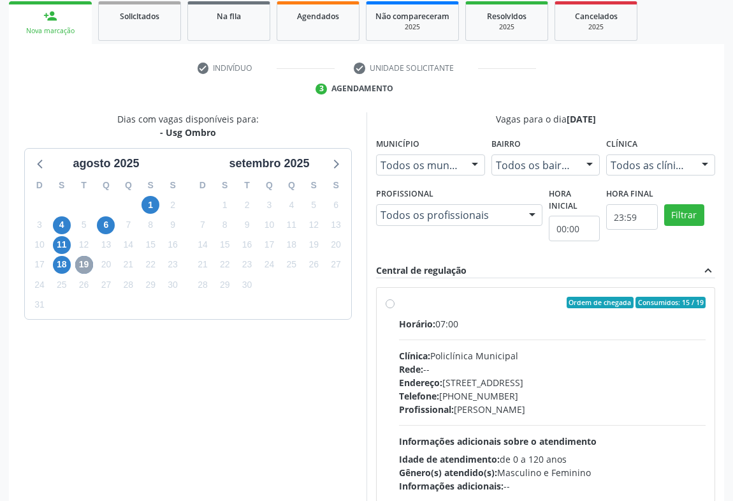
scroll to position [247, 0]
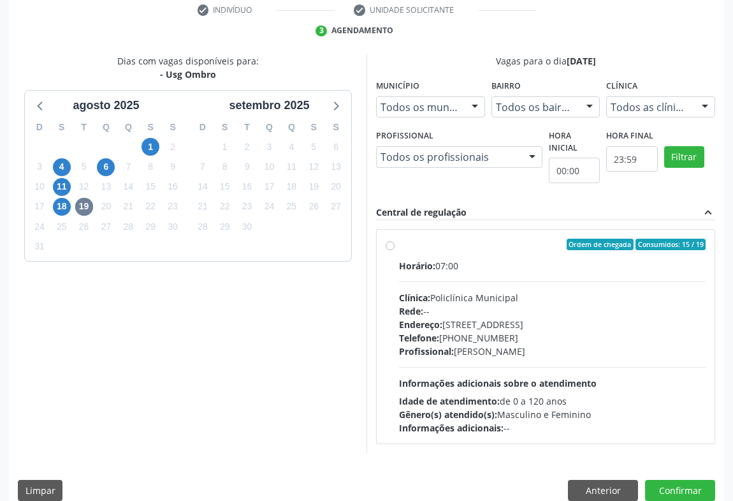
click at [550, 352] on div "Profissional: [PERSON_NAME]" at bounding box center [552, 350] width 307 height 13
click at [395, 250] on input "Ordem de chegada Consumidos: 15 / 19 Horário: 07:00 Clínica: Policlínica Munici…" at bounding box center [390, 244] width 9 height 11
radio input "true"
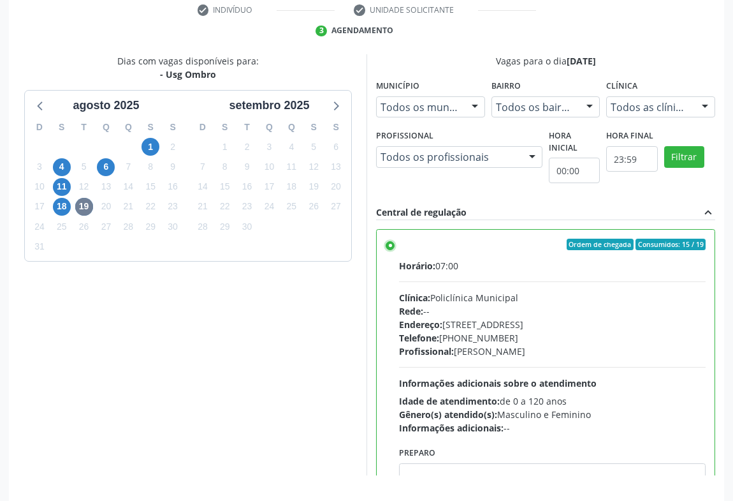
scroll to position [288, 0]
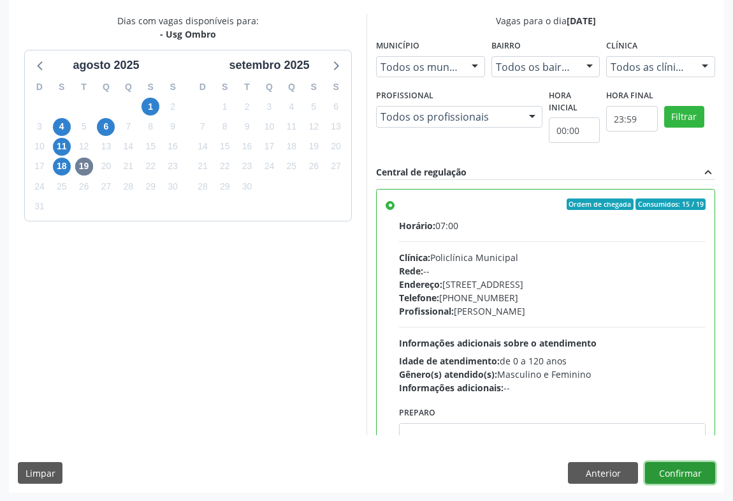
click at [688, 467] on button "Confirmar" at bounding box center [680, 473] width 70 height 22
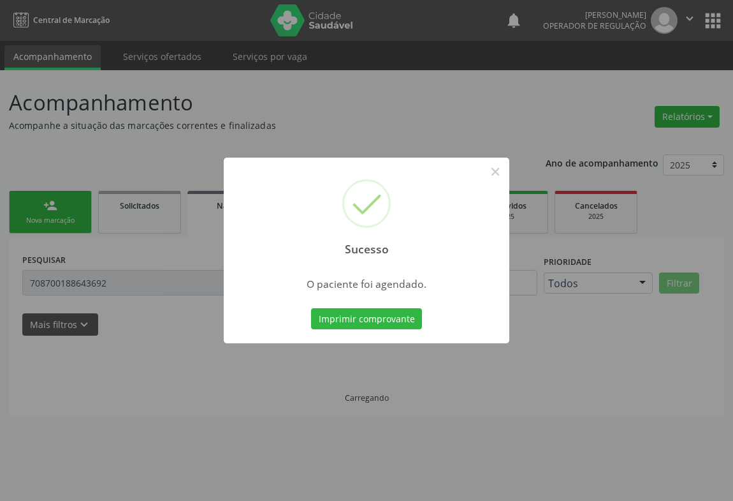
scroll to position [0, 0]
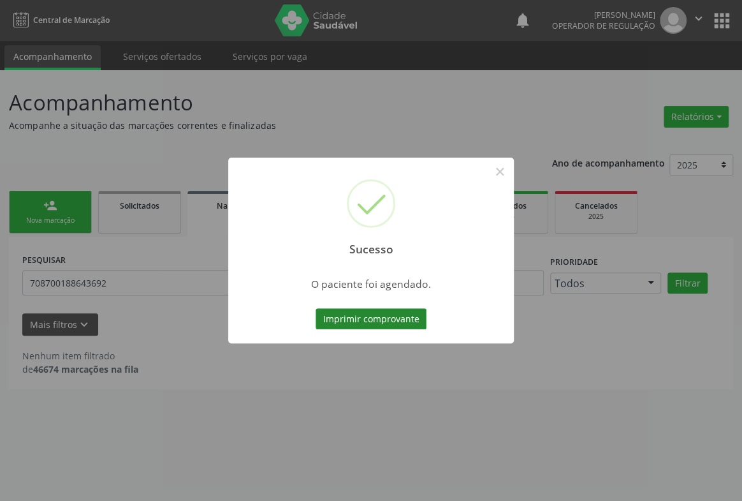
click at [385, 317] on button "Imprimir comprovante" at bounding box center [371, 319] width 111 height 22
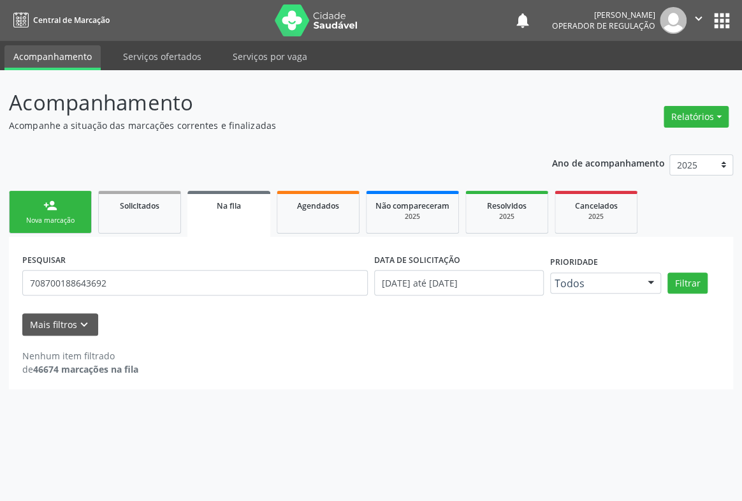
click at [52, 213] on link "person_add Nova marcação" at bounding box center [50, 212] width 83 height 43
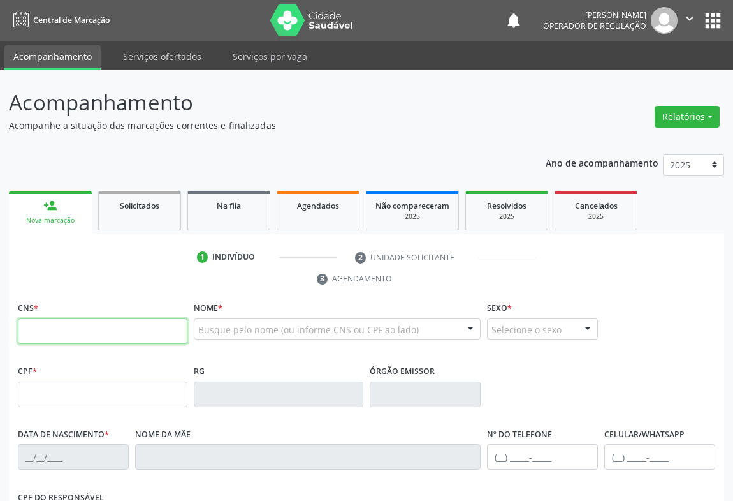
click at [103, 325] on input "text" at bounding box center [103, 331] width 170 height 26
type input "702 8096 3682 2968"
type input "0793657873"
type input "[DATE]"
type input "[PHONE_NUMBER]"
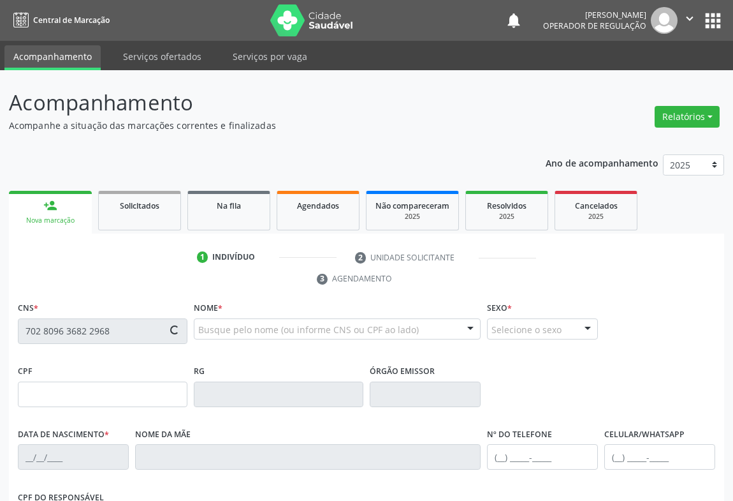
type input "[PHONE_NUMBER]"
type input "782.084.325-04"
type input "S/N"
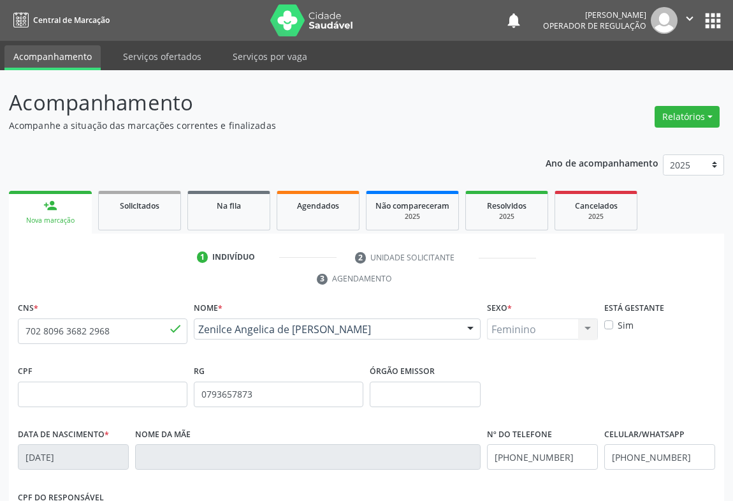
scroll to position [211, 0]
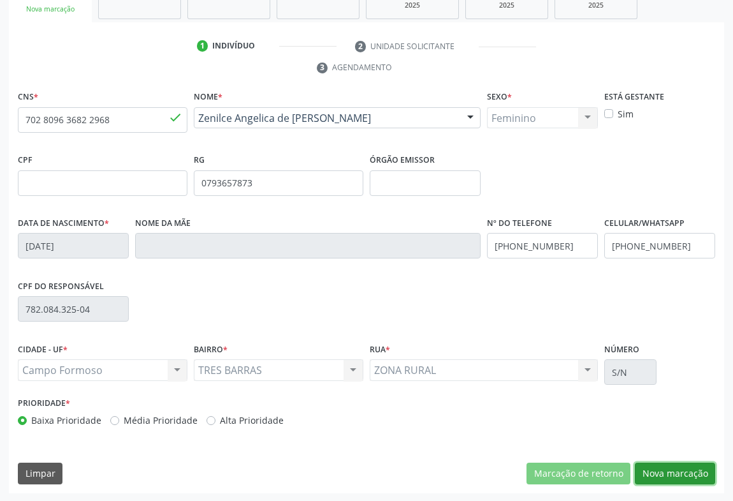
click at [682, 472] on button "Nova marcação" at bounding box center [675, 473] width 80 height 22
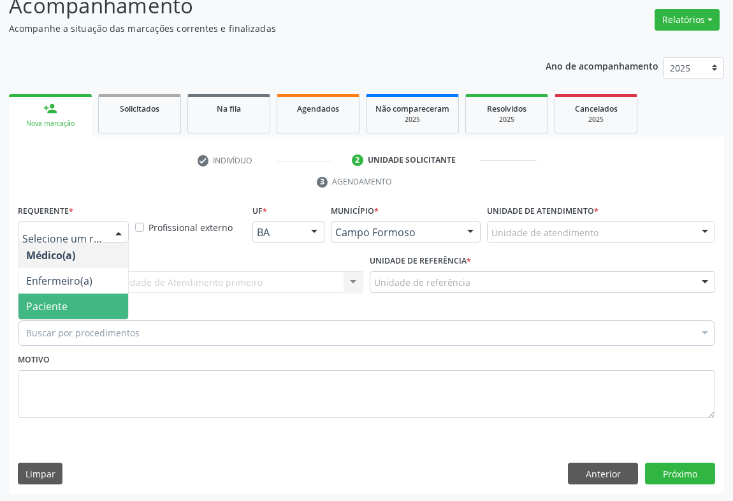
click at [54, 307] on span "Paciente" at bounding box center [46, 306] width 41 height 14
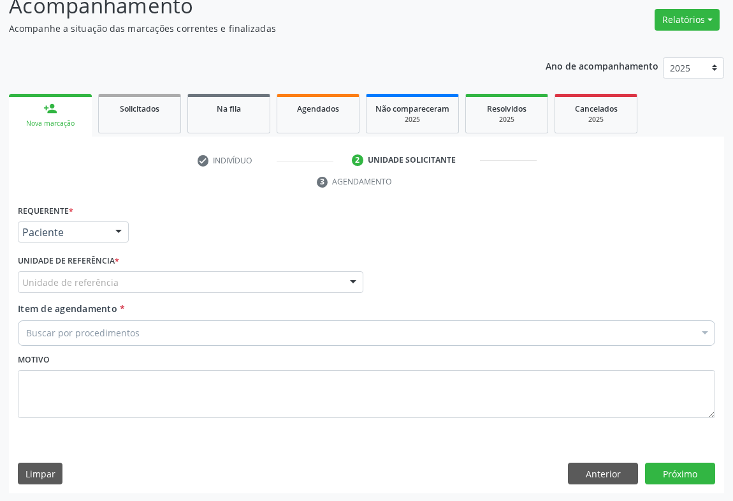
click at [147, 285] on div "Unidade de referência" at bounding box center [191, 282] width 346 height 22
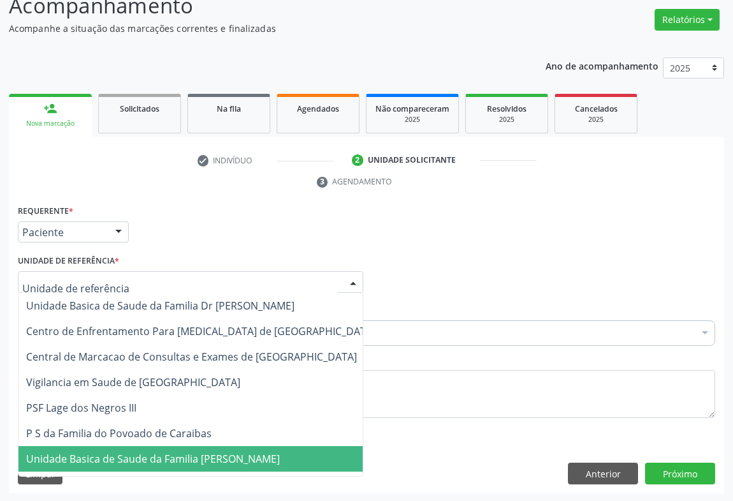
drag, startPoint x: 146, startPoint y: 458, endPoint x: 140, endPoint y: 357, distance: 101.0
click at [146, 457] on span "Unidade Basica de Saude da Familia [PERSON_NAME]" at bounding box center [153, 459] width 254 height 14
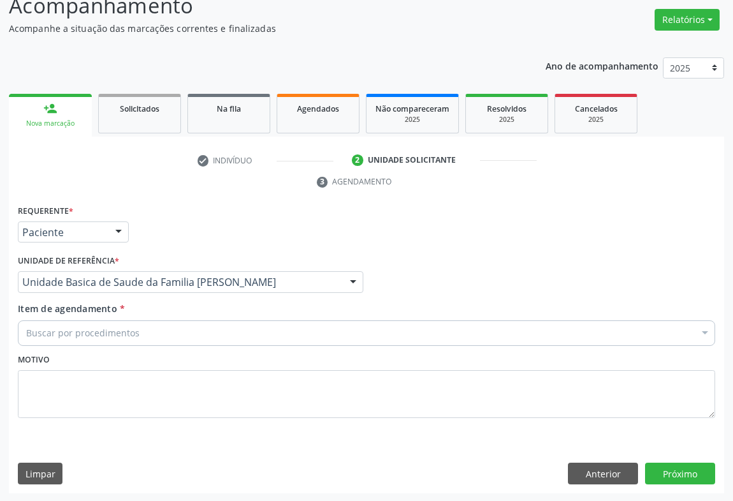
click at [146, 329] on div "Buscar por procedimentos" at bounding box center [367, 333] width 698 height 26
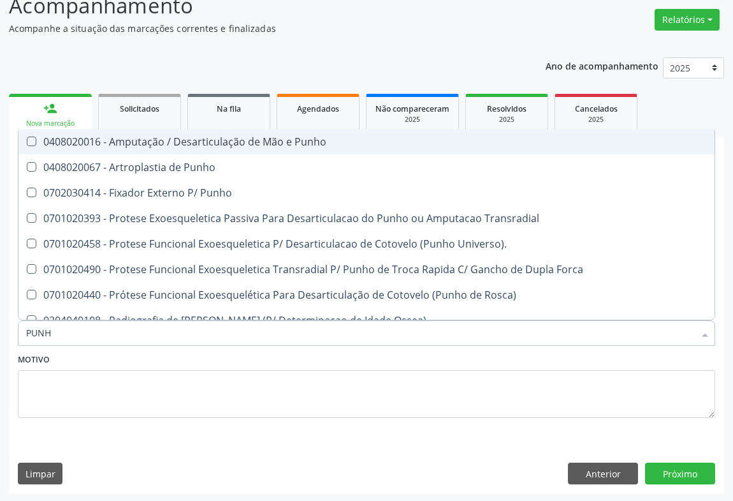
type input "PUNHO"
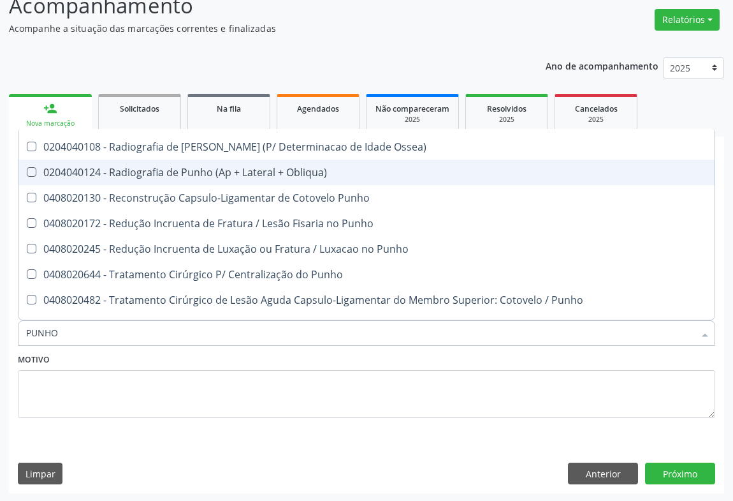
scroll to position [217, 0]
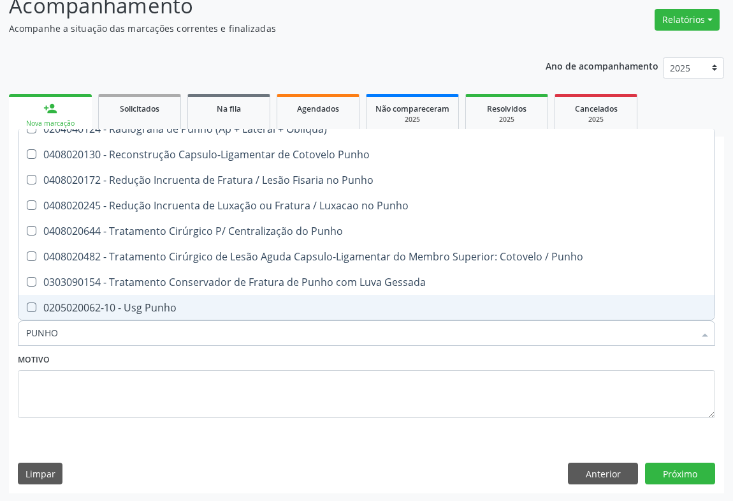
click at [191, 304] on div "0205020062-10 - Usg Punho" at bounding box center [366, 307] width 681 height 10
checkbox Punho "true"
click at [666, 476] on button "Próximo" at bounding box center [680, 473] width 70 height 22
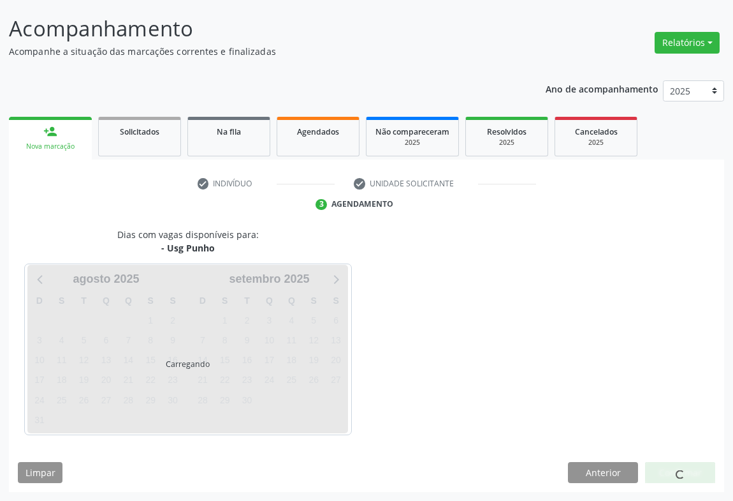
scroll to position [0, 0]
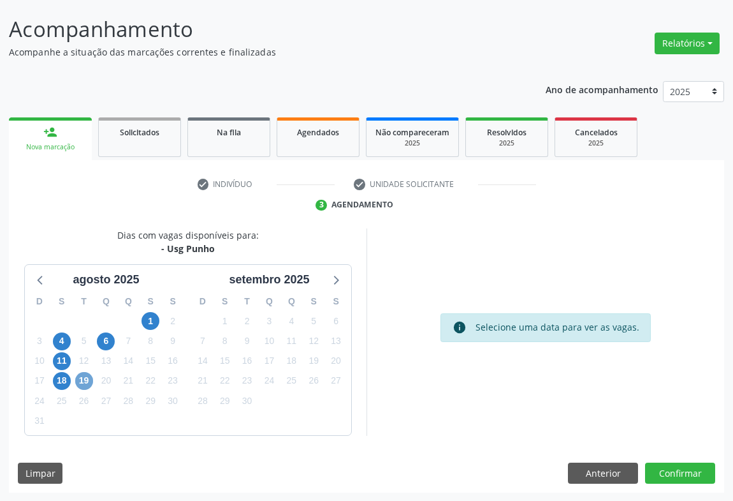
click at [83, 379] on span "19" at bounding box center [84, 381] width 18 height 18
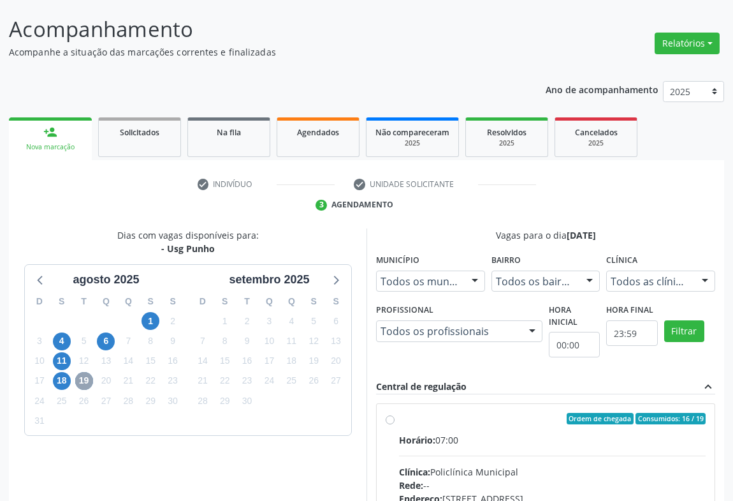
scroll to position [265, 0]
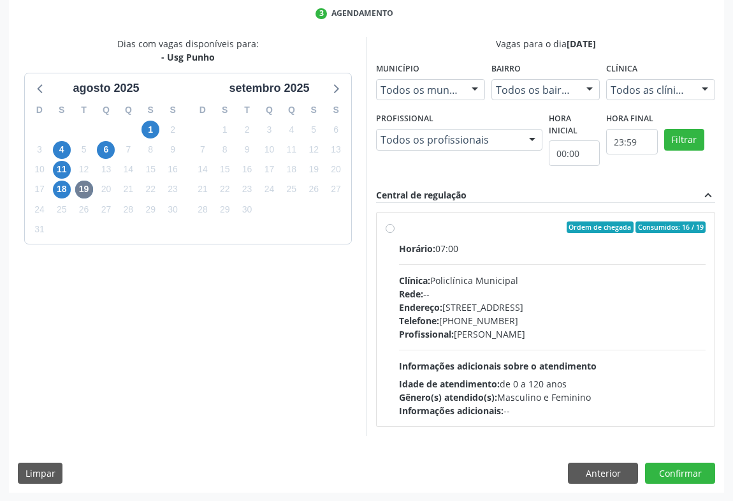
click at [554, 378] on div "Idade de atendimento: de 0 a 120 anos" at bounding box center [552, 383] width 307 height 13
click at [395, 233] on input "Ordem de chegada Consumidos: 16 / 19 Horário: 07:00 Clínica: Policlínica Munici…" at bounding box center [390, 226] width 9 height 11
radio input "true"
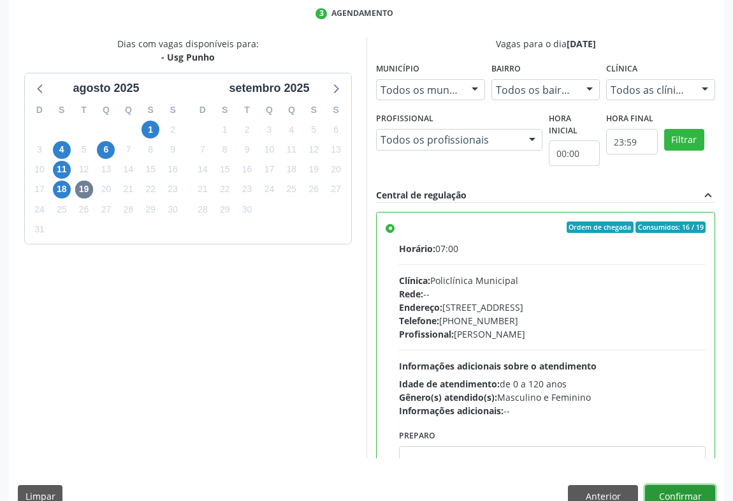
click at [654, 491] on button "Confirmar" at bounding box center [680, 496] width 70 height 22
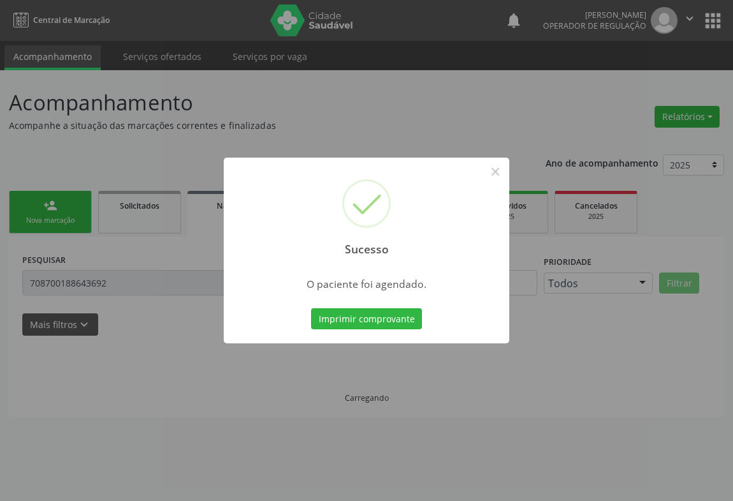
scroll to position [0, 0]
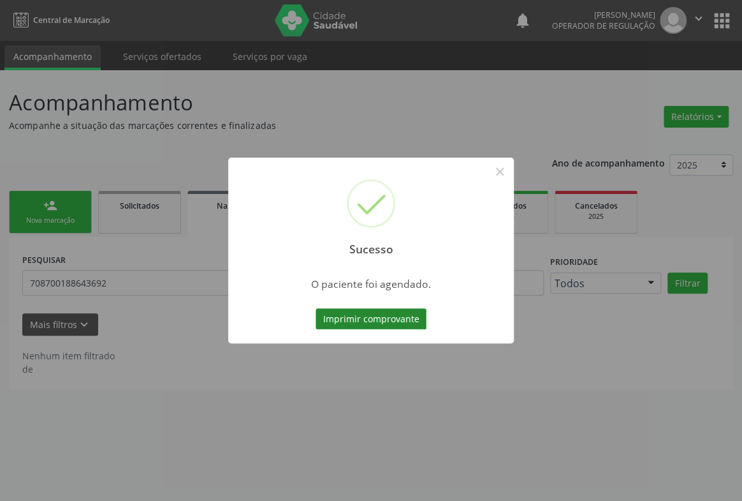
click at [389, 321] on button "Imprimir comprovante" at bounding box center [371, 319] width 111 height 22
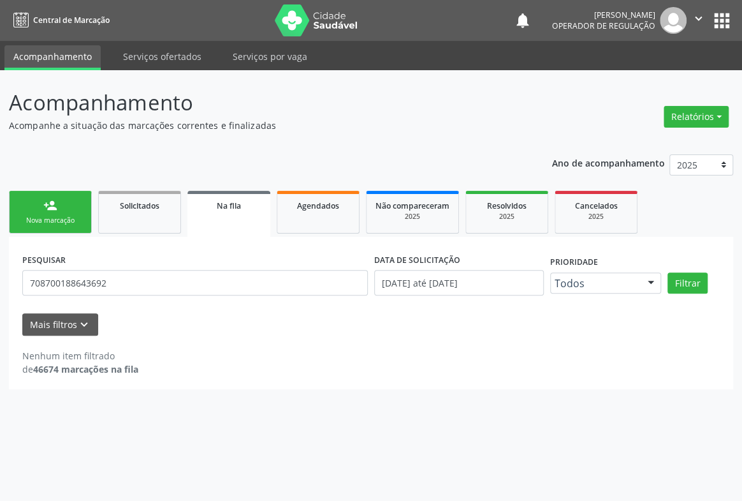
click at [54, 212] on link "person_add Nova marcação" at bounding box center [50, 212] width 83 height 43
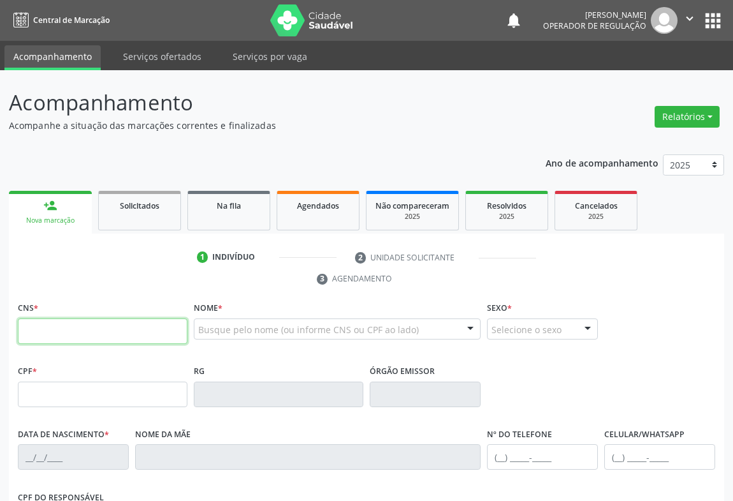
click at [61, 325] on input "text" at bounding box center [103, 331] width 170 height 26
type input "704 3005 5847 4092"
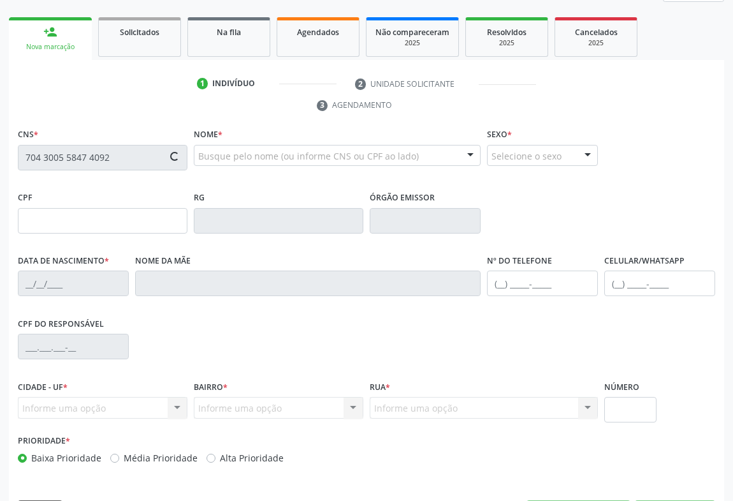
type input "0850101700"
type input "[DATE]"
type input "[PHONE_NUMBER]"
type input "015.938.065-07"
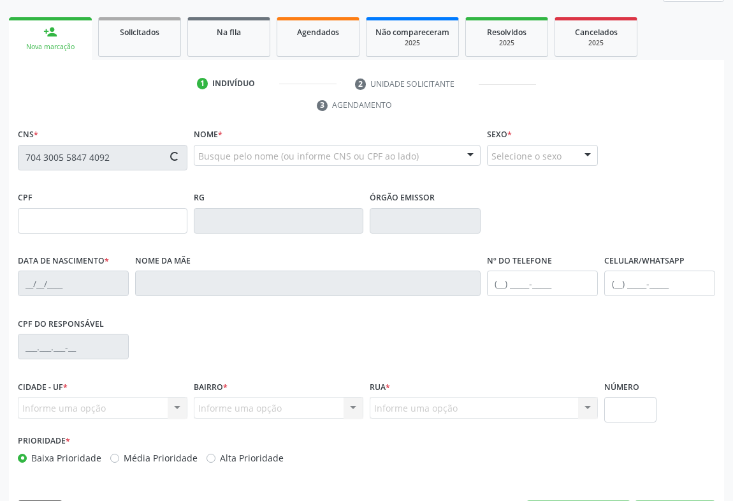
type input "S/N"
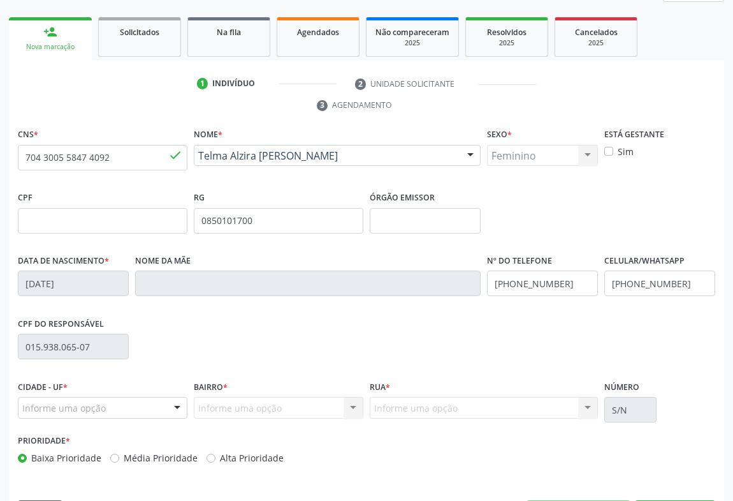
scroll to position [211, 0]
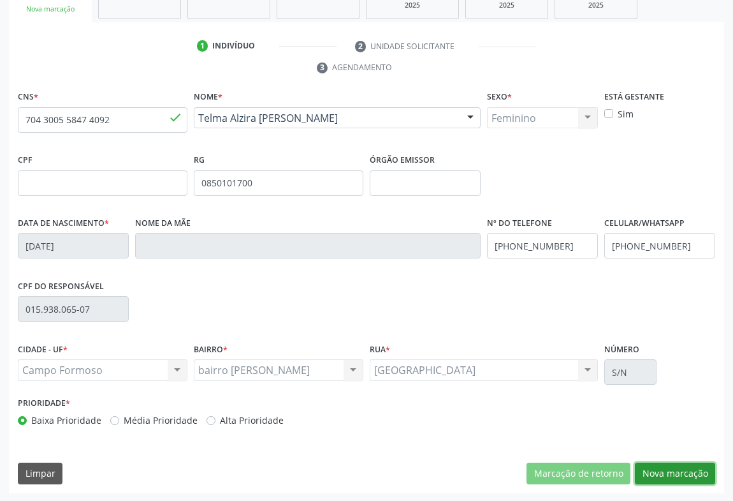
click at [681, 471] on button "Nova marcação" at bounding box center [675, 473] width 80 height 22
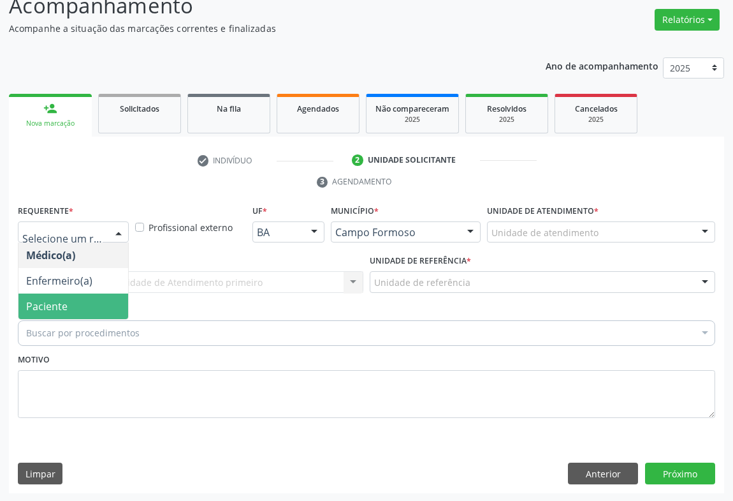
click at [79, 302] on span "Paciente" at bounding box center [73, 306] width 110 height 26
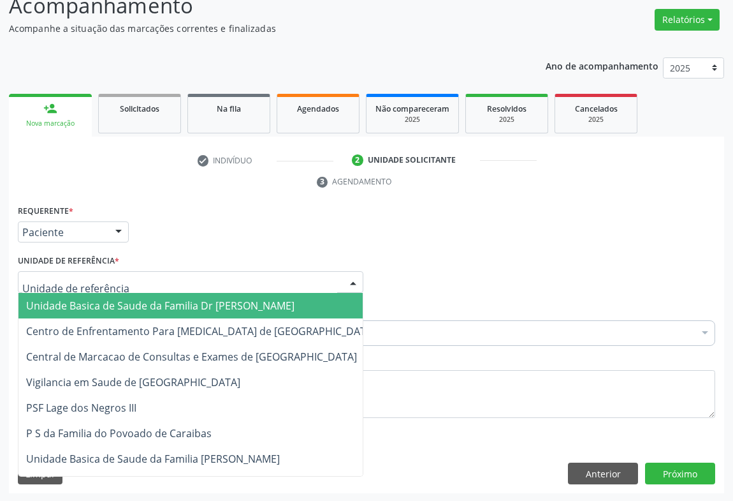
click at [129, 279] on div at bounding box center [191, 282] width 346 height 22
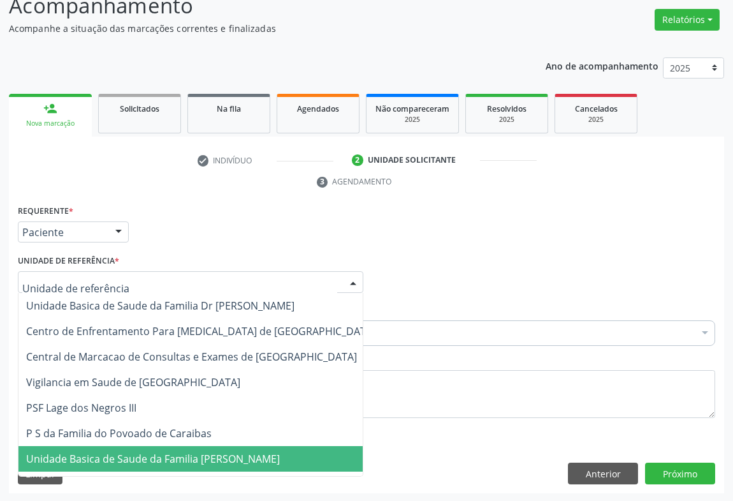
click at [140, 459] on span "Unidade Basica de Saude da Familia [PERSON_NAME]" at bounding box center [153, 459] width 254 height 14
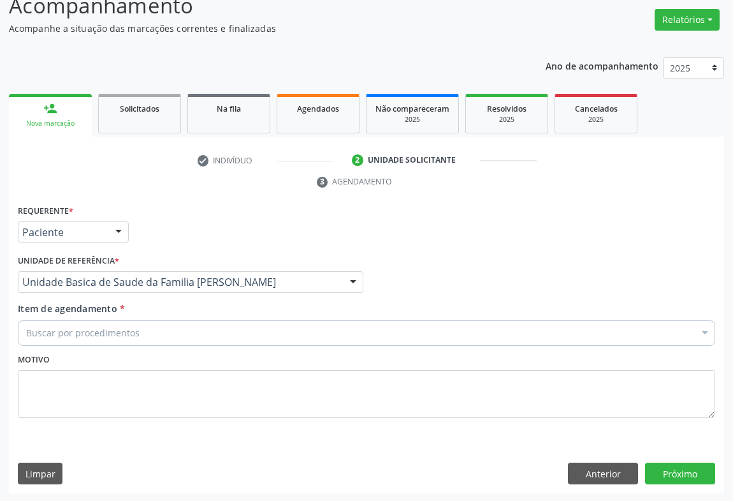
click at [136, 327] on div "Buscar por procedimentos" at bounding box center [367, 333] width 698 height 26
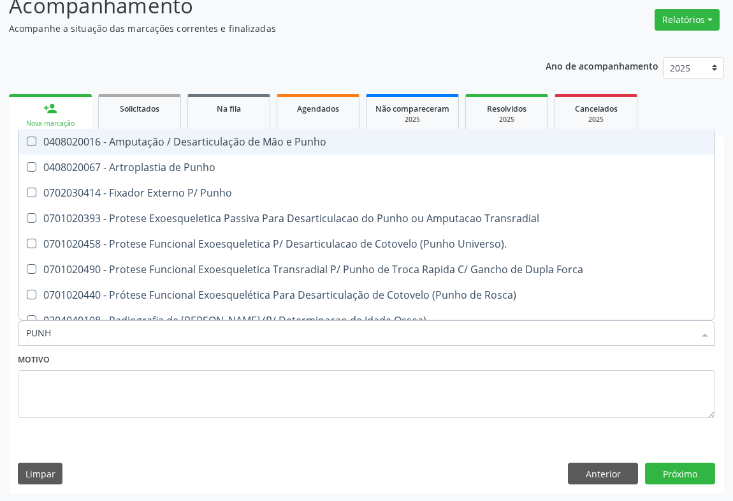
type input "PUNHO"
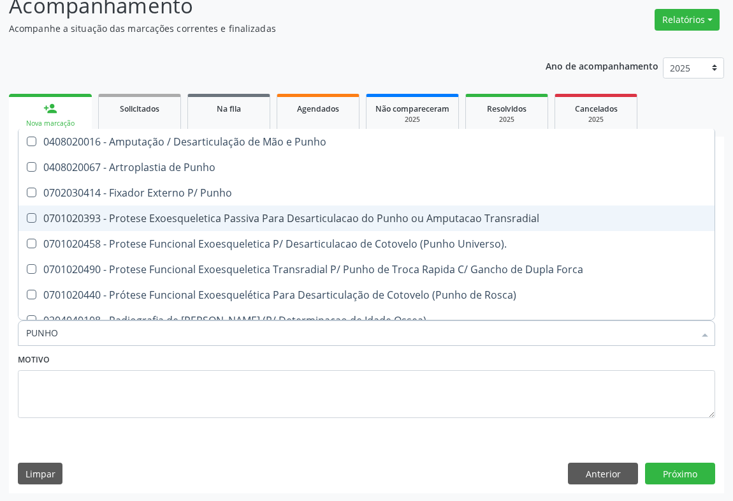
scroll to position [217, 0]
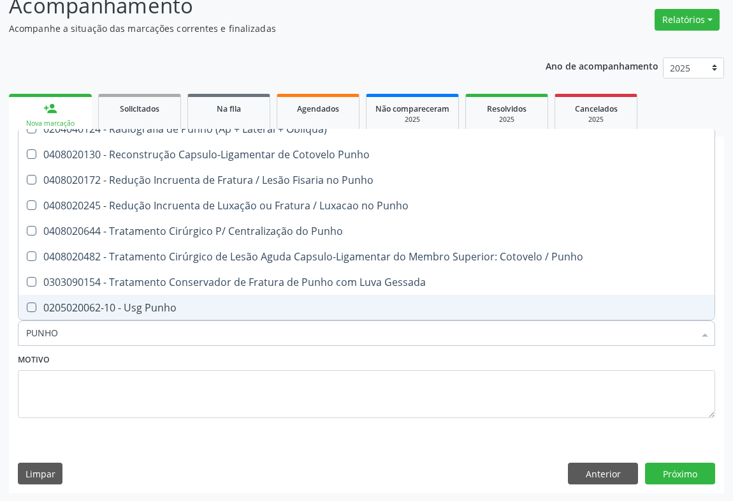
click at [134, 304] on div "0205020062-10 - Usg Punho" at bounding box center [366, 307] width 681 height 10
checkbox Punho "true"
click at [682, 467] on button "Próximo" at bounding box center [680, 473] width 70 height 22
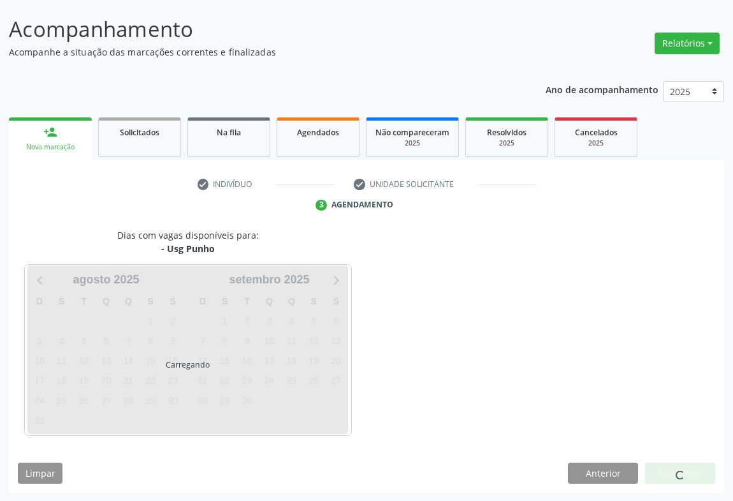
scroll to position [0, 0]
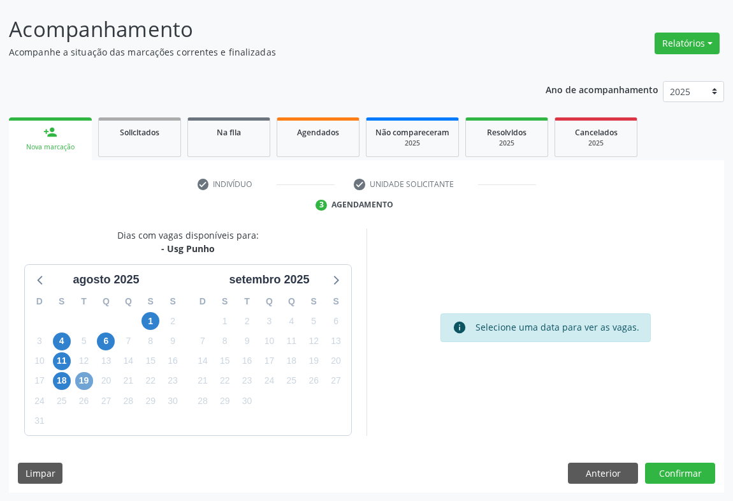
click at [83, 379] on span "19" at bounding box center [84, 381] width 18 height 18
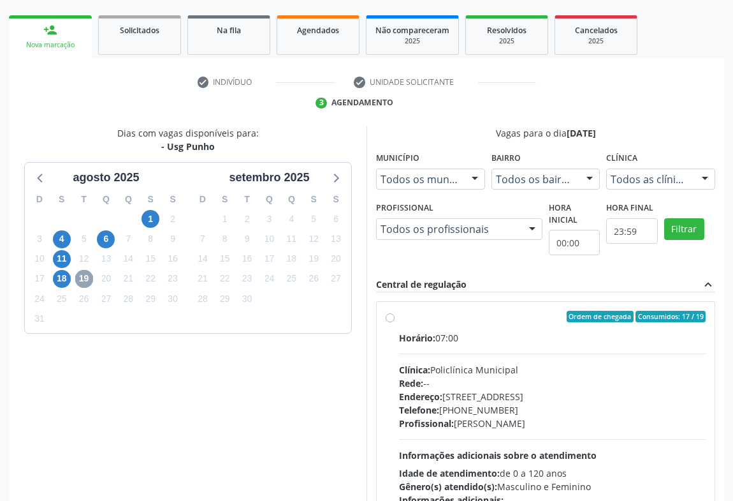
scroll to position [265, 0]
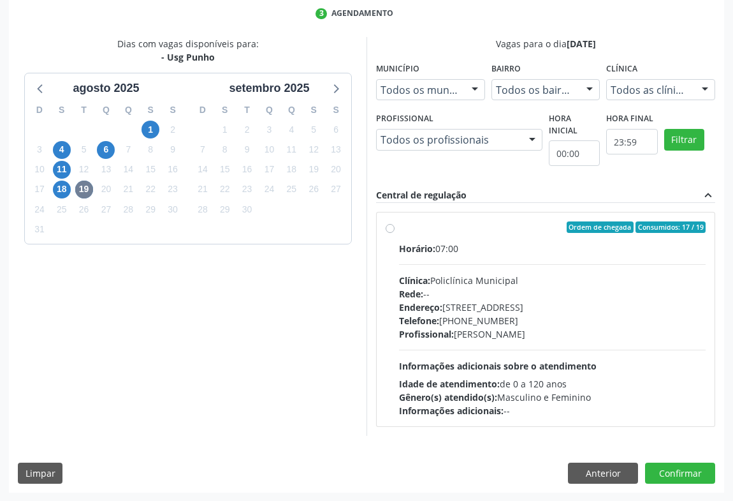
click at [511, 355] on div "Horário: 07:00 Clínica: Policlínica Municipal Rede: -- [GEOGRAPHIC_DATA]: [STRE…" at bounding box center [552, 329] width 307 height 175
click at [395, 233] on input "Ordem de chegada Consumidos: 17 / 19 Horário: 07:00 Clínica: Policlínica Munici…" at bounding box center [390, 226] width 9 height 11
radio input "true"
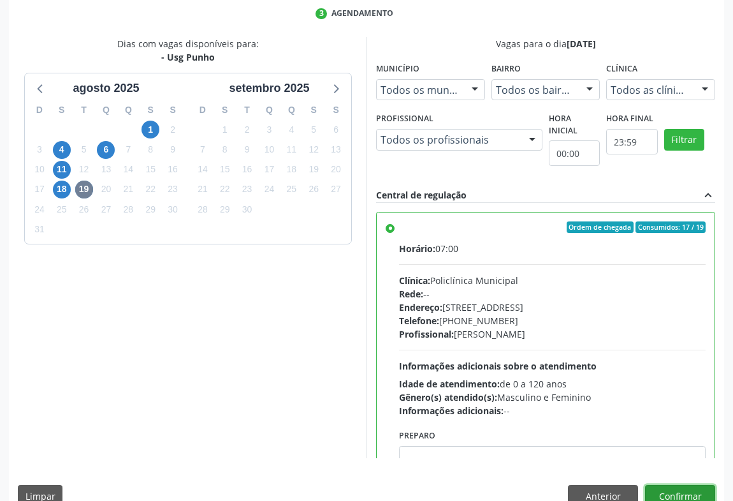
click at [663, 493] on button "Confirmar" at bounding box center [680, 496] width 70 height 22
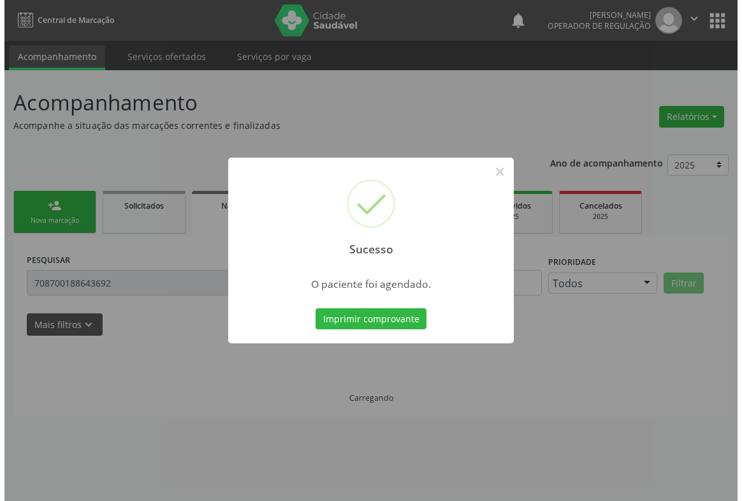
scroll to position [0, 0]
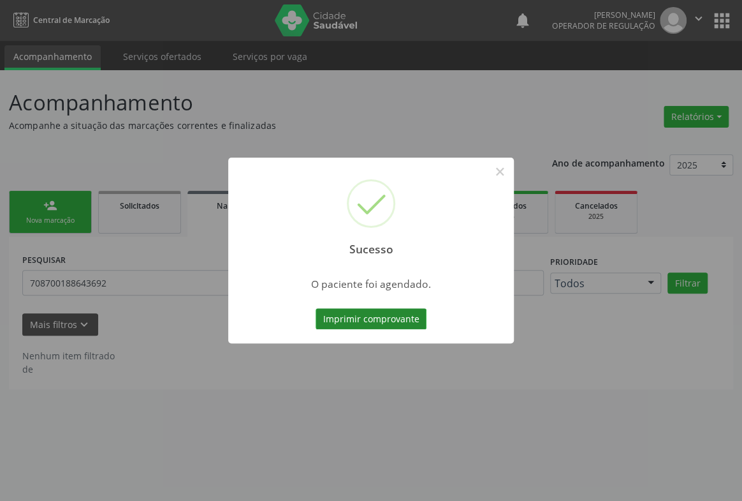
click at [359, 324] on button "Imprimir comprovante" at bounding box center [371, 319] width 111 height 22
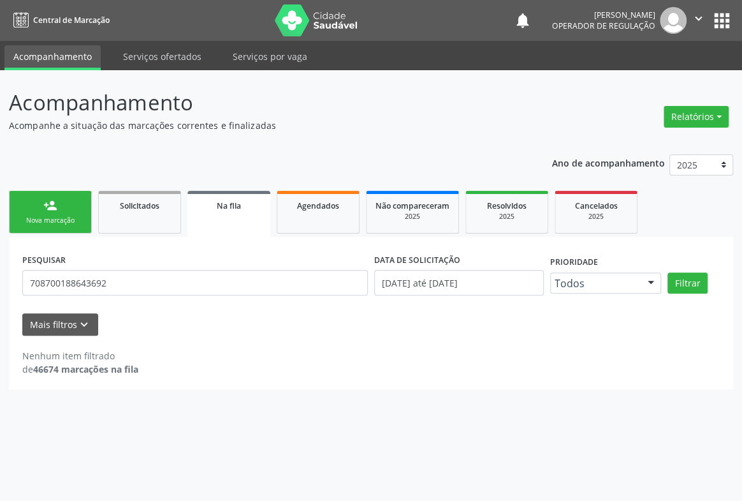
click at [73, 203] on link "person_add Nova marcação" at bounding box center [50, 212] width 83 height 43
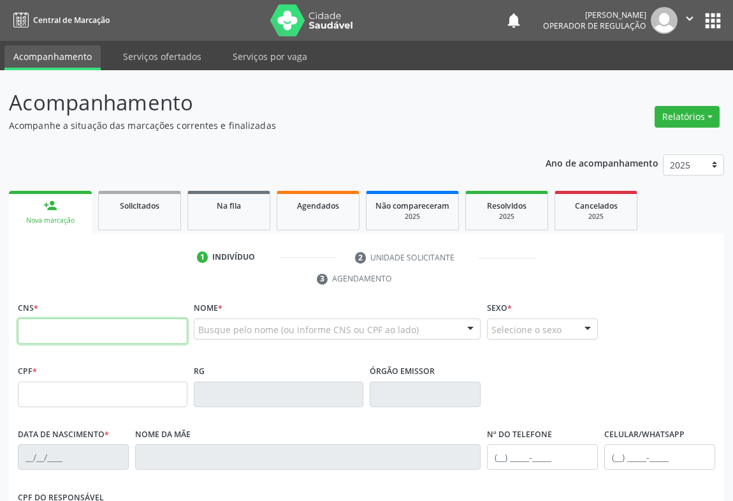
click at [111, 330] on input "text" at bounding box center [103, 331] width 170 height 26
click at [72, 333] on input "text" at bounding box center [103, 331] width 170 height 26
type input "700 1078 4378 7090"
type input "904.672.135-34"
type input "0824388704"
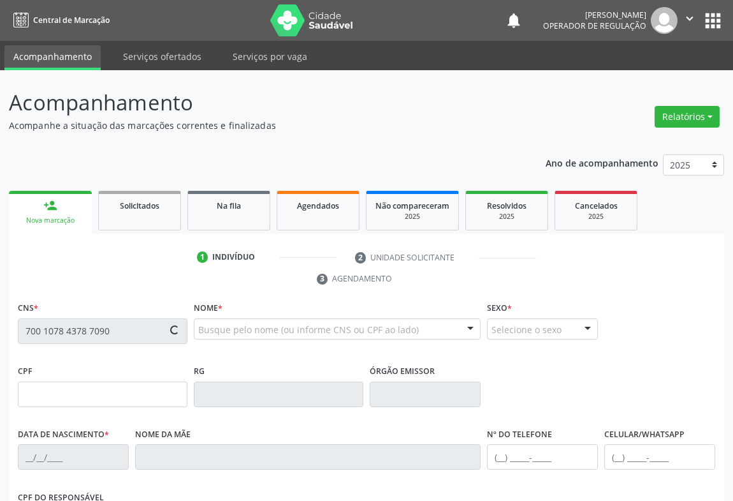
type input "25/07/1973"
type input "(74) 99160-1212"
type input "904.672.135-34"
type input "31"
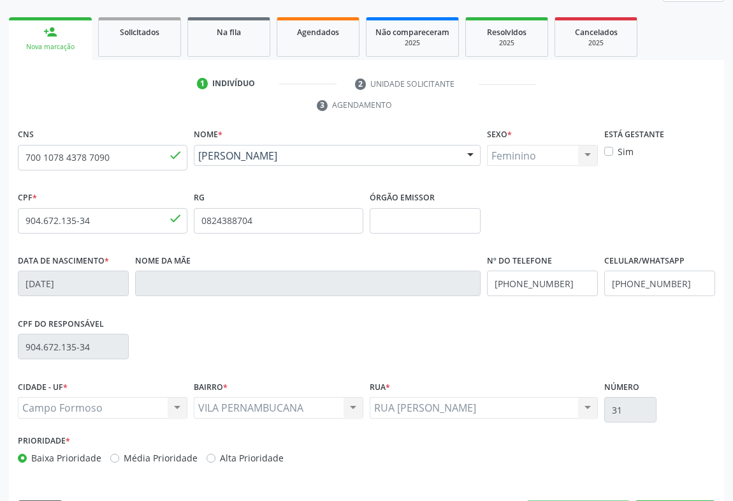
scroll to position [211, 0]
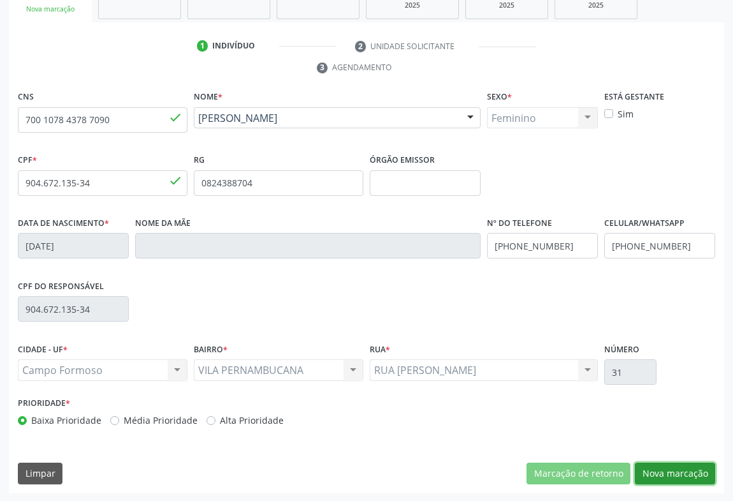
click at [682, 467] on button "Nova marcação" at bounding box center [675, 473] width 80 height 22
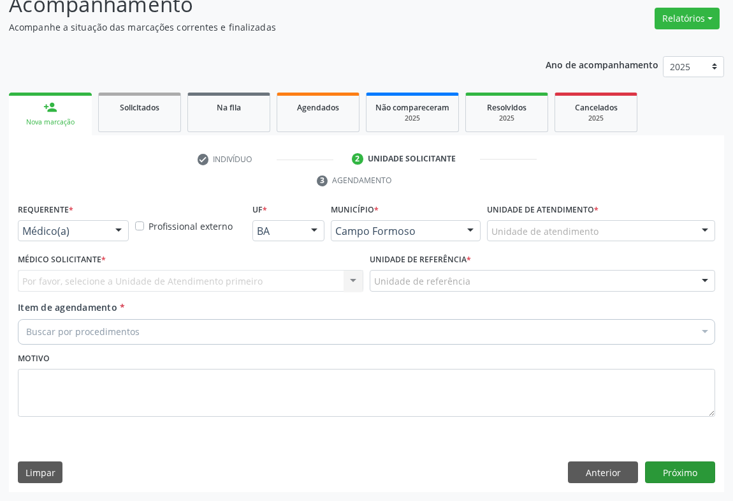
scroll to position [97, 0]
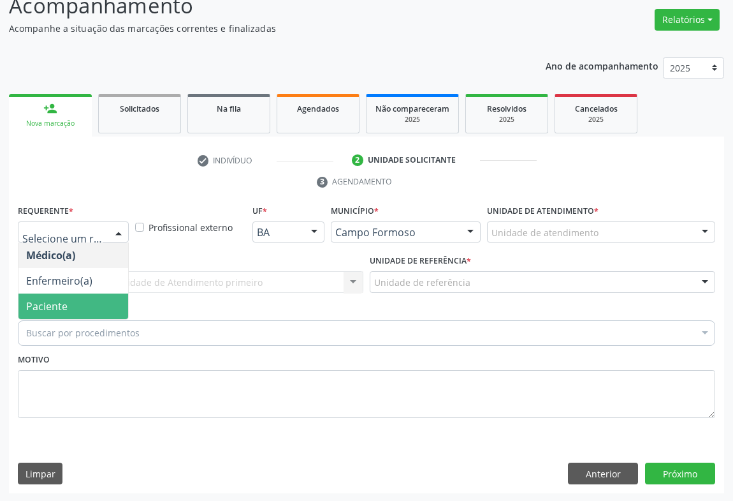
click at [83, 299] on span "Paciente" at bounding box center [73, 306] width 110 height 26
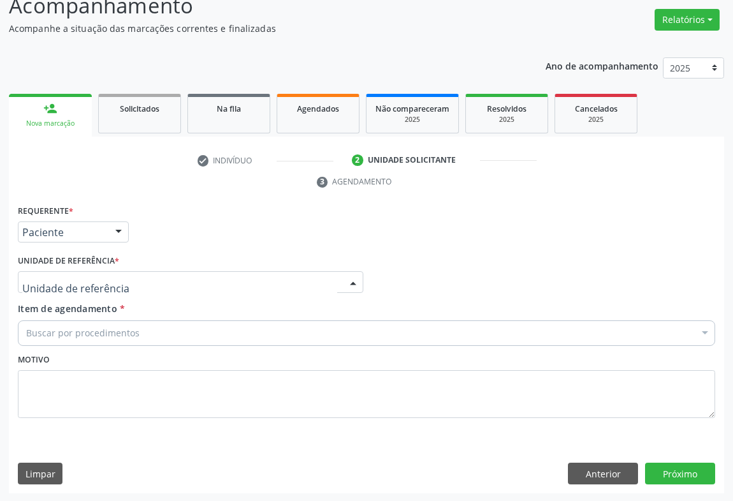
click at [174, 283] on div at bounding box center [191, 282] width 346 height 22
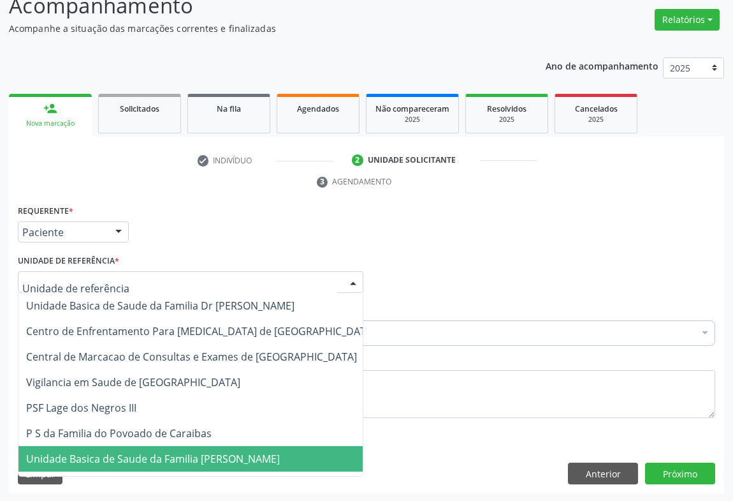
click at [208, 468] on span "Unidade Basica de Saude da Familia [PERSON_NAME]" at bounding box center [200, 459] width 365 height 26
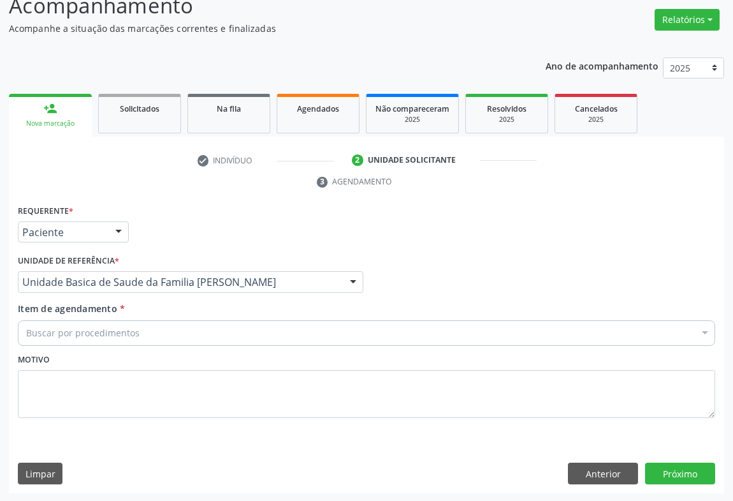
click at [175, 334] on div "Buscar por procedimentos" at bounding box center [367, 333] width 698 height 26
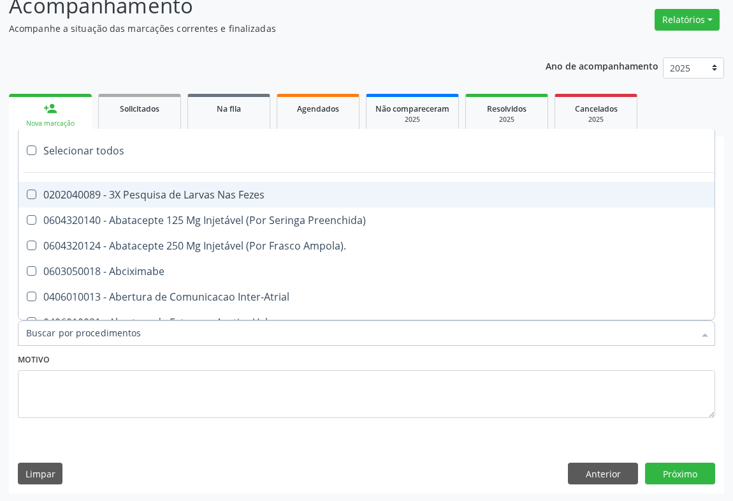
click at [183, 331] on input "Item de agendamento *" at bounding box center [360, 333] width 668 height 26
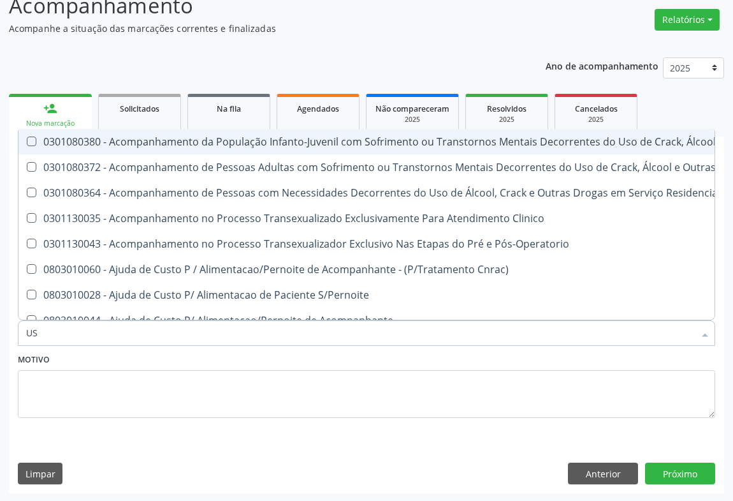
type input "USG"
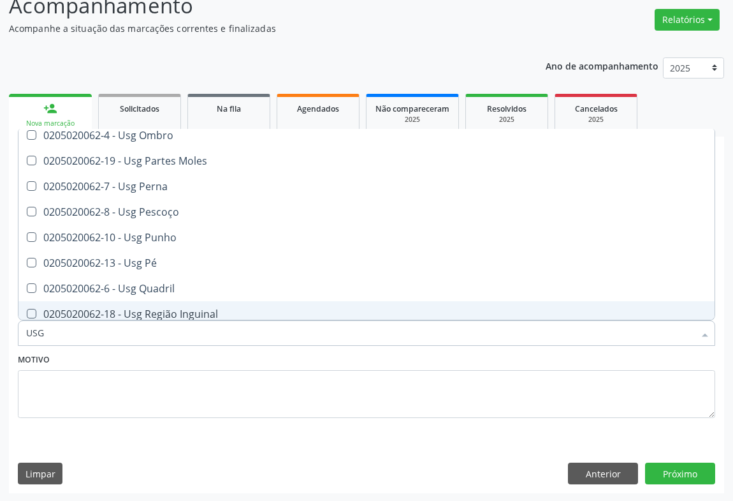
scroll to position [178, 0]
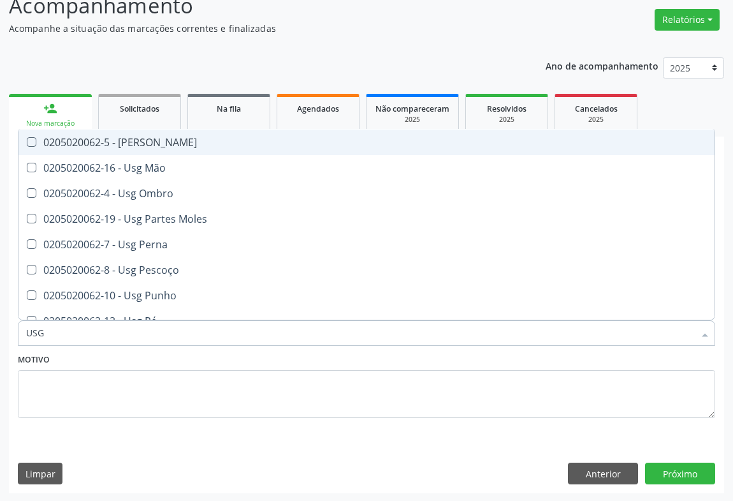
click at [172, 146] on span "0205020062-5 - [PERSON_NAME]" at bounding box center [366, 142] width 696 height 26
checkbox Joelho "true"
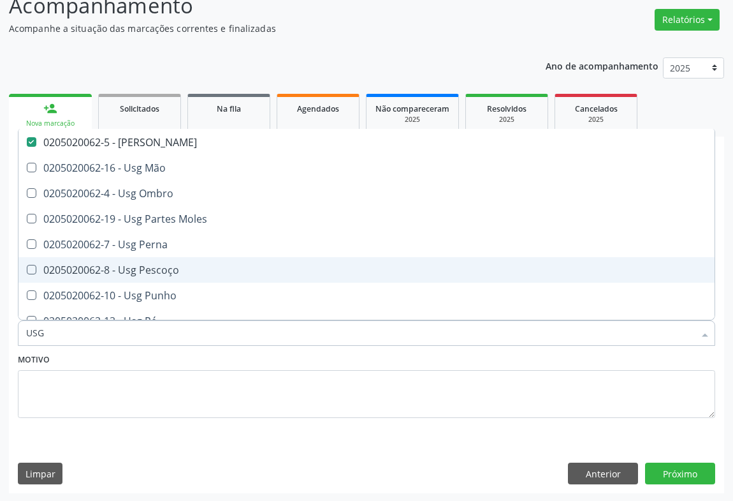
scroll to position [236, 0]
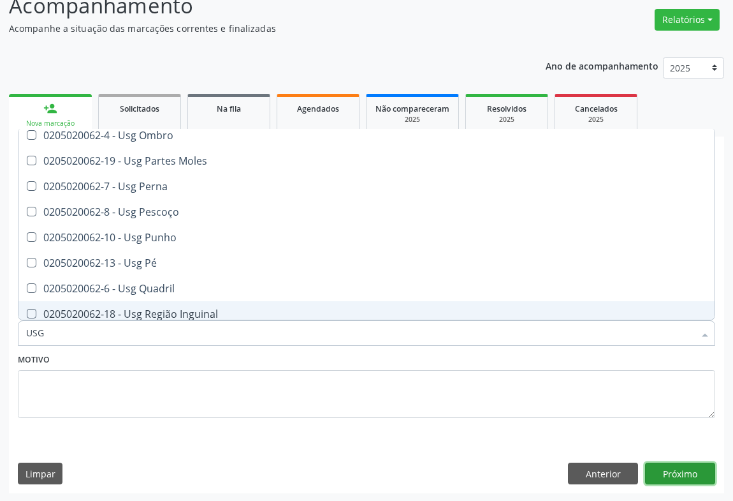
click at [668, 471] on button "Próximo" at bounding box center [680, 473] width 70 height 22
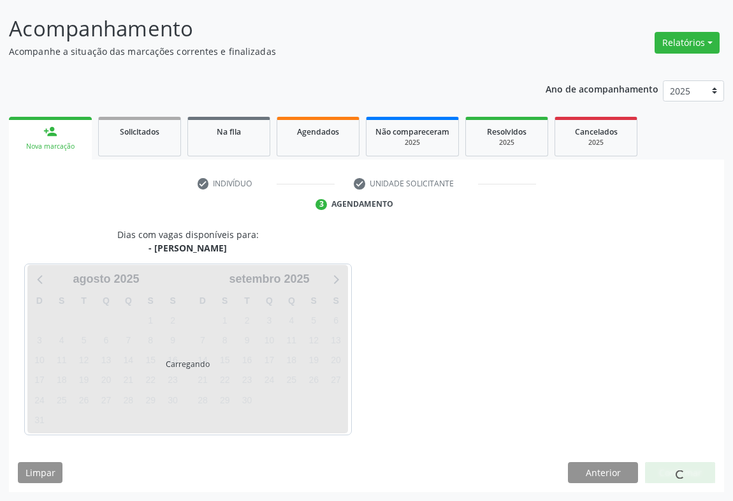
scroll to position [0, 0]
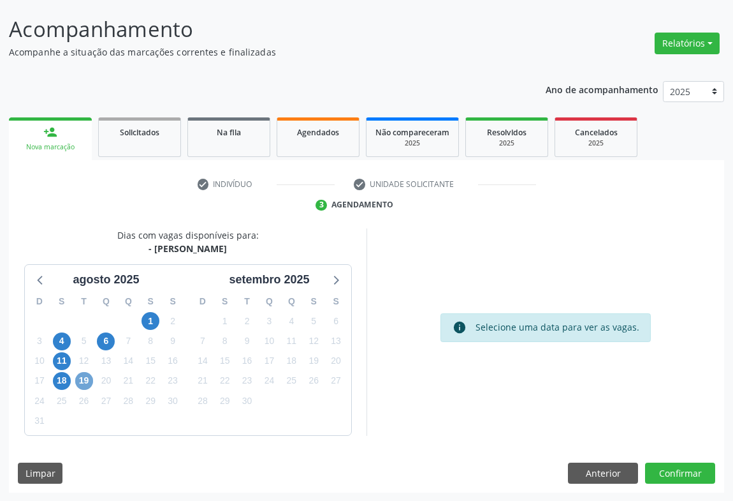
click at [83, 379] on span "19" at bounding box center [84, 381] width 18 height 18
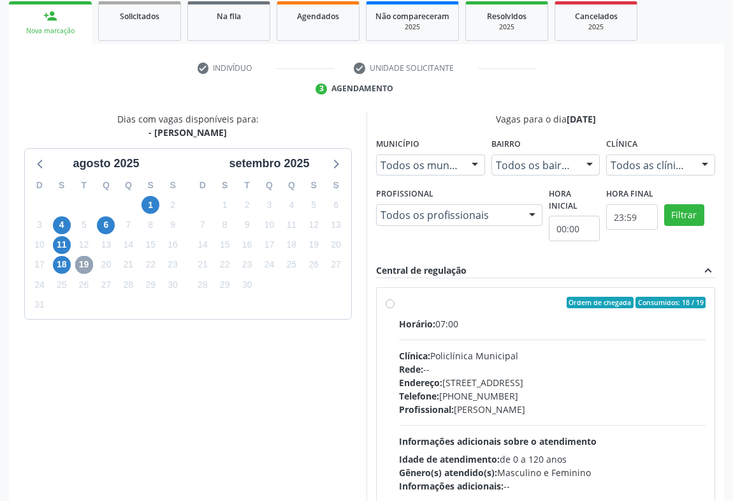
scroll to position [247, 0]
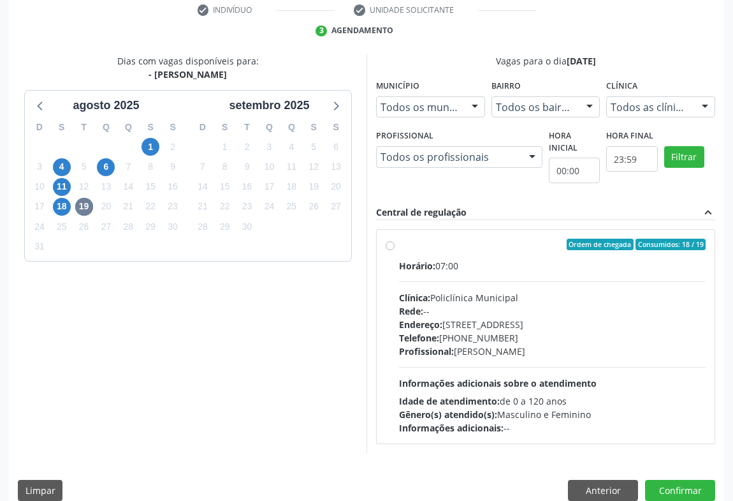
click at [524, 344] on div "Profissional: [PERSON_NAME]" at bounding box center [552, 350] width 307 height 13
click at [395, 250] on input "Ordem de chegada Consumidos: 18 / 19 Horário: 07:00 Clínica: Policlínica Munici…" at bounding box center [390, 244] width 9 height 11
radio input "true"
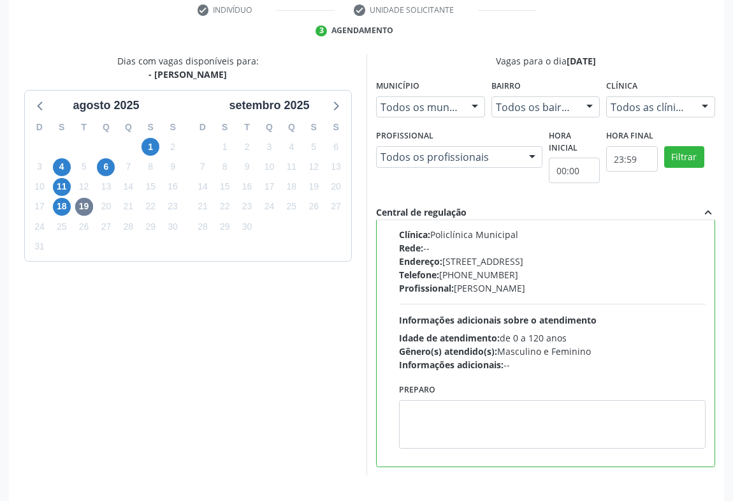
scroll to position [288, 0]
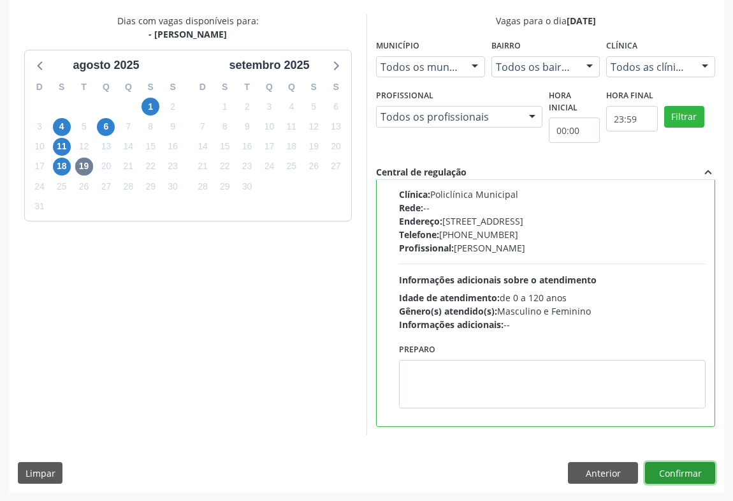
click at [675, 476] on button "Confirmar" at bounding box center [680, 473] width 70 height 22
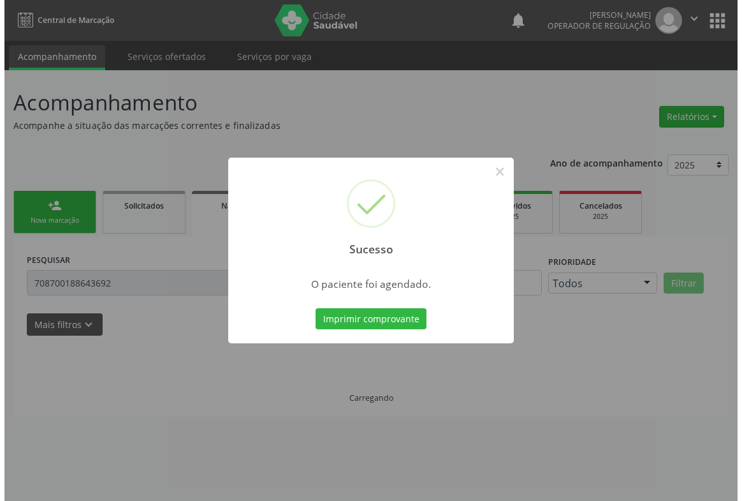
scroll to position [0, 0]
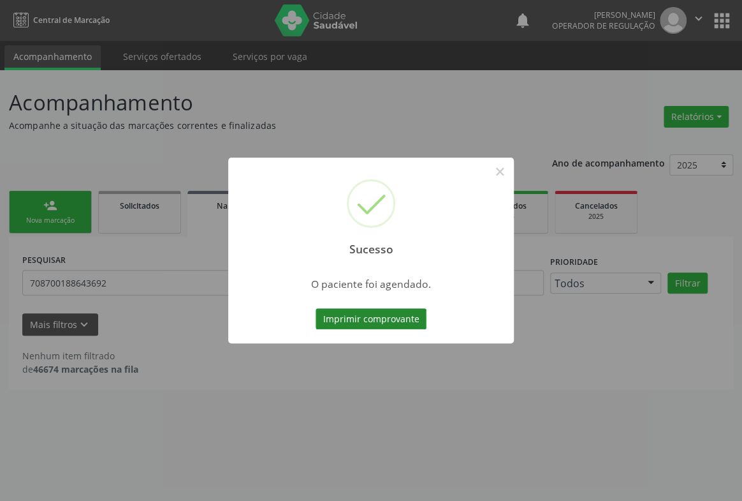
click at [359, 321] on button "Imprimir comprovante" at bounding box center [371, 319] width 111 height 22
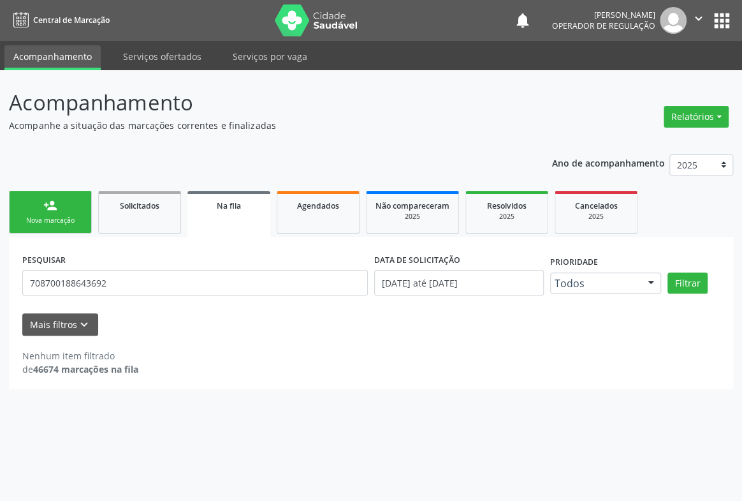
click at [701, 13] on icon "" at bounding box center [699, 18] width 14 height 14
click at [647, 73] on link "Sair" at bounding box center [666, 78] width 88 height 18
